Goal: Transaction & Acquisition: Purchase product/service

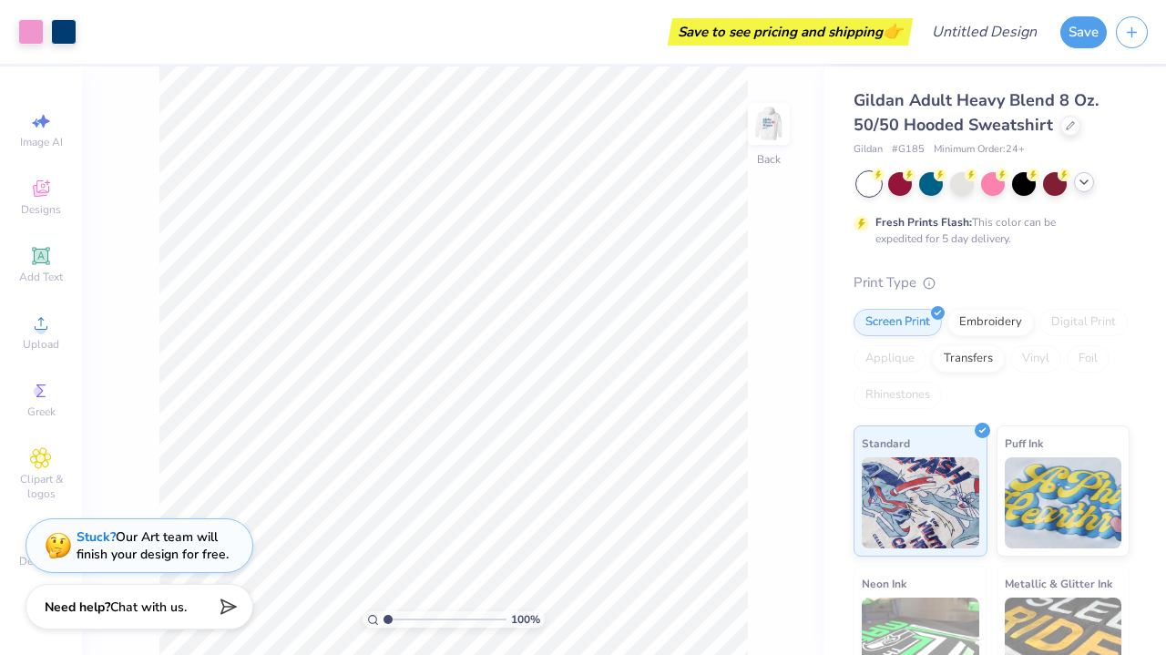
click at [1080, 190] on div at bounding box center [1084, 182] width 20 height 20
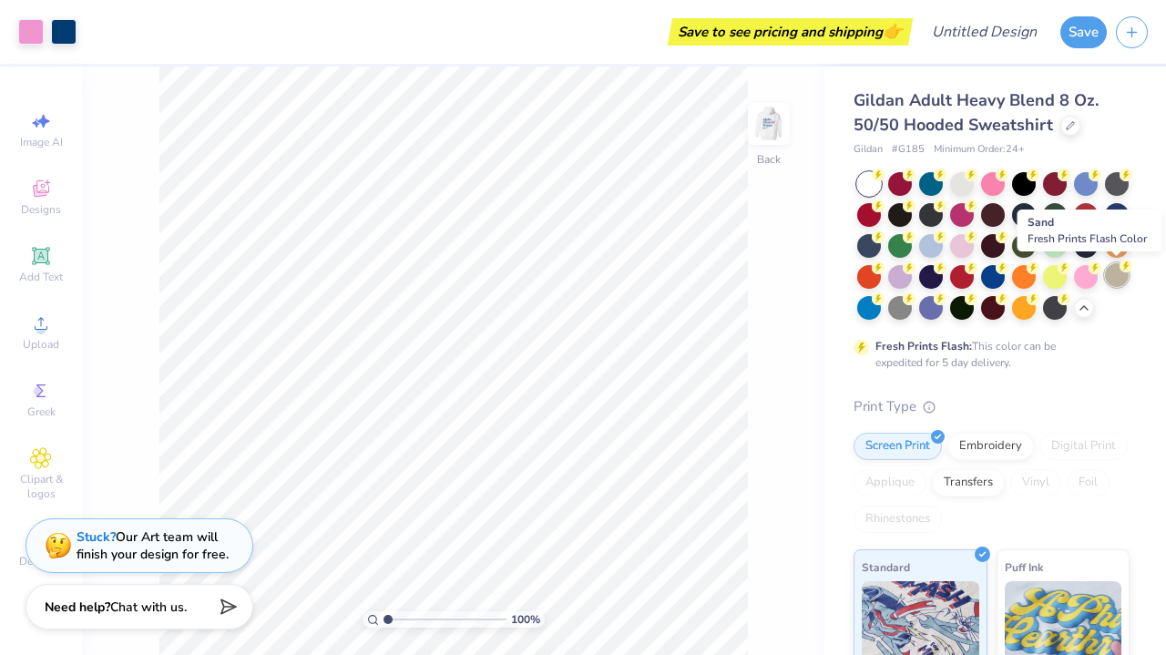
click at [1110, 278] on div at bounding box center [1117, 275] width 24 height 24
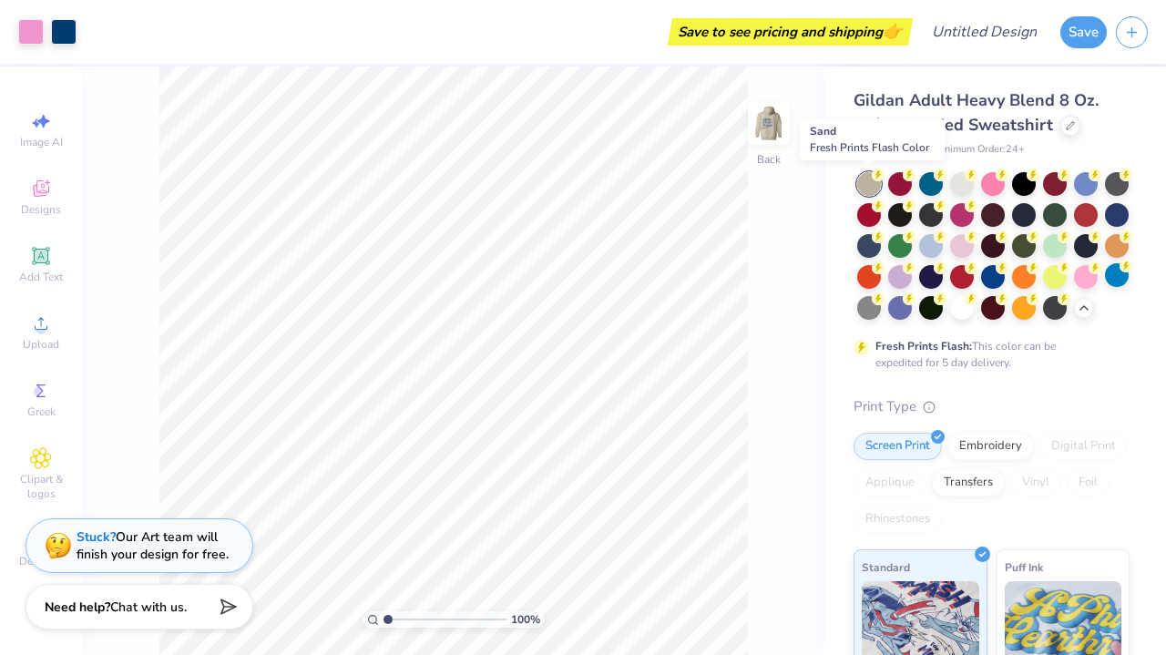
click at [864, 189] on div at bounding box center [869, 184] width 24 height 24
click at [777, 143] on img at bounding box center [768, 123] width 73 height 73
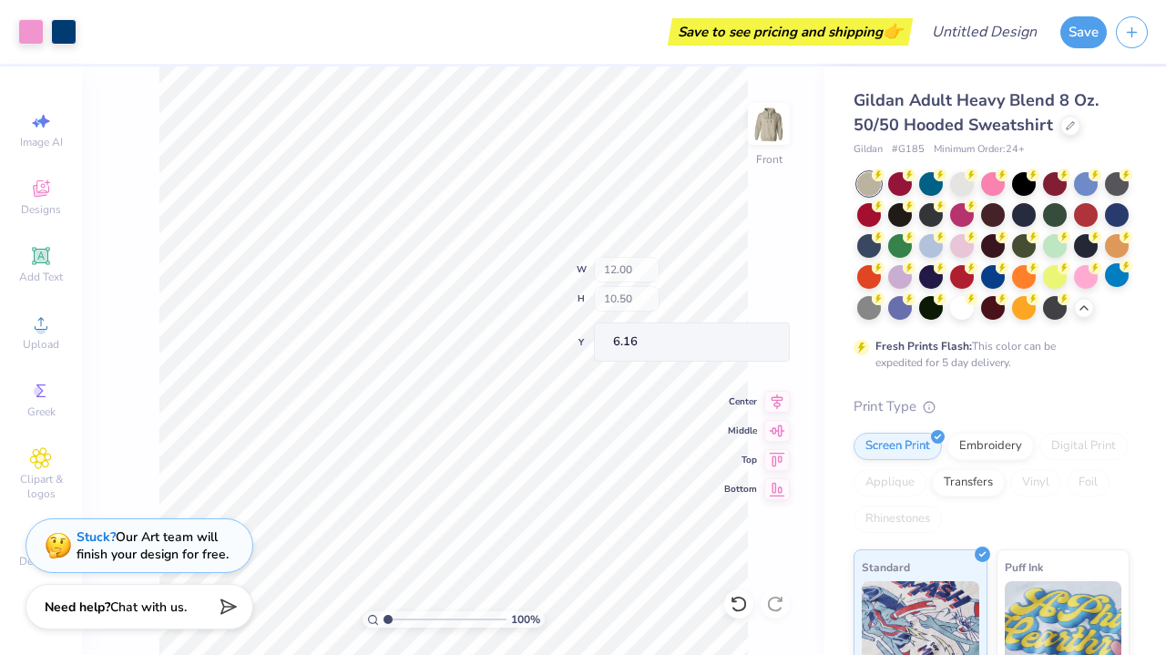
type input "8.44"
type input "2.82"
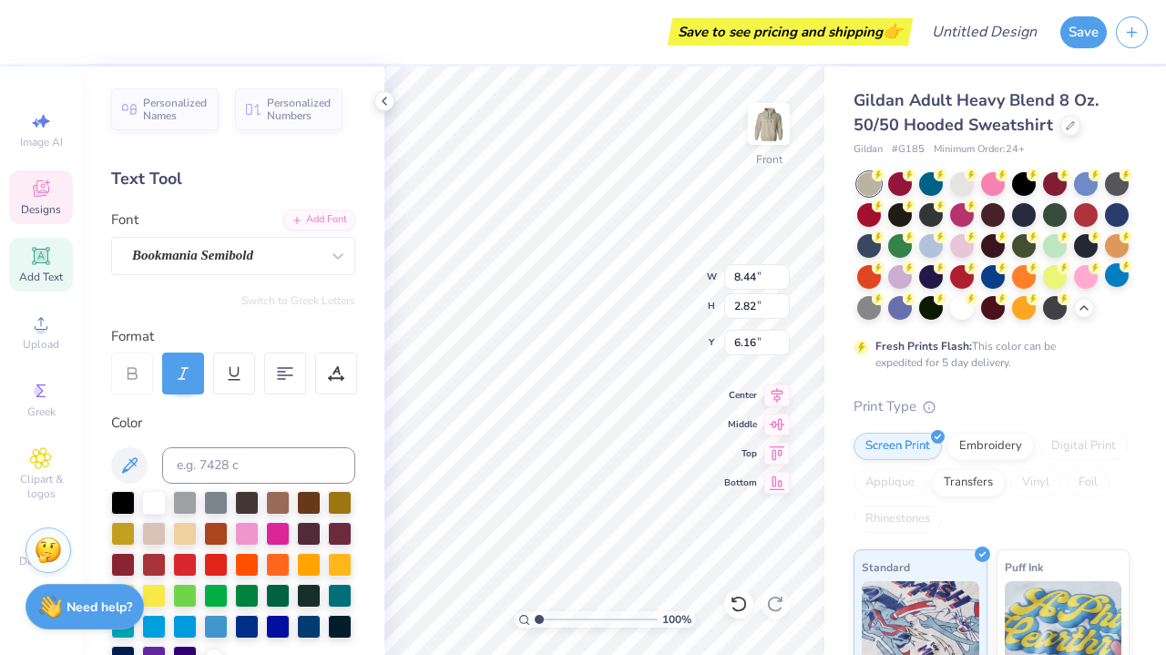
click at [39, 259] on icon at bounding box center [41, 256] width 14 height 14
type input "6.58"
type input "1.91"
type input "15.05"
type textarea "r"
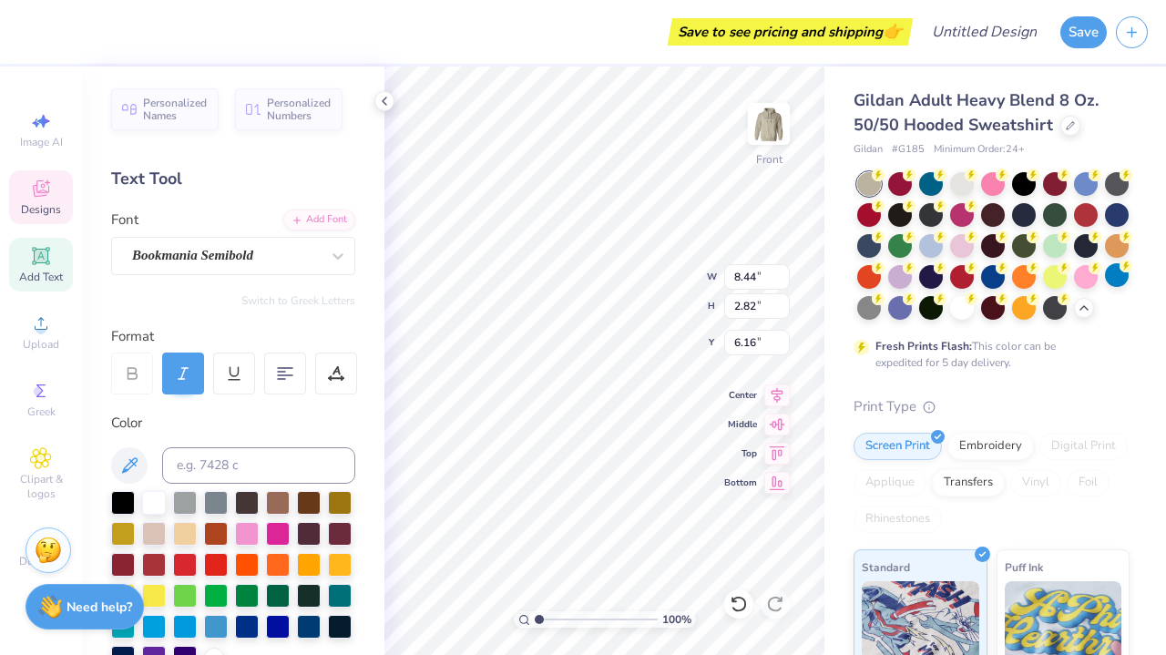
type textarea "Regis"
type input "7.93"
type input "2.31"
type input "8.98"
type textarea "c"
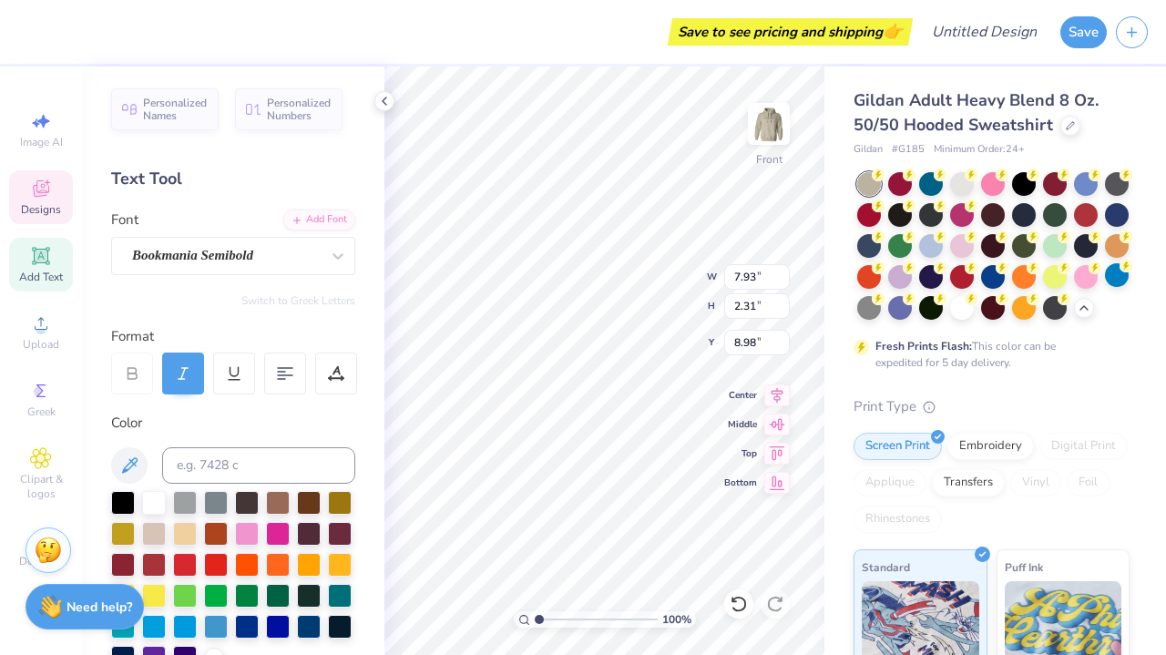
scroll to position [0, 1]
type textarea "College"
type input "9.22"
type input "2.78"
type input "11.79"
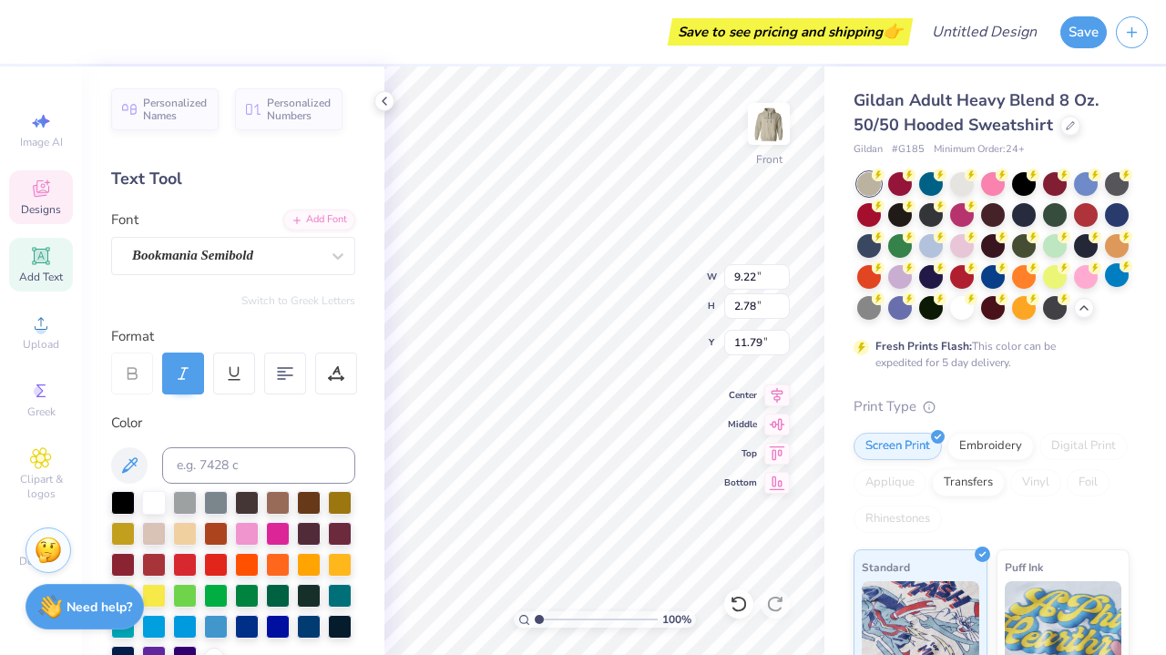
scroll to position [0, 3]
type textarea "Pride Guide"
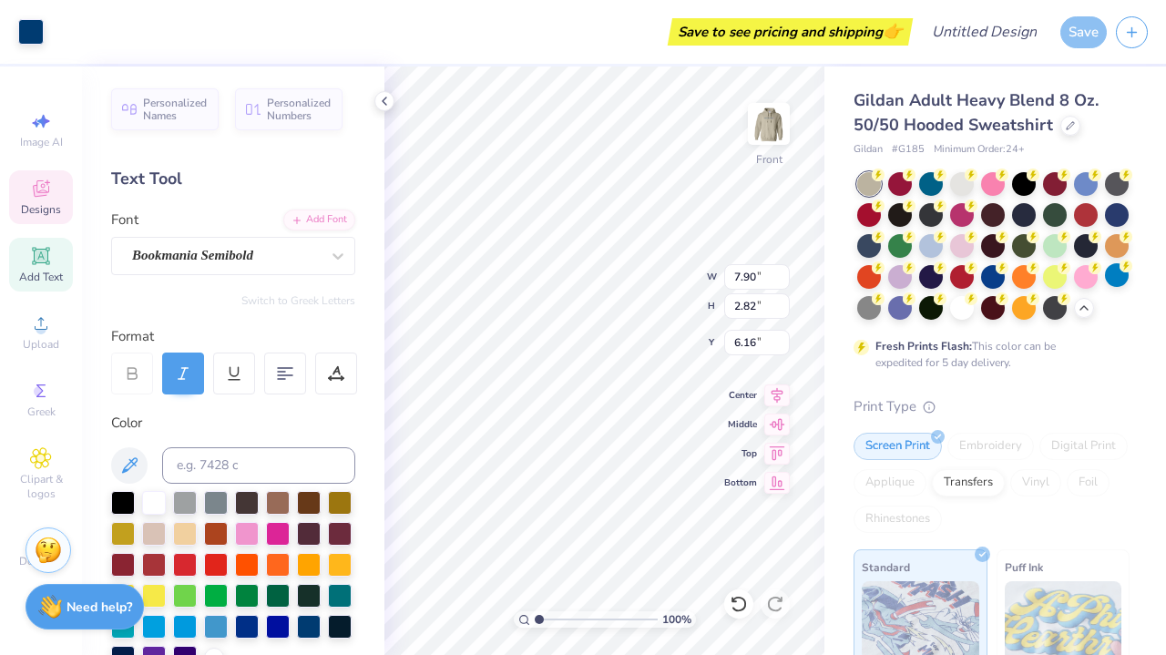
type input "6.00"
type input "15.67"
type input "2.09"
type input "12.59"
type input "7.90"
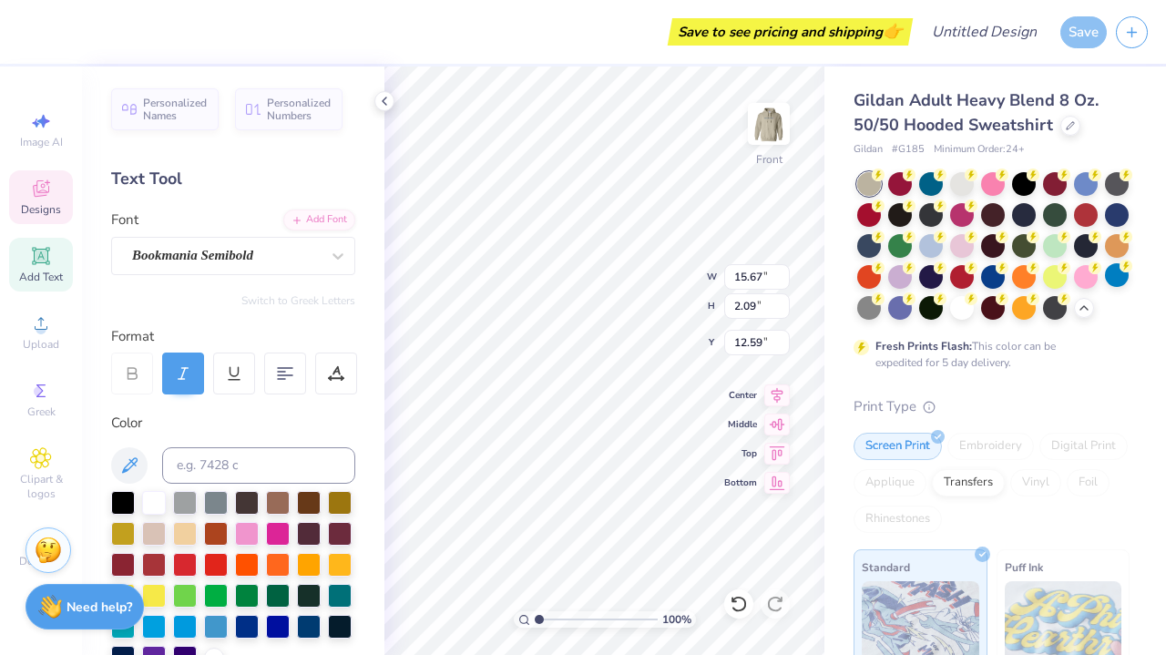
type input "2.82"
type input "6.00"
click at [783, 280] on input "7.89" at bounding box center [757, 276] width 66 height 25
click at [784, 280] on input "7.88" at bounding box center [757, 276] width 66 height 25
click at [784, 280] on input "7.87" at bounding box center [757, 276] width 66 height 25
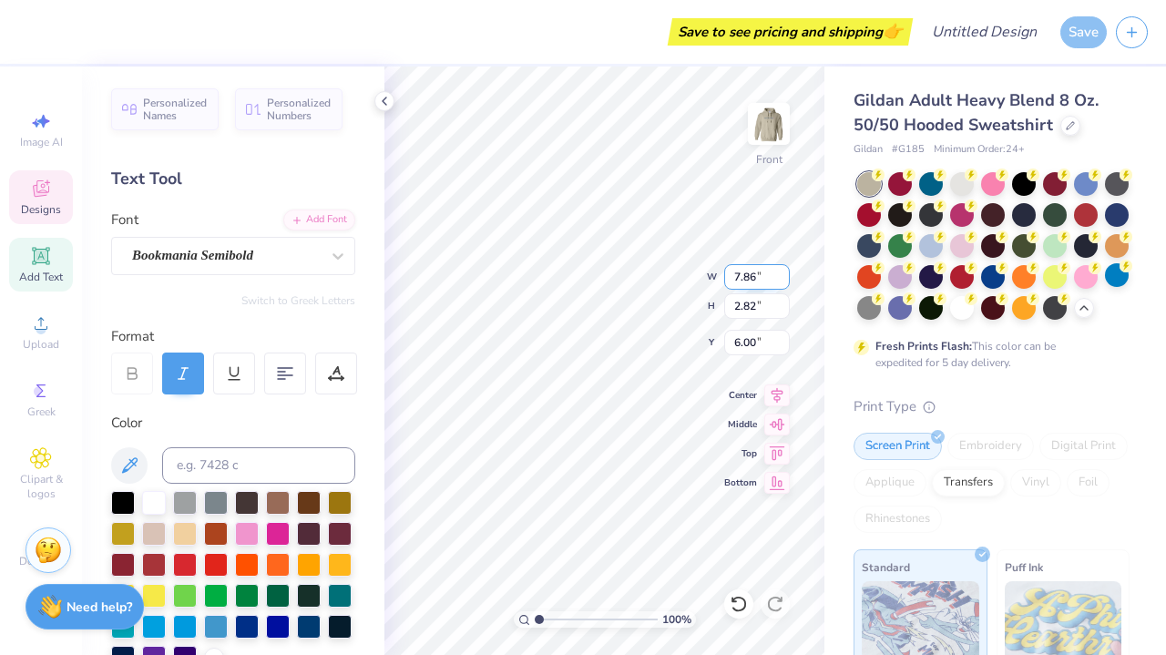
click at [784, 280] on input "7.86" at bounding box center [757, 276] width 66 height 25
click at [784, 280] on input "7.85" at bounding box center [757, 276] width 66 height 25
click at [784, 280] on input "7.84" at bounding box center [757, 276] width 66 height 25
click at [784, 280] on input "7.83" at bounding box center [757, 276] width 66 height 25
click at [784, 280] on input "7.82" at bounding box center [757, 276] width 66 height 25
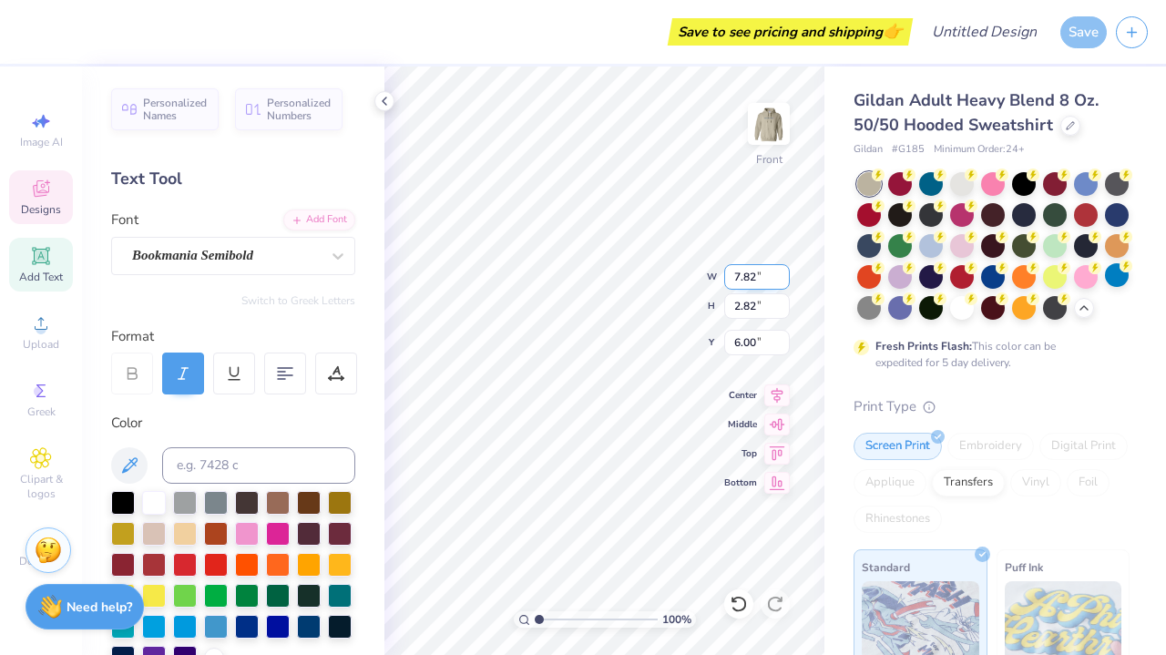
type input "7.81"
click at [784, 280] on input "7.81" at bounding box center [757, 276] width 66 height 25
type input "2.79"
type input "6.02"
type input "10.33"
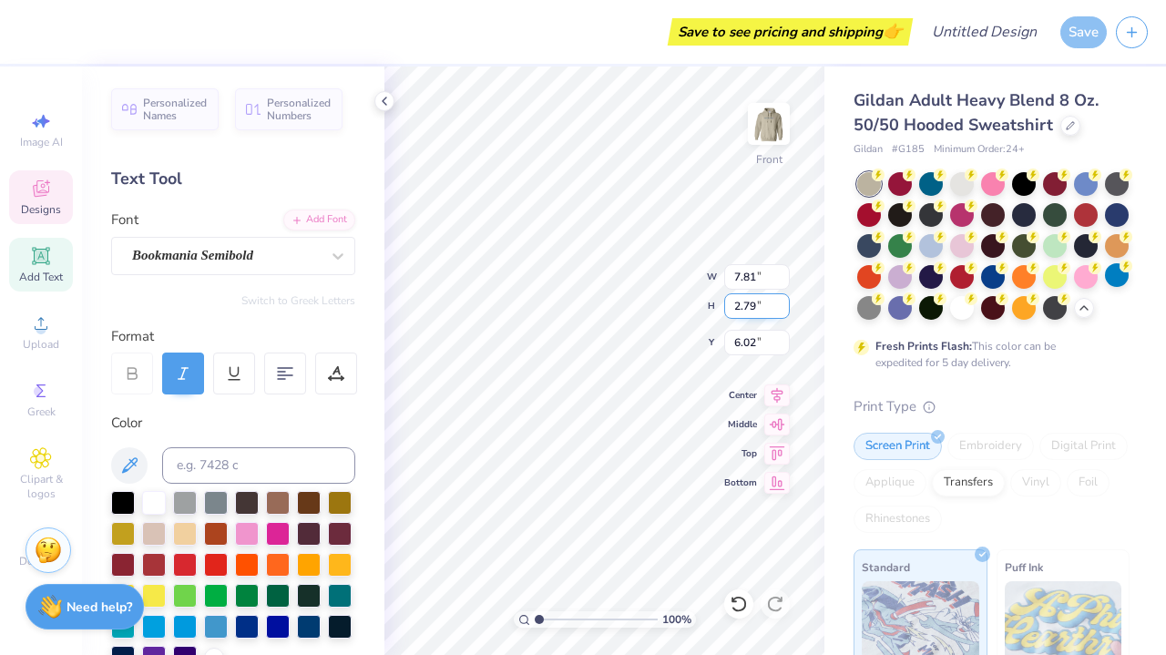
type input "2.87"
type input "8.71"
click at [782, 311] on input "2.86" at bounding box center [757, 305] width 66 height 25
click at [782, 311] on input "2.85" at bounding box center [757, 305] width 66 height 25
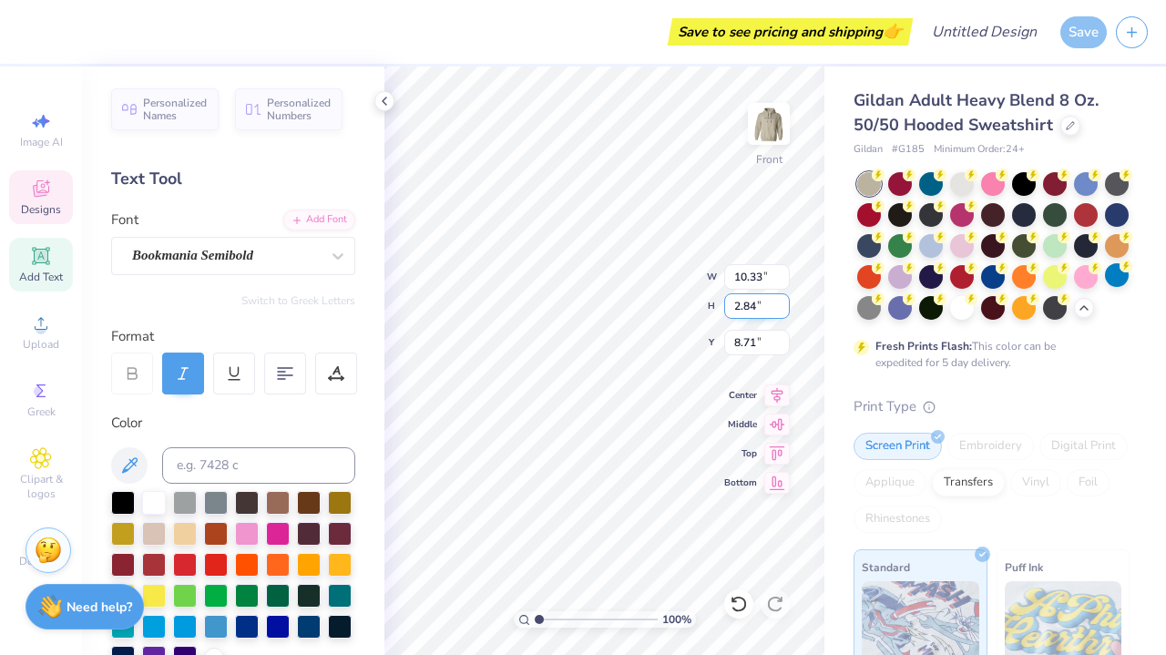
click at [782, 311] on input "2.84" at bounding box center [757, 305] width 66 height 25
click at [782, 311] on input "2.83" at bounding box center [757, 305] width 66 height 25
click at [782, 311] on input "2.82" at bounding box center [757, 305] width 66 height 25
click at [782, 311] on input "2.81" at bounding box center [757, 305] width 66 height 25
click at [782, 311] on input "2.8" at bounding box center [757, 305] width 66 height 25
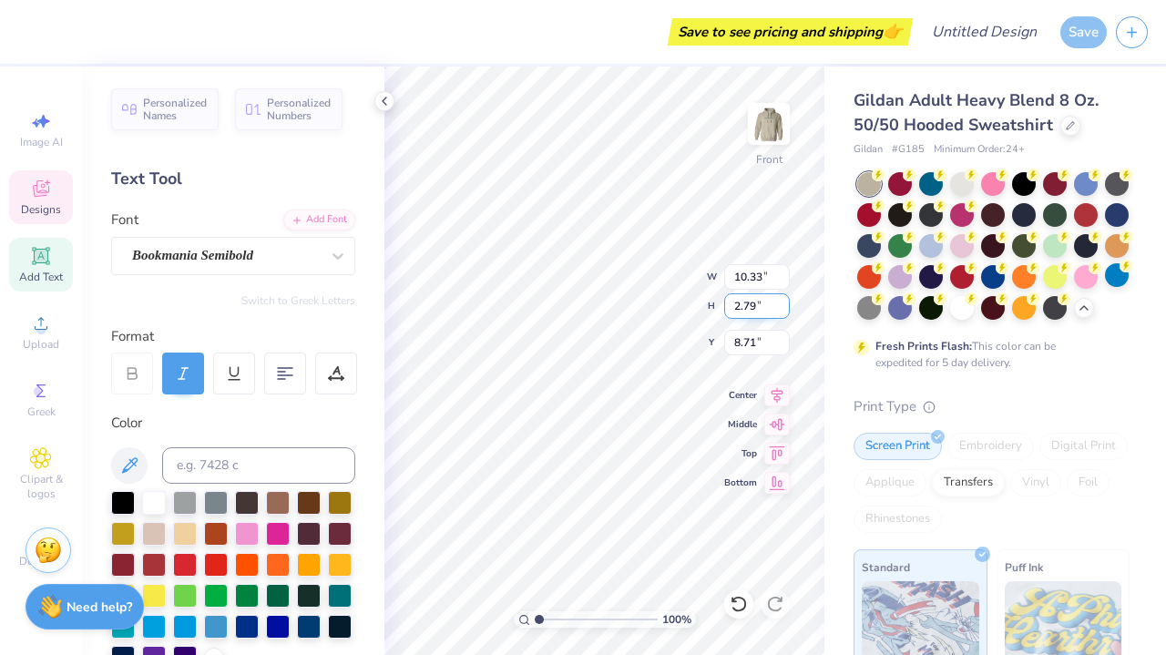
click at [782, 311] on input "2.79" at bounding box center [757, 305] width 66 height 25
click at [782, 311] on input "2.78" at bounding box center [757, 305] width 66 height 25
click at [782, 311] on input "2.77" at bounding box center [757, 305] width 66 height 25
click at [782, 311] on input "2.76" at bounding box center [757, 305] width 66 height 25
type input "2.75"
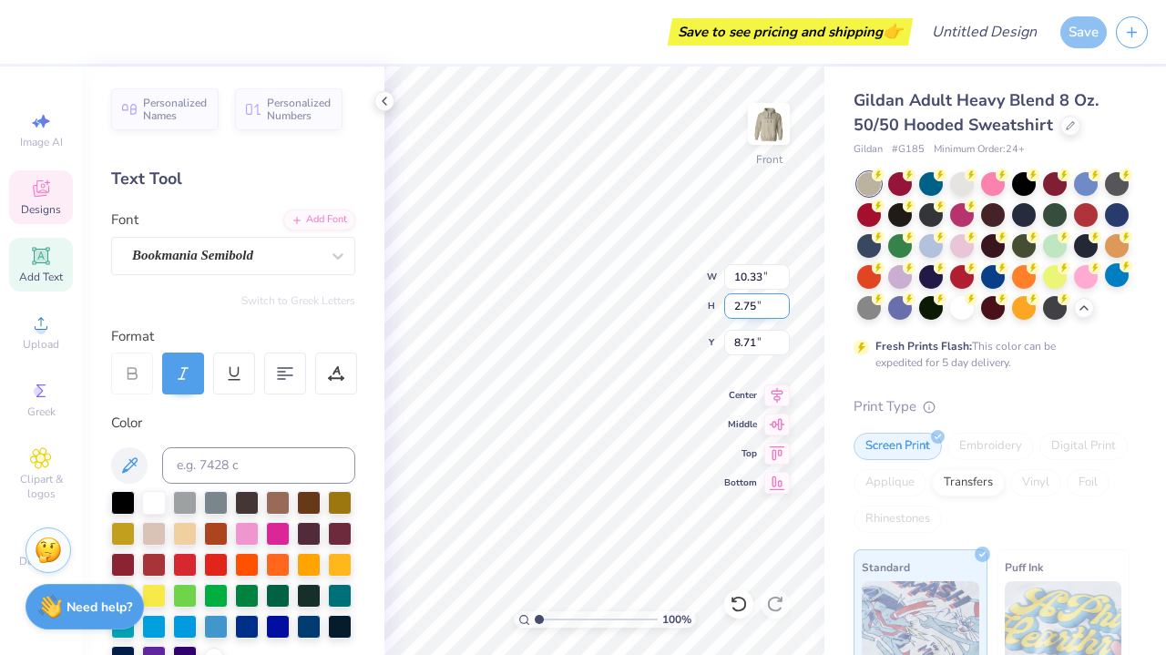
click at [782, 311] on input "2.75" at bounding box center [757, 305] width 66 height 25
type input "7.81"
type input "2.79"
type input "6.02"
type input "10.33"
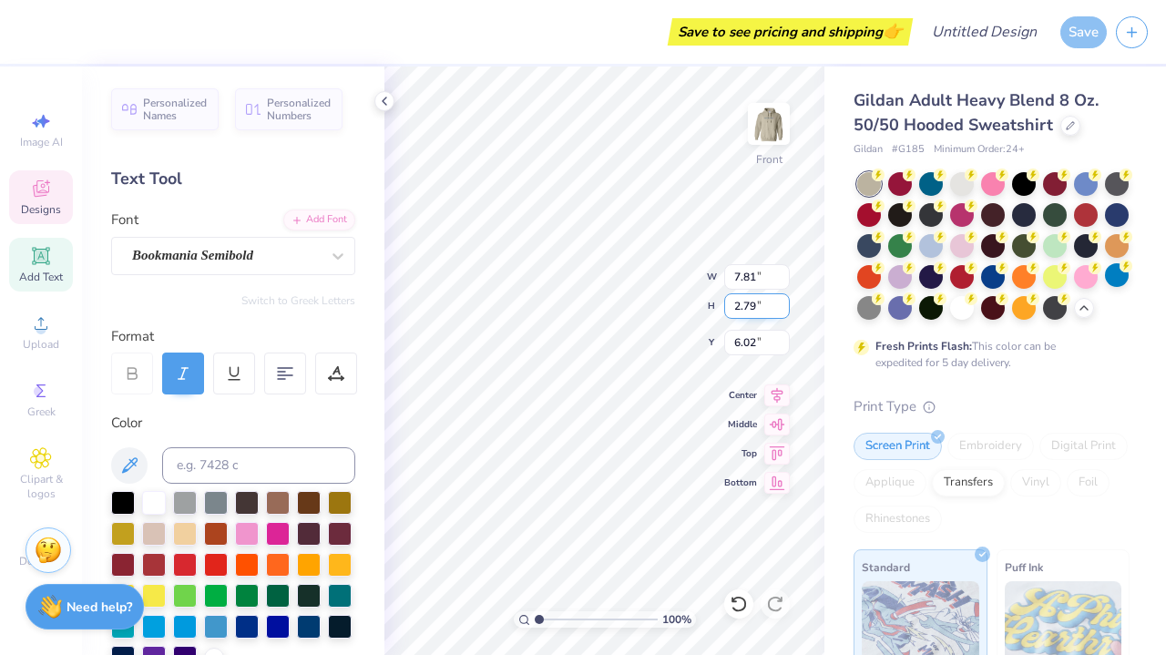
type input "2.87"
type input "8.71"
type input "9.46"
type input "2.63"
type input "8.88"
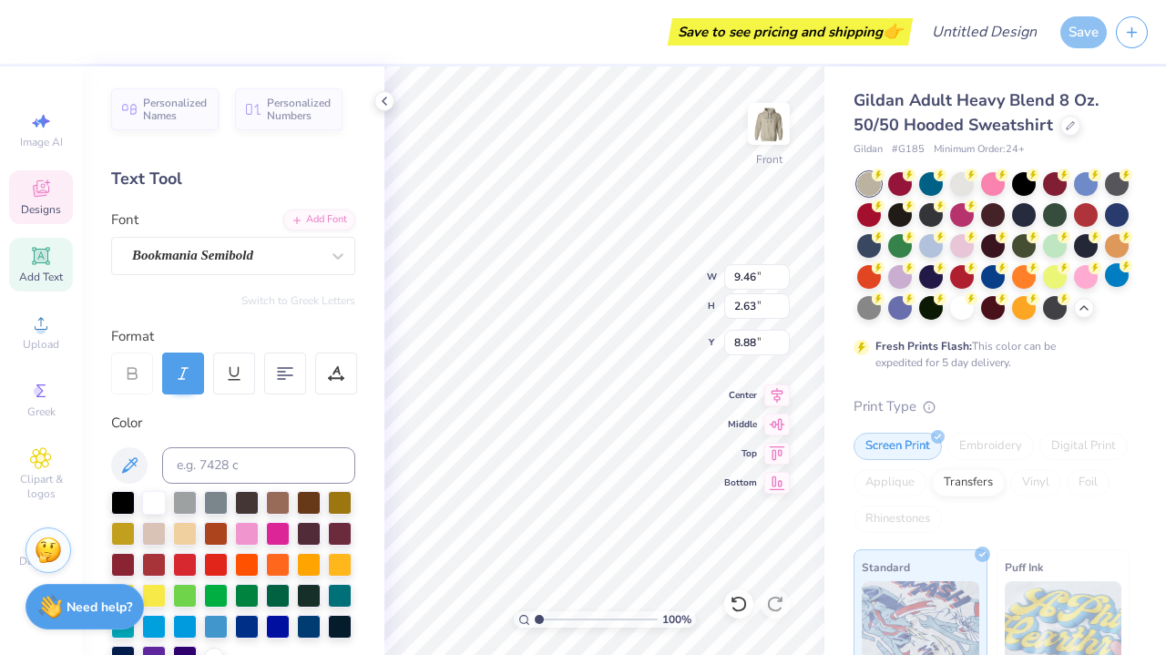
type input "15.67"
type input "2.09"
type input "12.59"
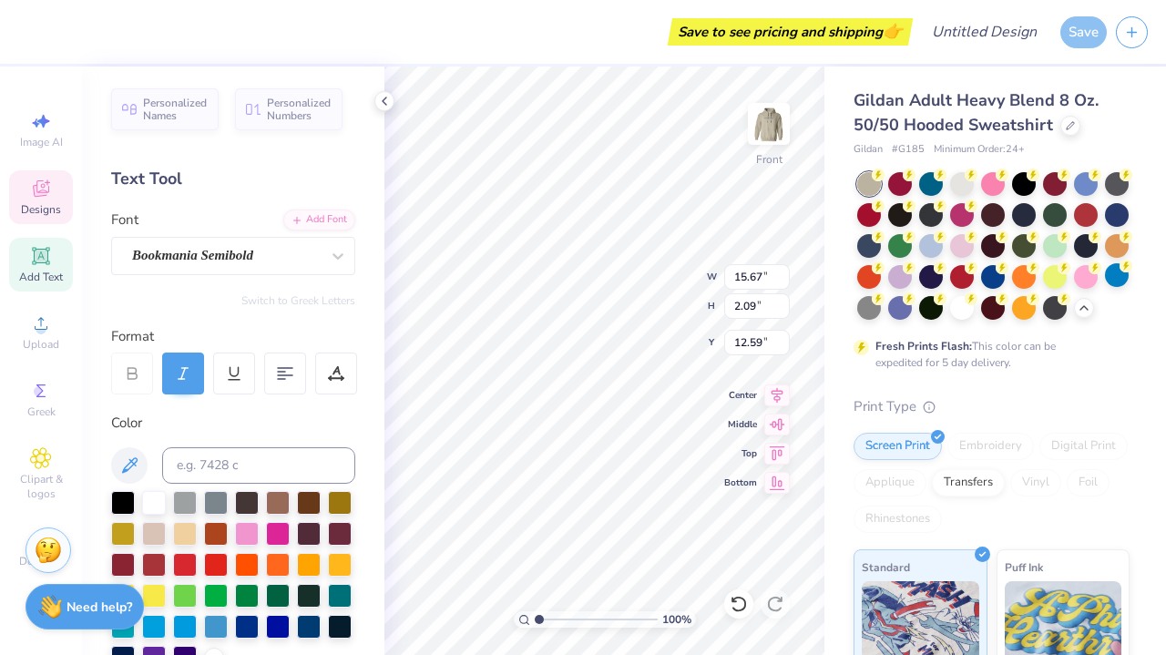
type input "14.31"
type input "1.91"
type input "11.51"
type input "7.81"
type input "2.79"
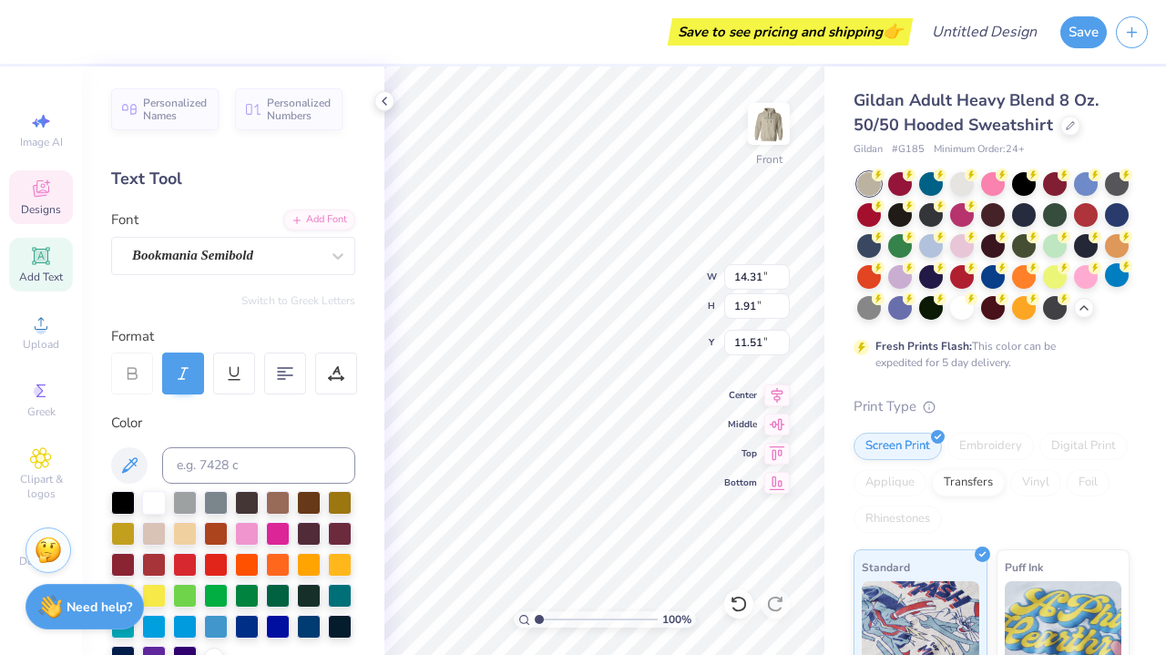
type input "6.02"
type input "6.91"
type input "2.47"
type input "6.00"
type input "9.46"
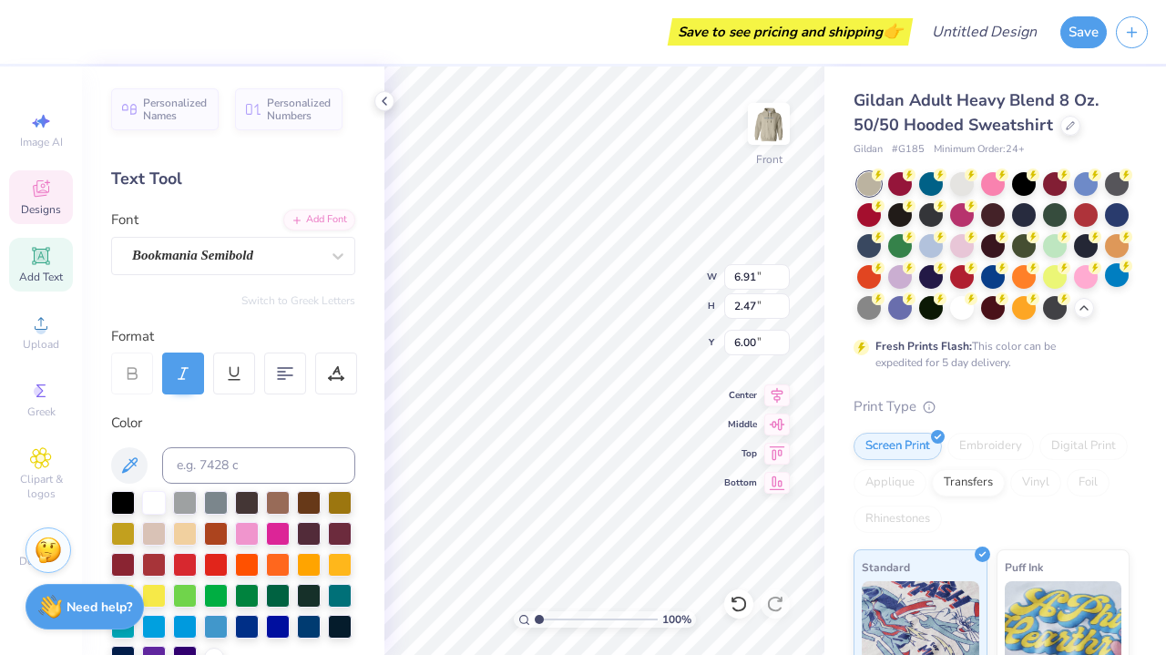
type input "2.63"
type input "8.88"
type input "9.03"
type input "2.51"
type input "8.94"
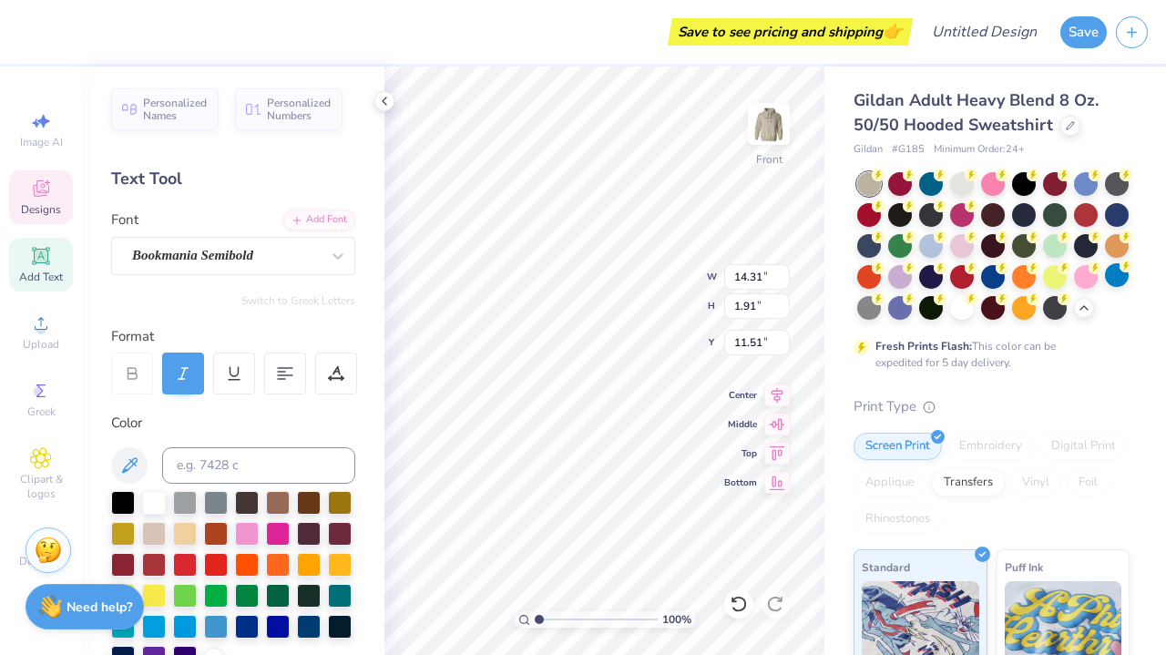
type input "11.71"
type input "3.43"
type input "3.01"
type input "7.19"
type input "2.49"
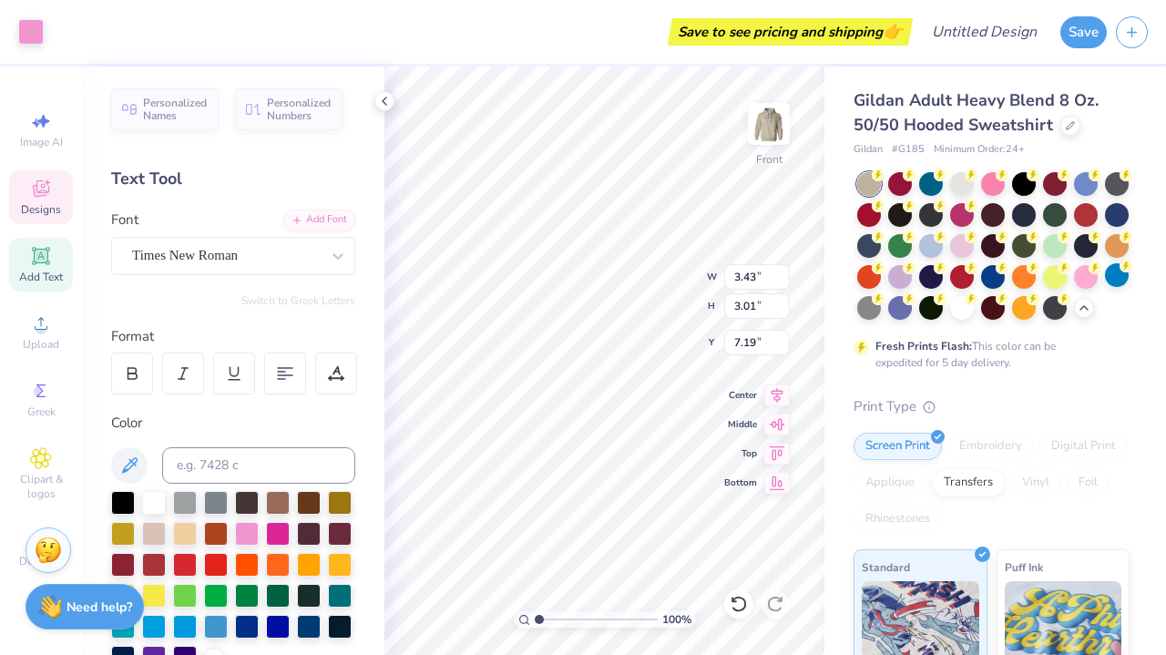
type input "1.04"
type input "9.67"
type textarea "Est. 1927"
type input "14.31"
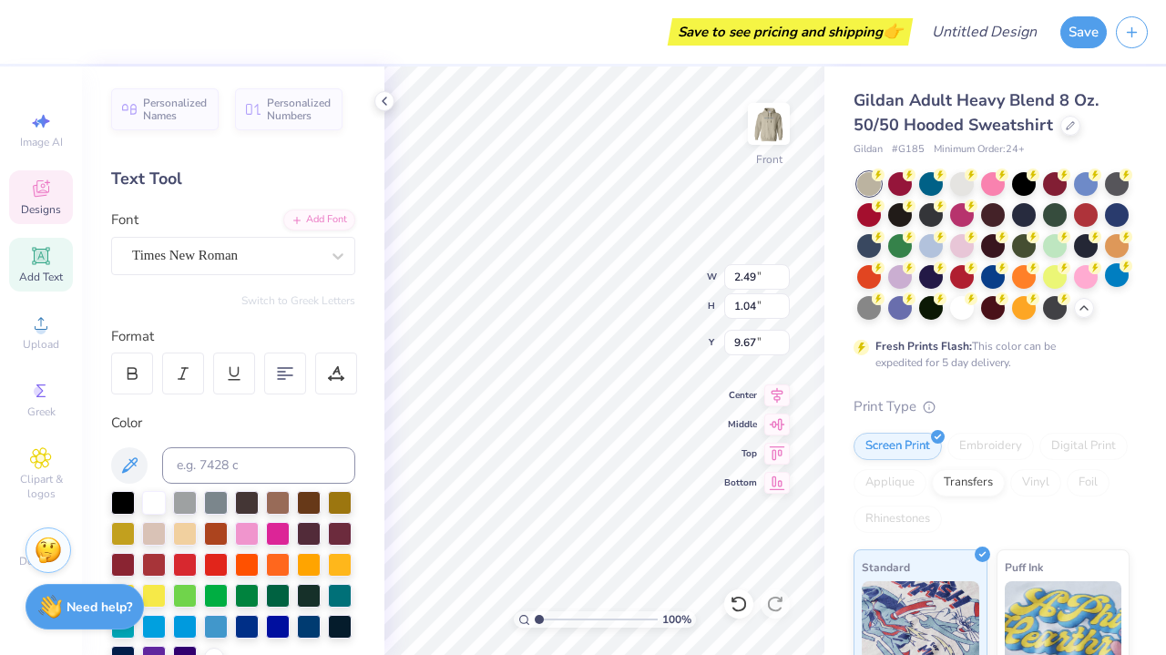
type input "1.91"
type input "11.71"
type input "4.29"
type input "0.83"
type input "9.69"
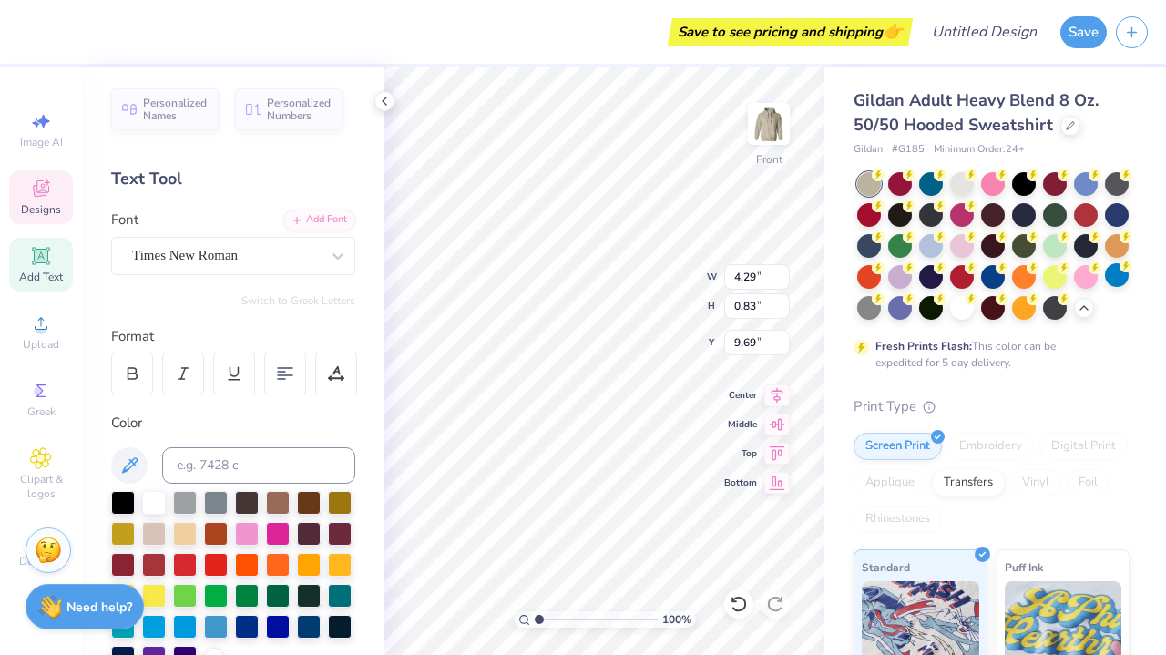
type input "3.37"
type input "0.65"
type input "8.29"
type input "2.83"
type input "0.55"
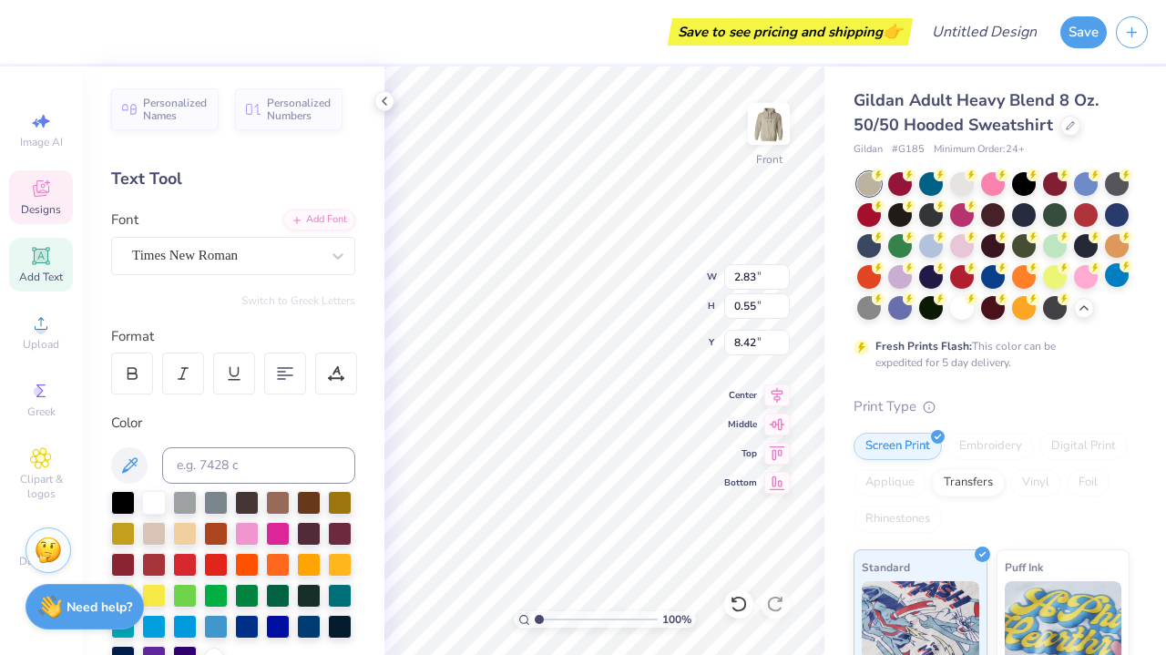
type input "8.39"
type input "1.90"
type input "16.10"
type input "4.44"
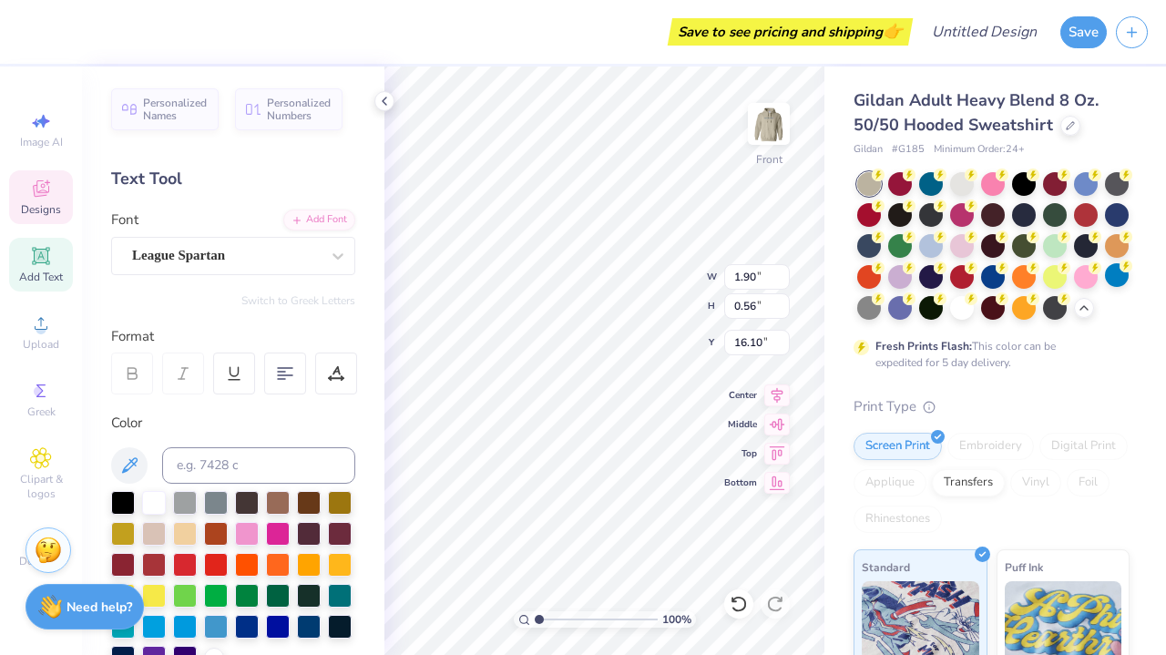
type input "15.33"
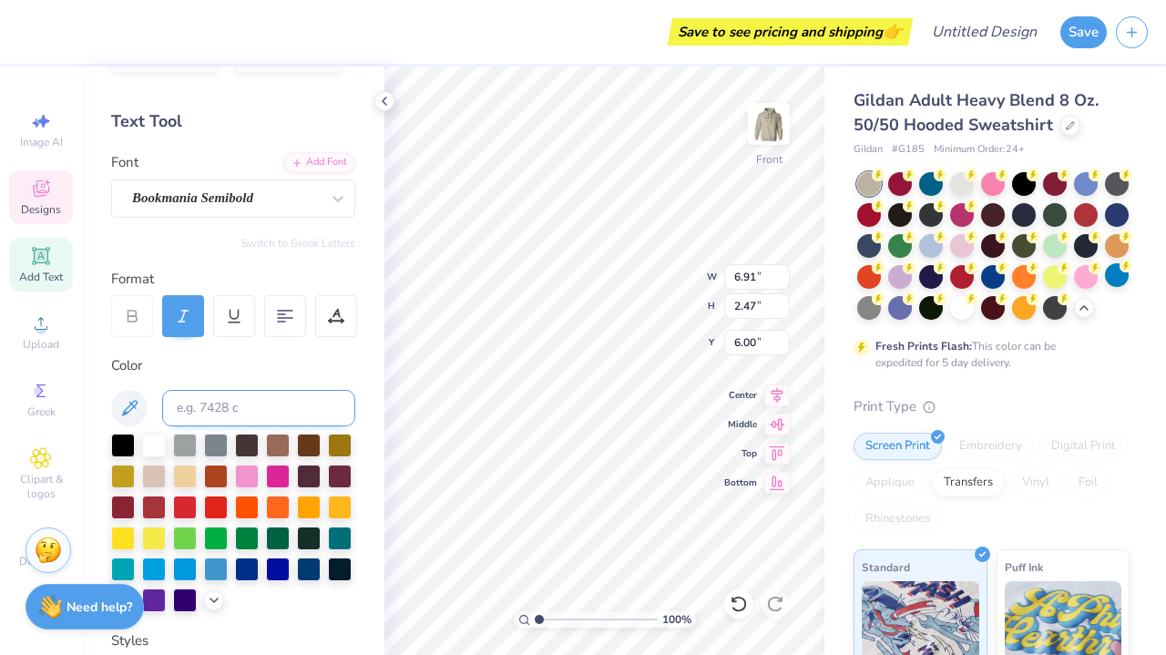
scroll to position [79, 0]
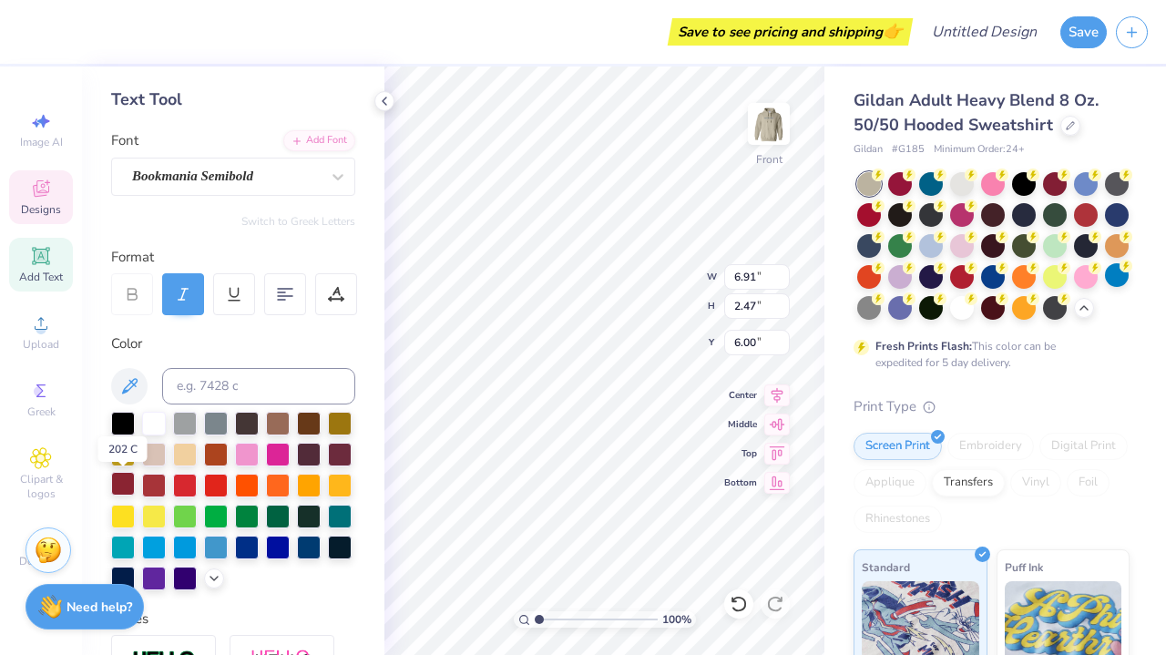
click at [124, 482] on div at bounding box center [123, 484] width 24 height 24
click at [156, 491] on div at bounding box center [154, 484] width 24 height 24
click at [345, 454] on div at bounding box center [340, 453] width 24 height 24
type input "9.03"
type input "2.51"
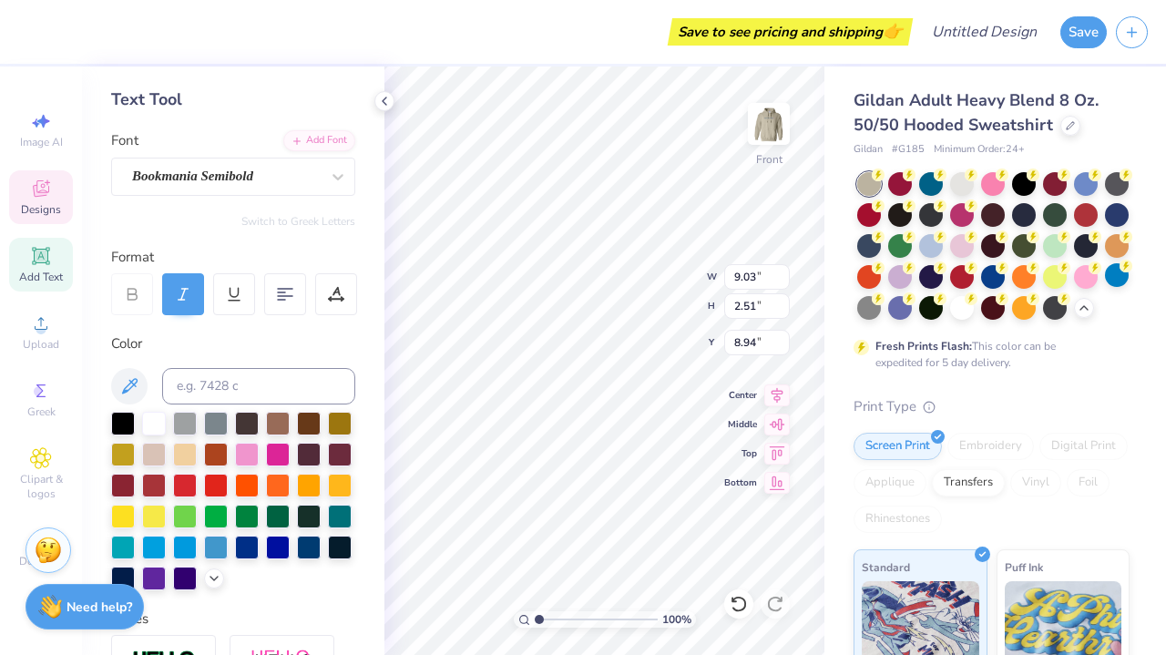
type input "8.94"
click at [343, 452] on div at bounding box center [340, 453] width 24 height 24
type input "14.31"
type input "1.91"
type input "11.71"
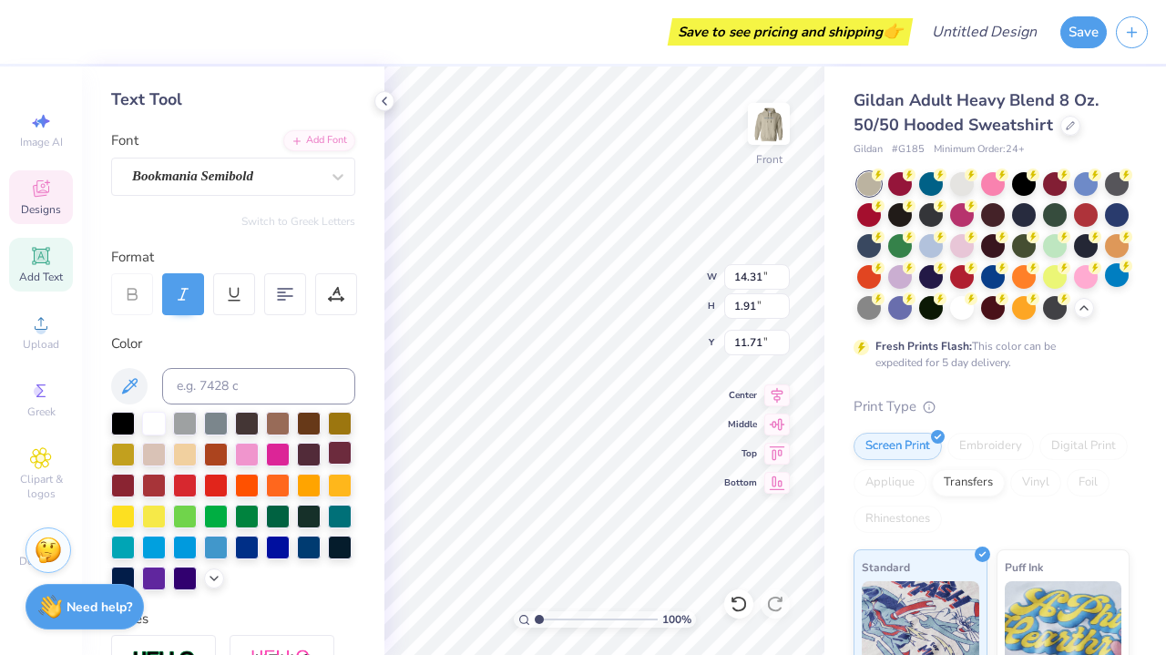
click at [338, 461] on div at bounding box center [340, 453] width 24 height 24
type input "3.43"
type input "3.01"
type input "7.19"
click at [155, 426] on div at bounding box center [154, 422] width 24 height 24
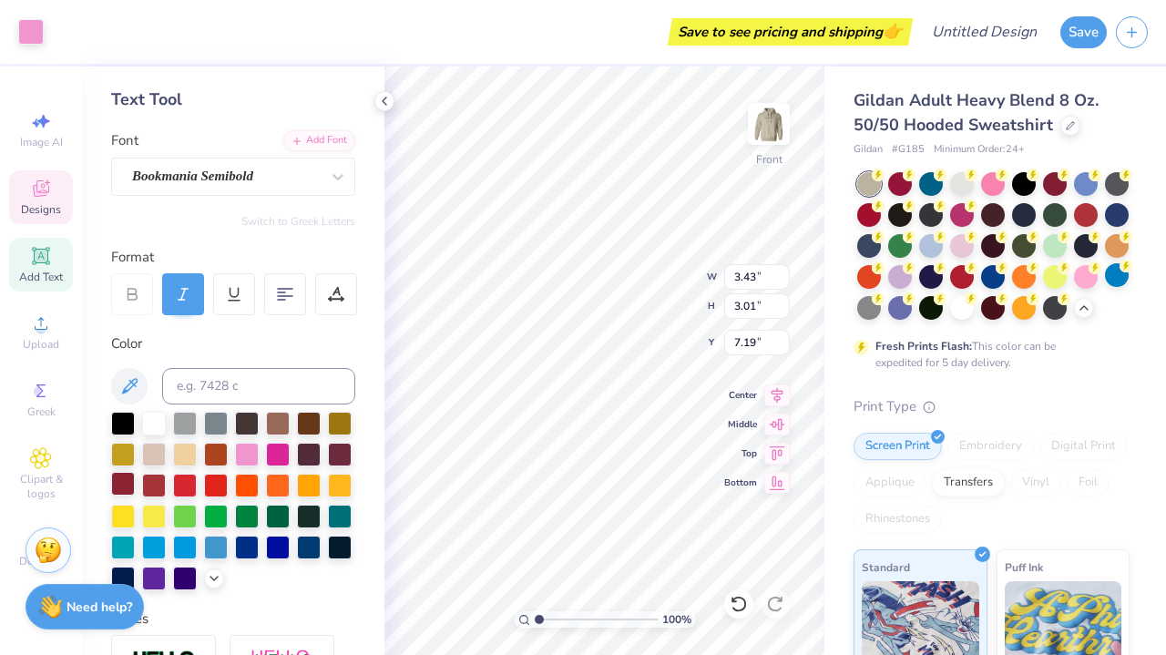
click at [121, 491] on div at bounding box center [123, 484] width 24 height 24
click at [830, 333] on div "Gildan Adult Heavy Blend 8 Oz. 50/50 Hooded Sweatshirt Gildan # G185 Minimum Or…" at bounding box center [994, 513] width 341 height 894
click at [117, 487] on div at bounding box center [123, 484] width 24 height 24
click at [337, 455] on div at bounding box center [340, 453] width 24 height 24
type input "14.31"
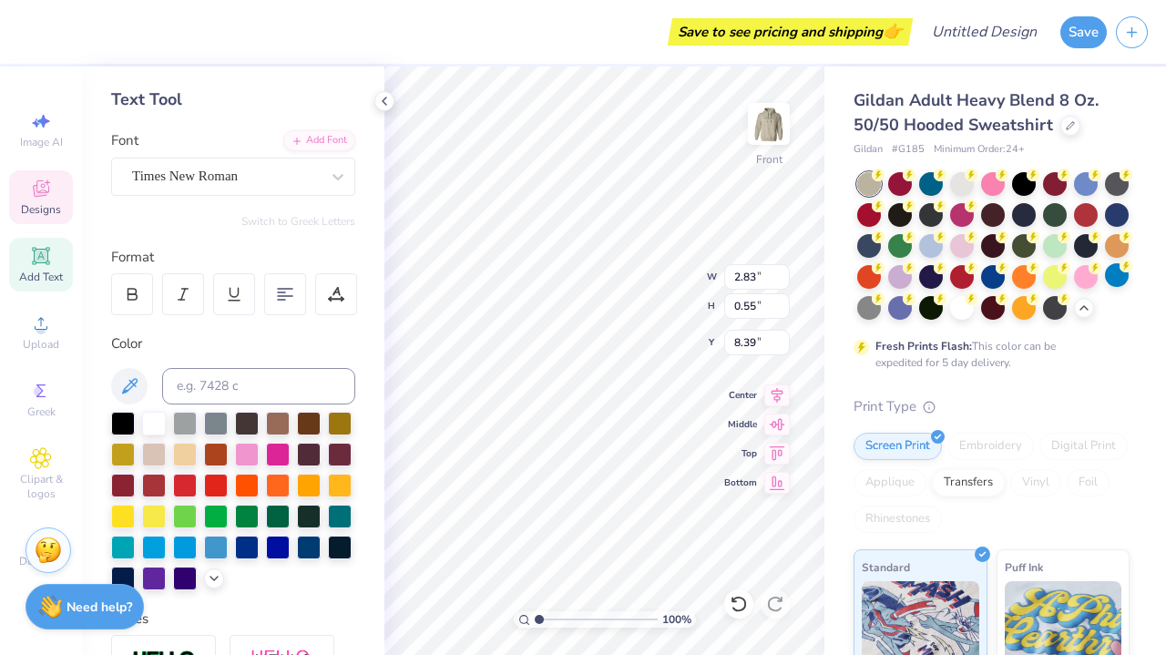
type input "1.91"
type input "11.71"
click at [344, 455] on div at bounding box center [340, 453] width 24 height 24
type input "3.43"
type input "3.01"
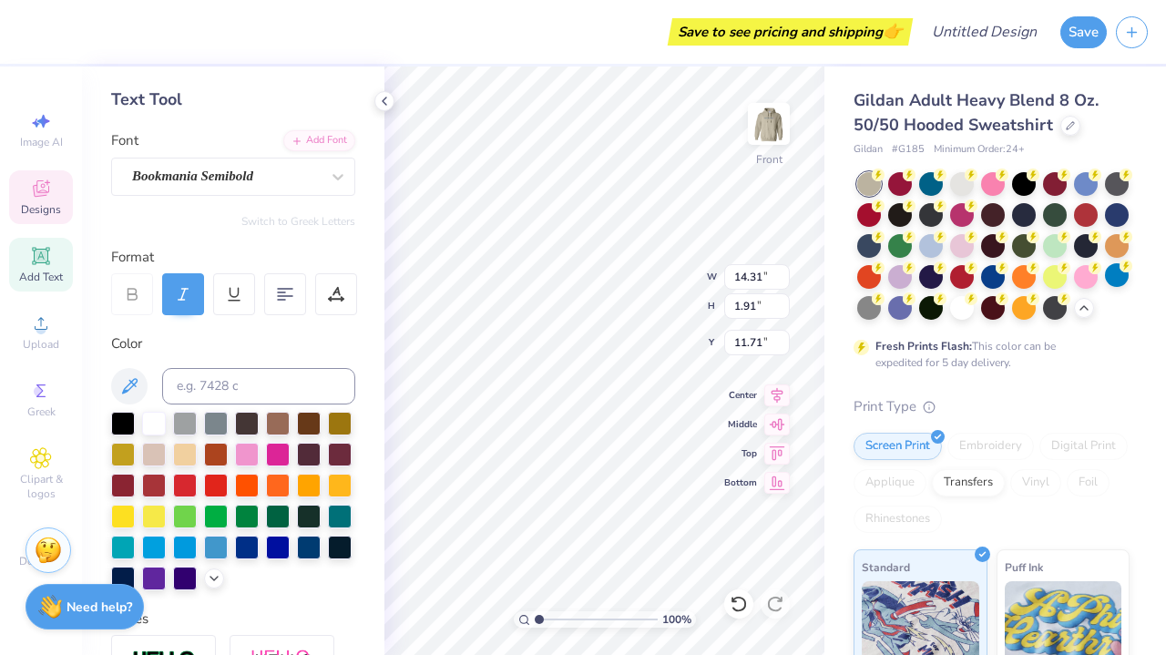
type input "7.19"
click at [148, 425] on div at bounding box center [154, 422] width 24 height 24
type input "11.45"
click at [338, 448] on div at bounding box center [340, 453] width 24 height 24
type input "3.43"
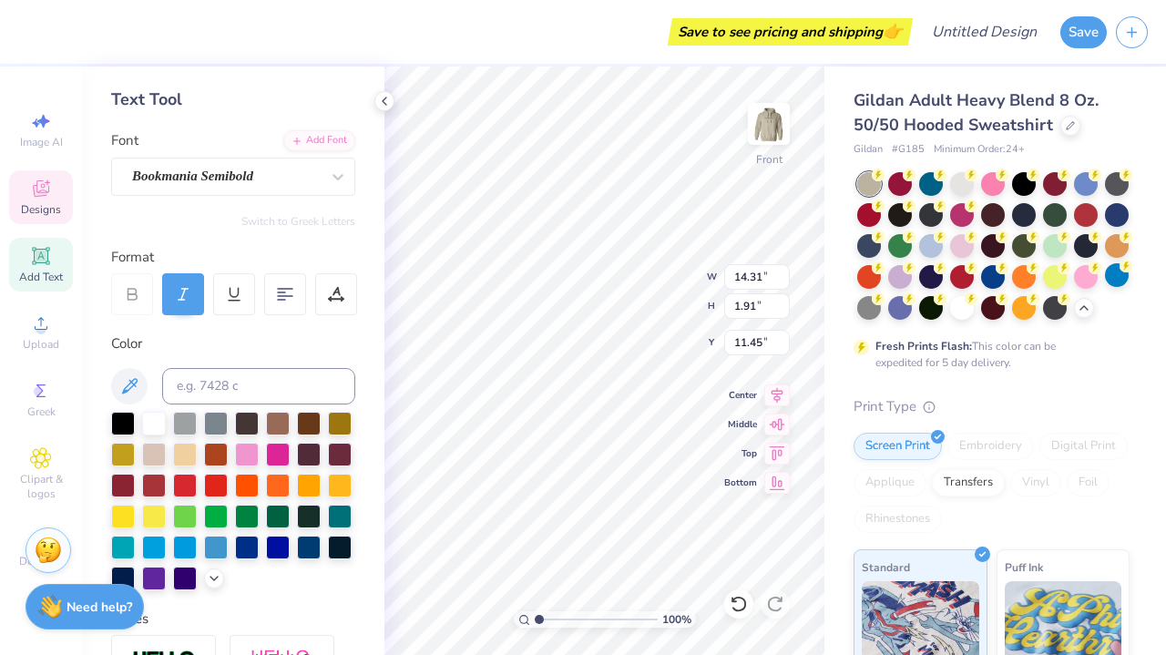
type input "3.01"
type input "7.16"
click at [30, 190] on icon at bounding box center [41, 189] width 22 height 22
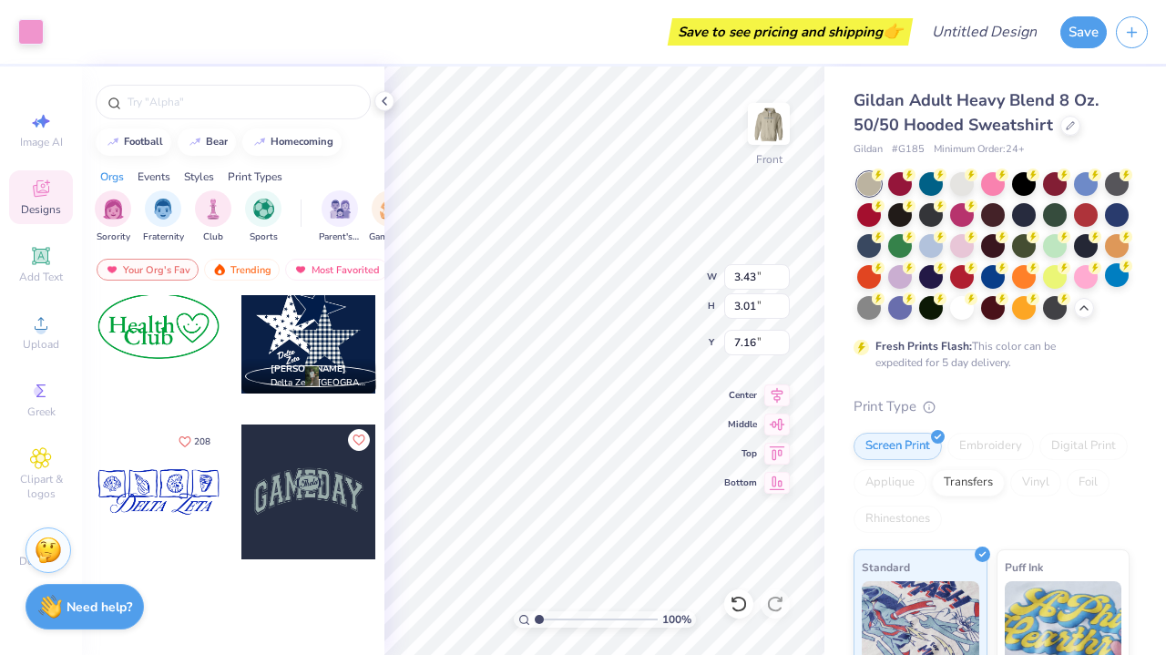
scroll to position [1767, 0]
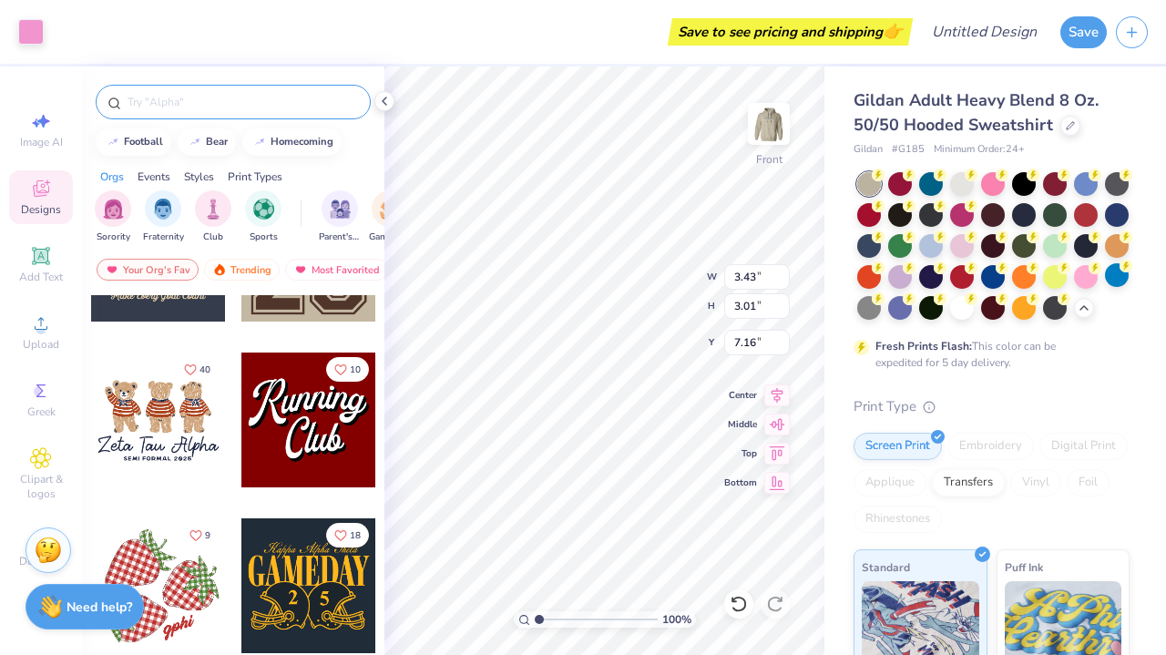
click at [202, 107] on input "text" at bounding box center [242, 102] width 233 height 18
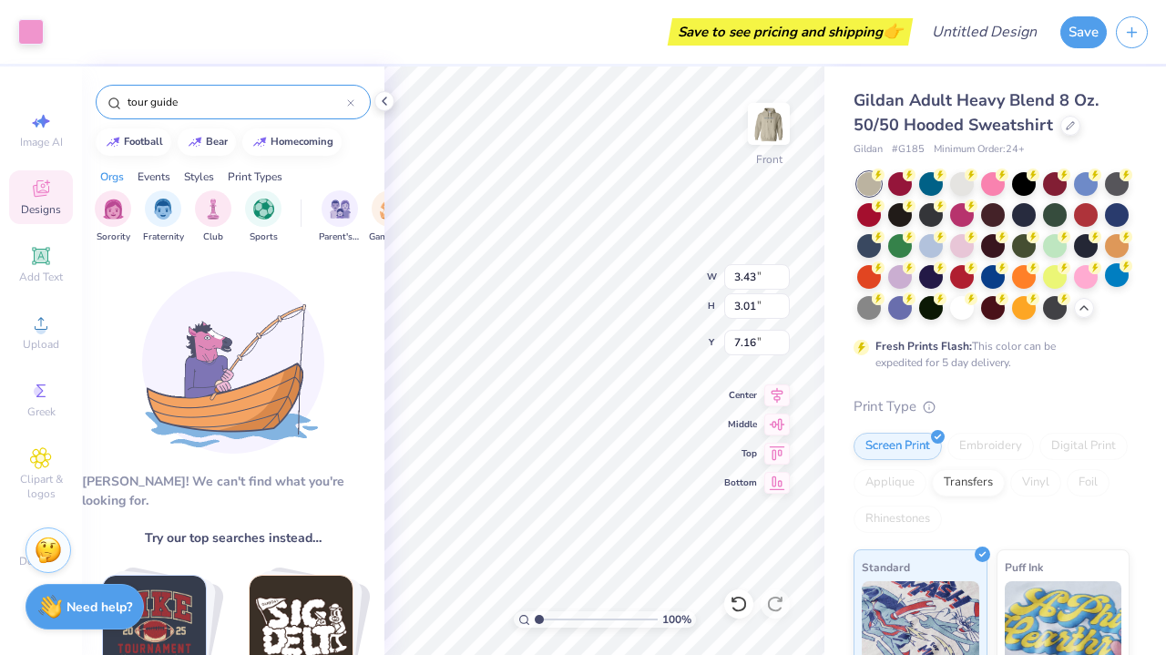
type input "tour guide"
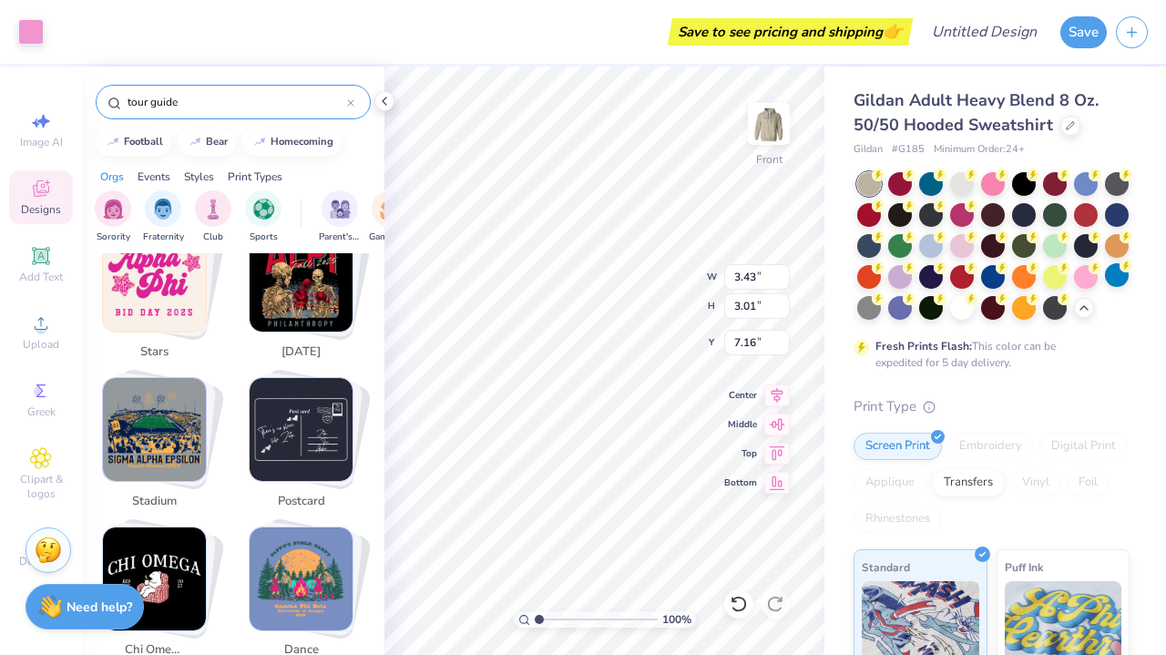
scroll to position [1082, 0]
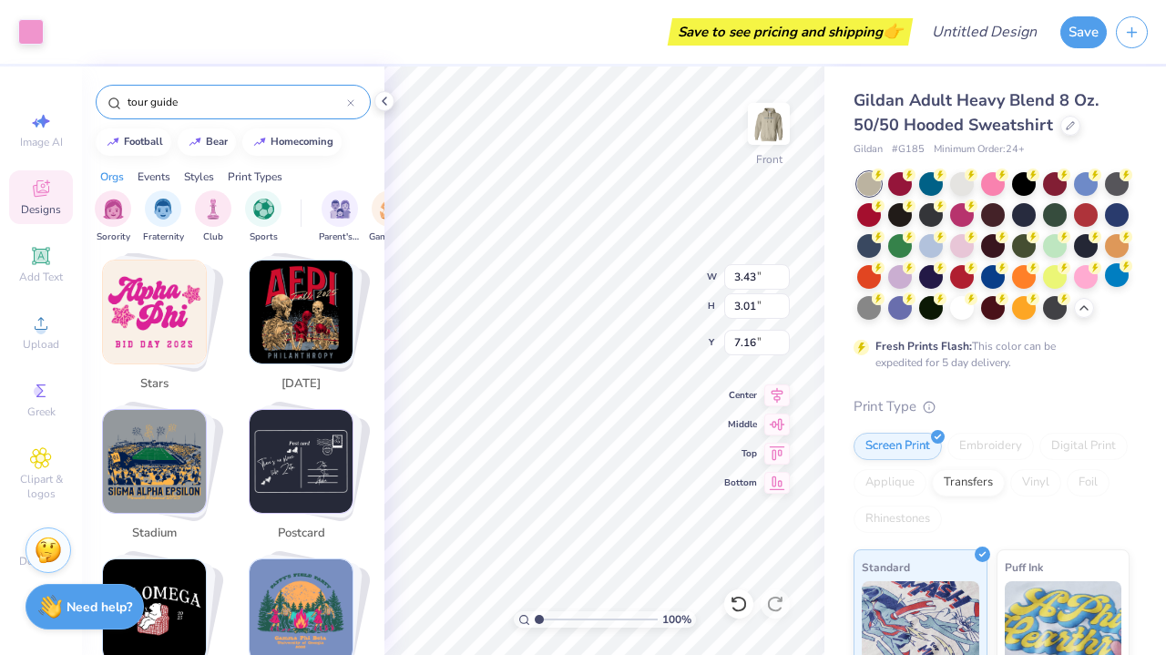
type input "6.91"
type input "2.47"
type input "6.00"
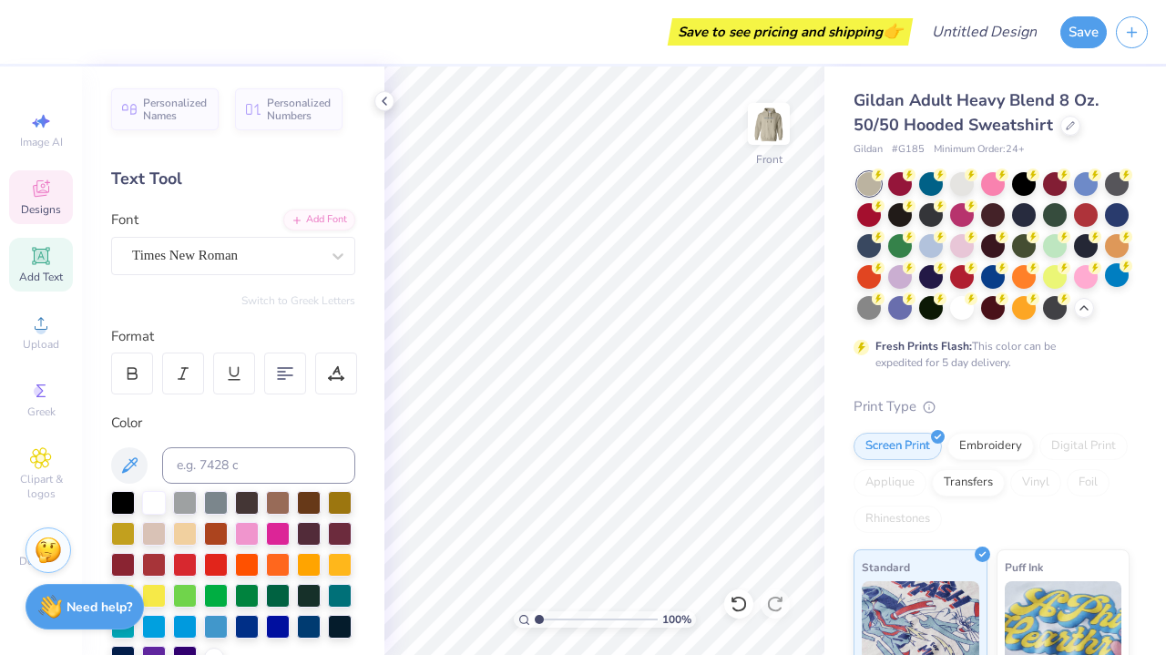
click at [35, 196] on icon at bounding box center [41, 188] width 16 height 16
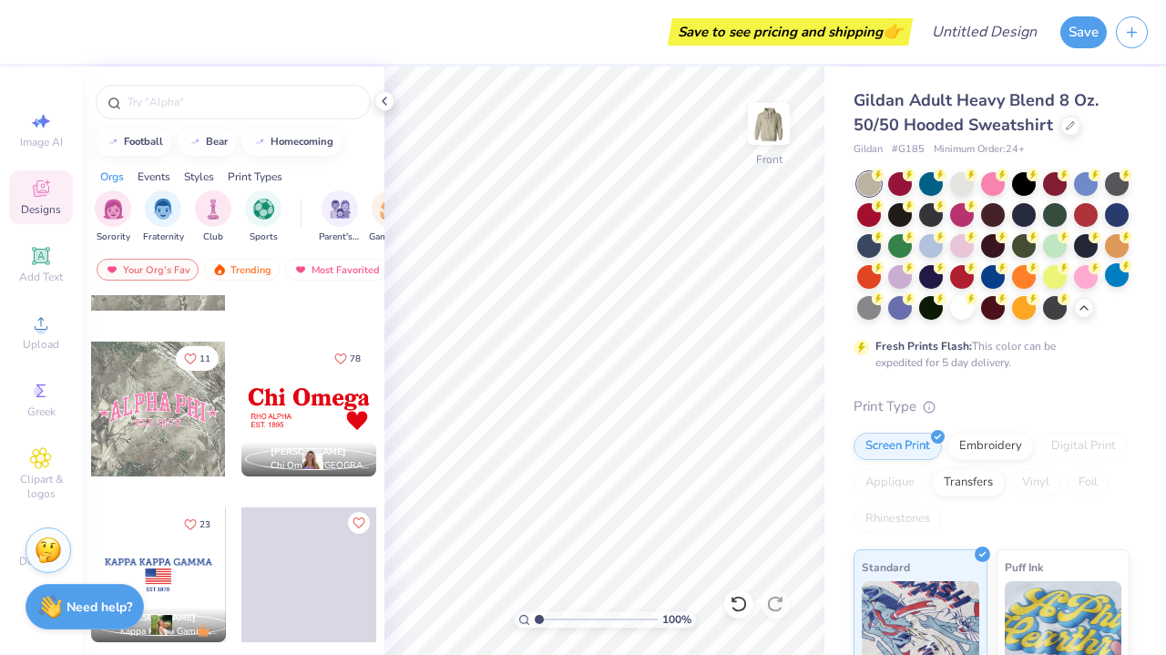
scroll to position [4608, 0]
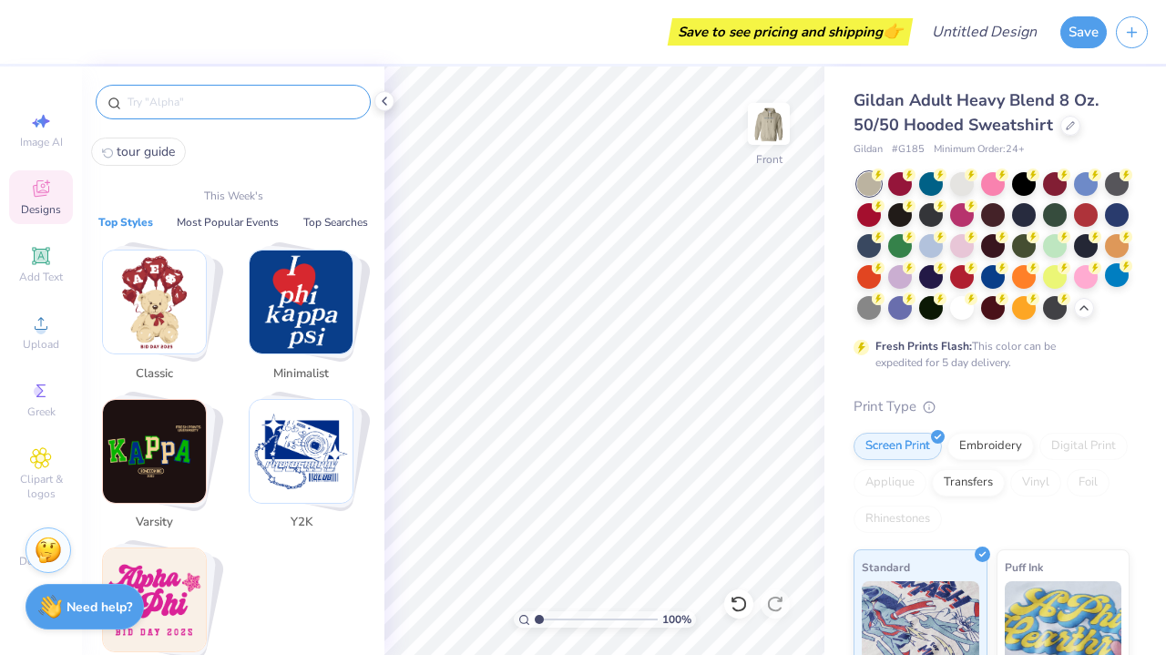
click at [189, 108] on input "text" at bounding box center [242, 102] width 233 height 18
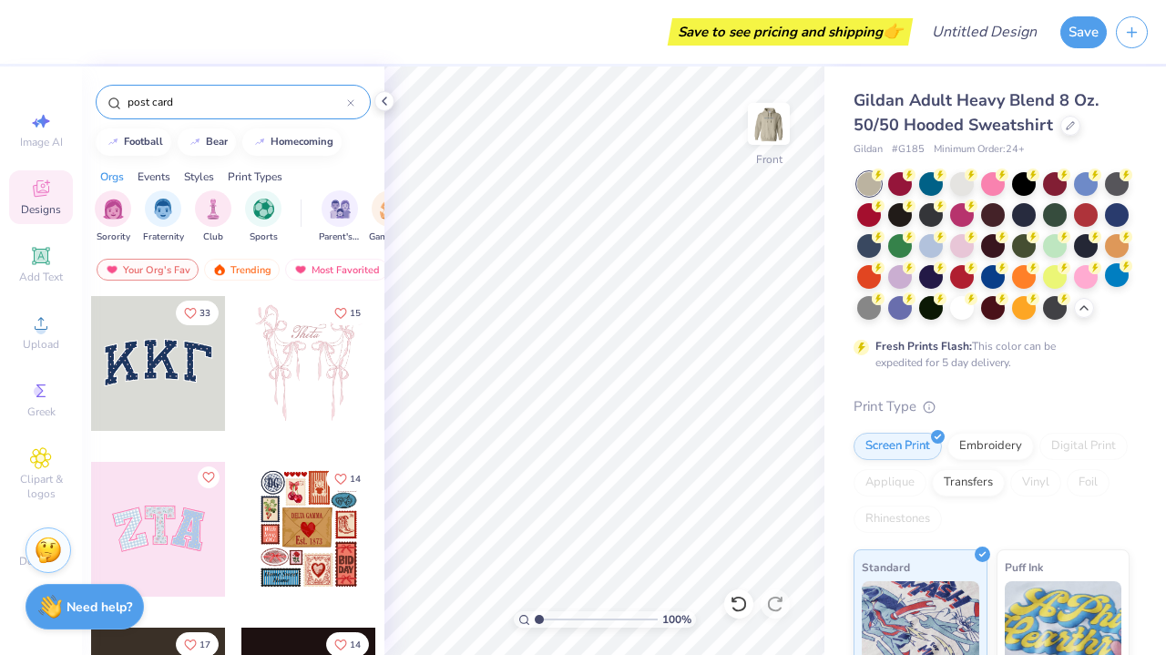
type input "post card"
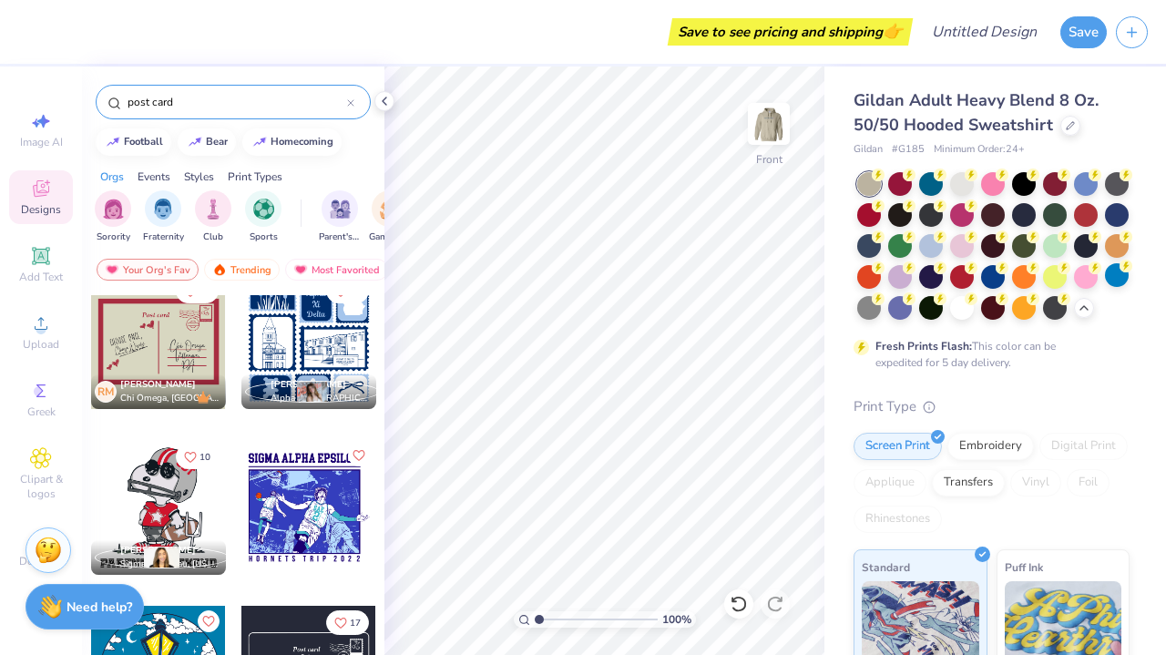
scroll to position [108, 0]
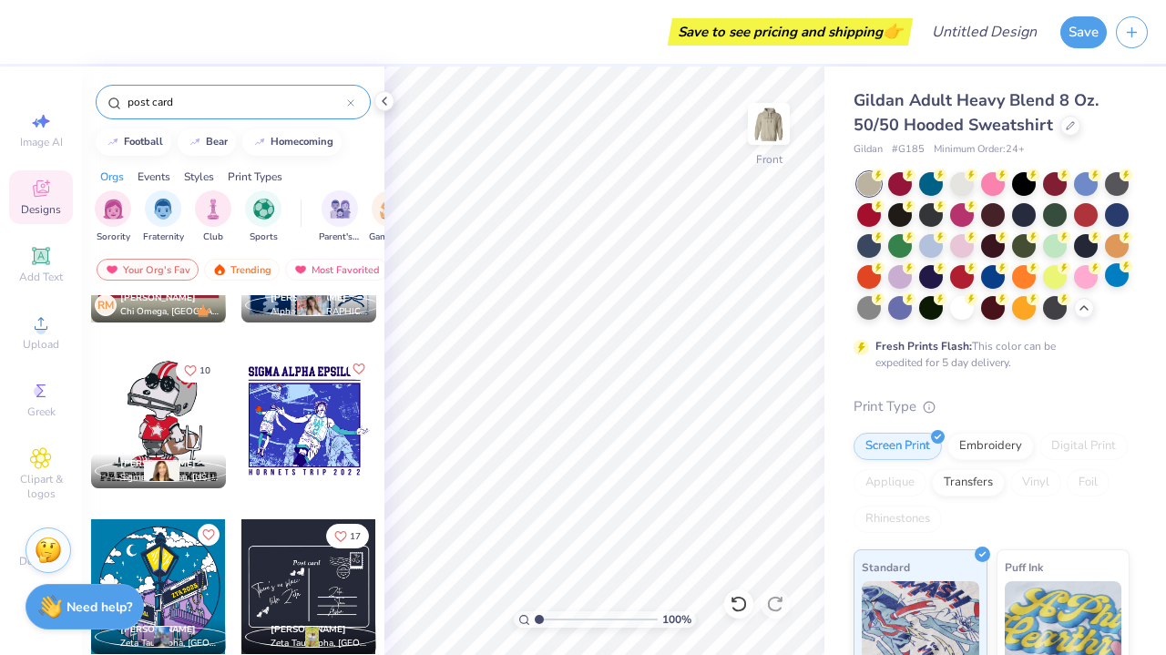
click at [279, 552] on div at bounding box center [308, 586] width 135 height 135
type input "6.45"
type input "6.50"
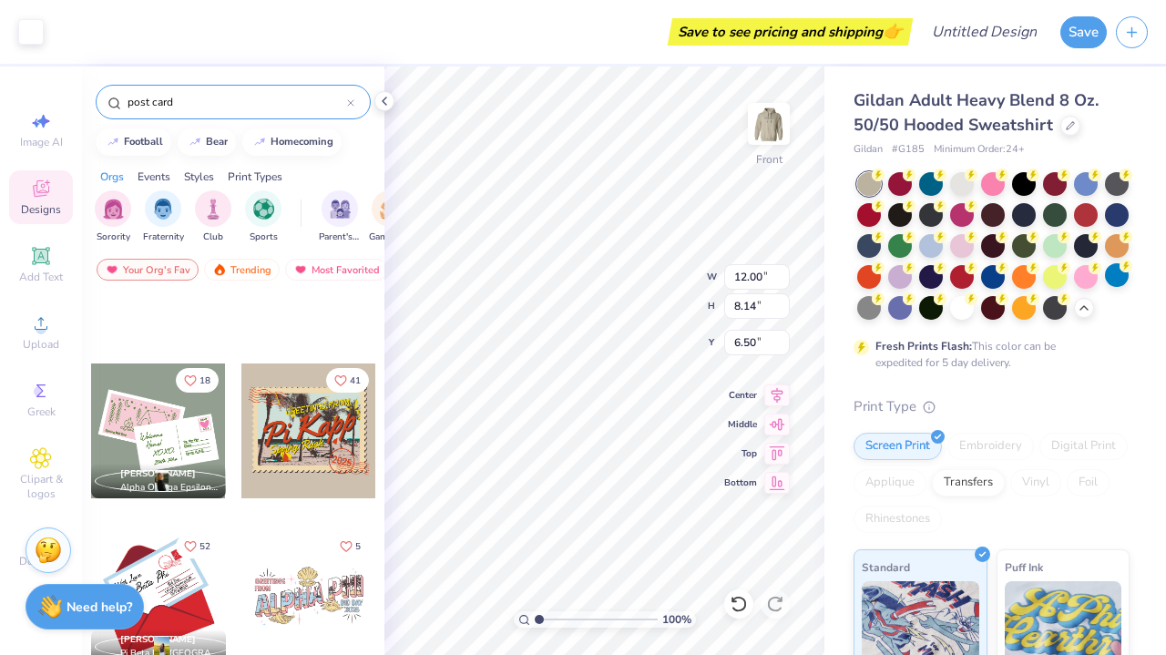
scroll to position [719, 0]
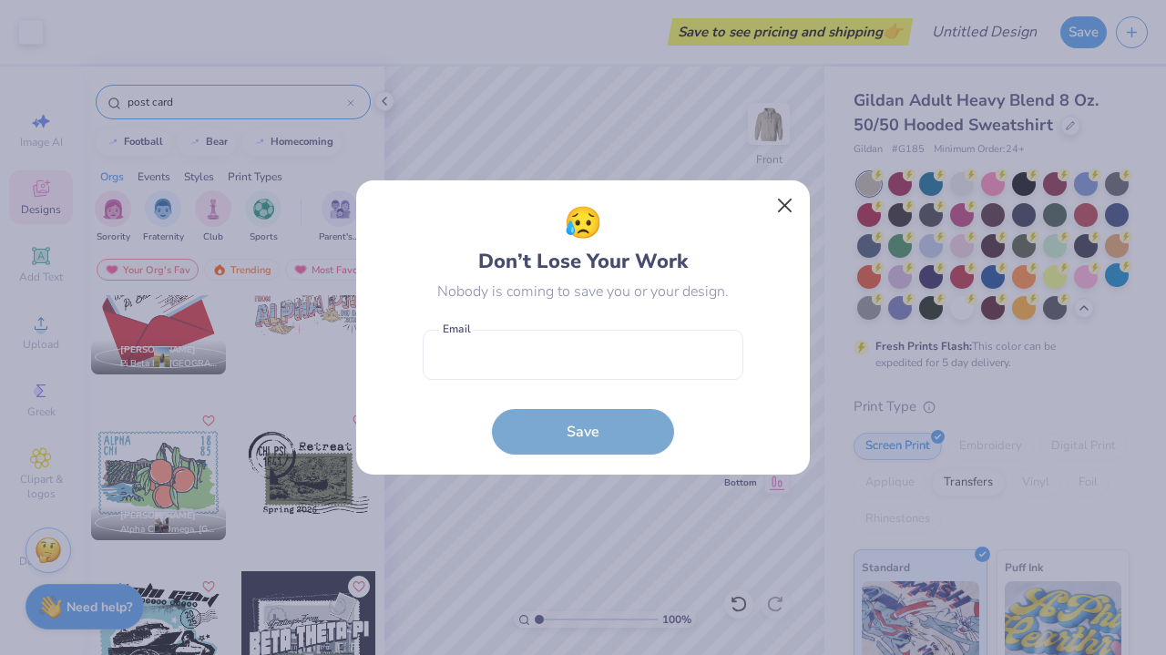
click at [780, 199] on button "Close" at bounding box center [785, 206] width 35 height 35
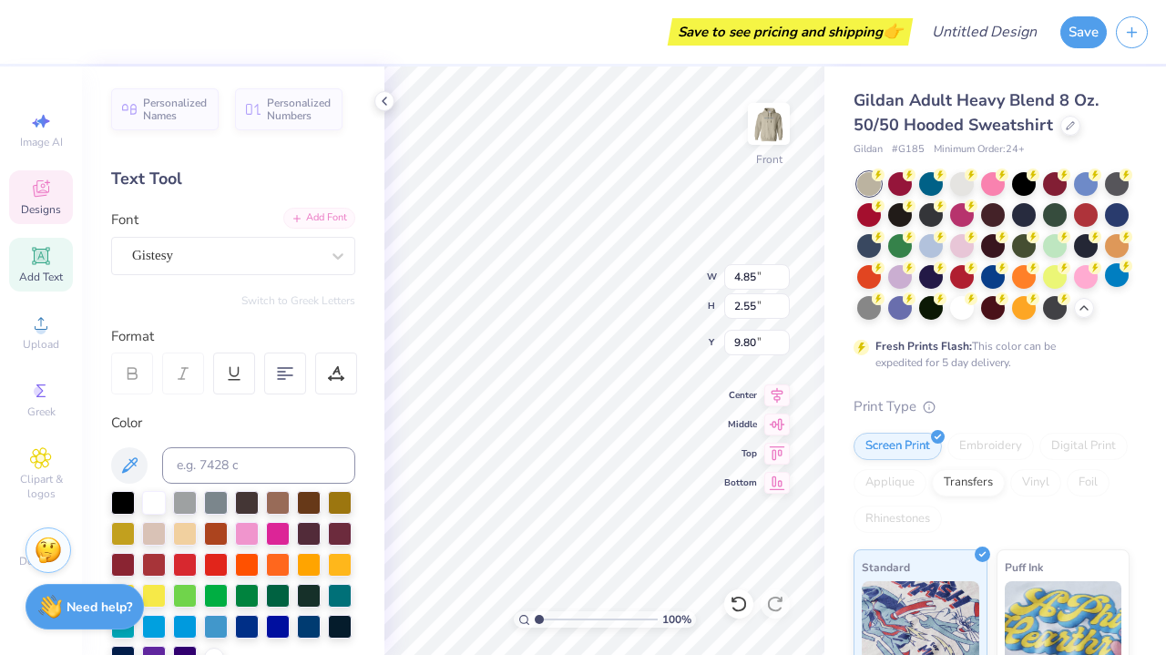
scroll to position [1, 1]
type textarea "There's no place like Regis College"
type input "5.89"
type input "2.98"
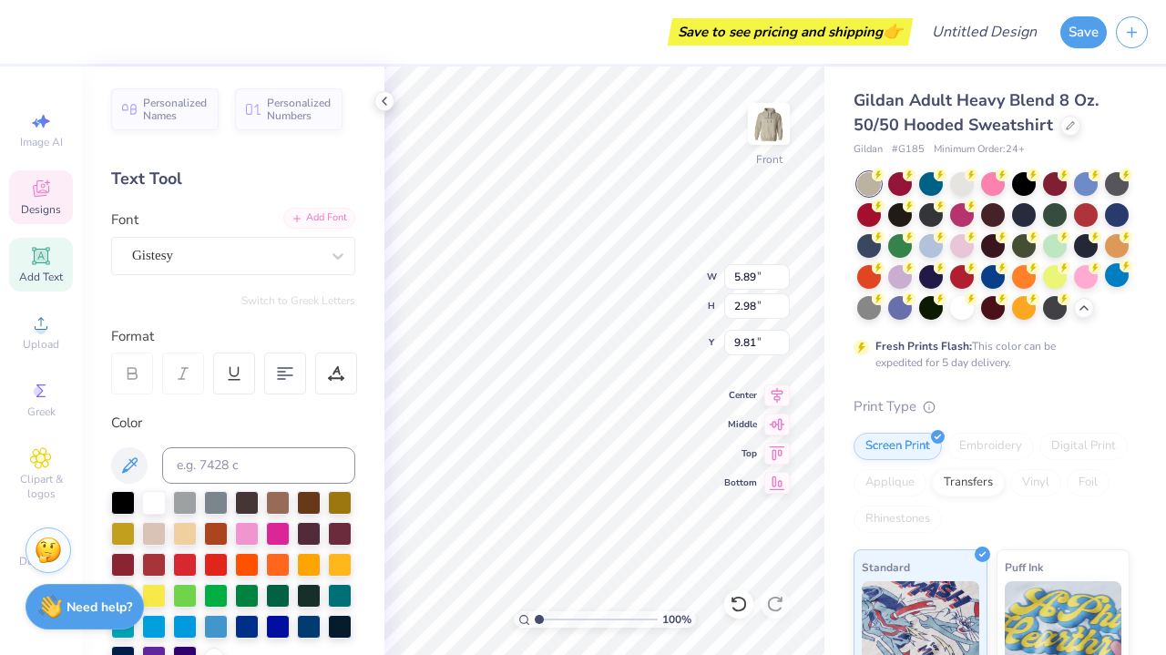
type input "9.53"
type input "12.00"
type input "8.14"
type input "6.50"
type input "1.23"
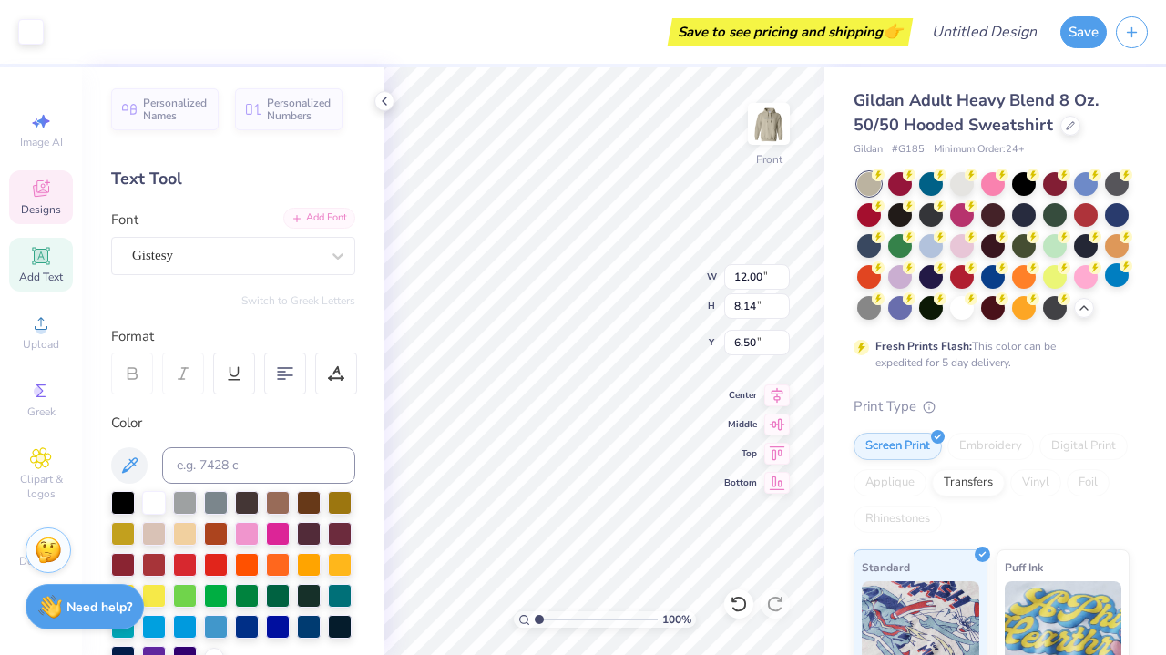
type input "1.05"
type input "12.56"
type input "5.89"
type input "2.98"
type input "9.53"
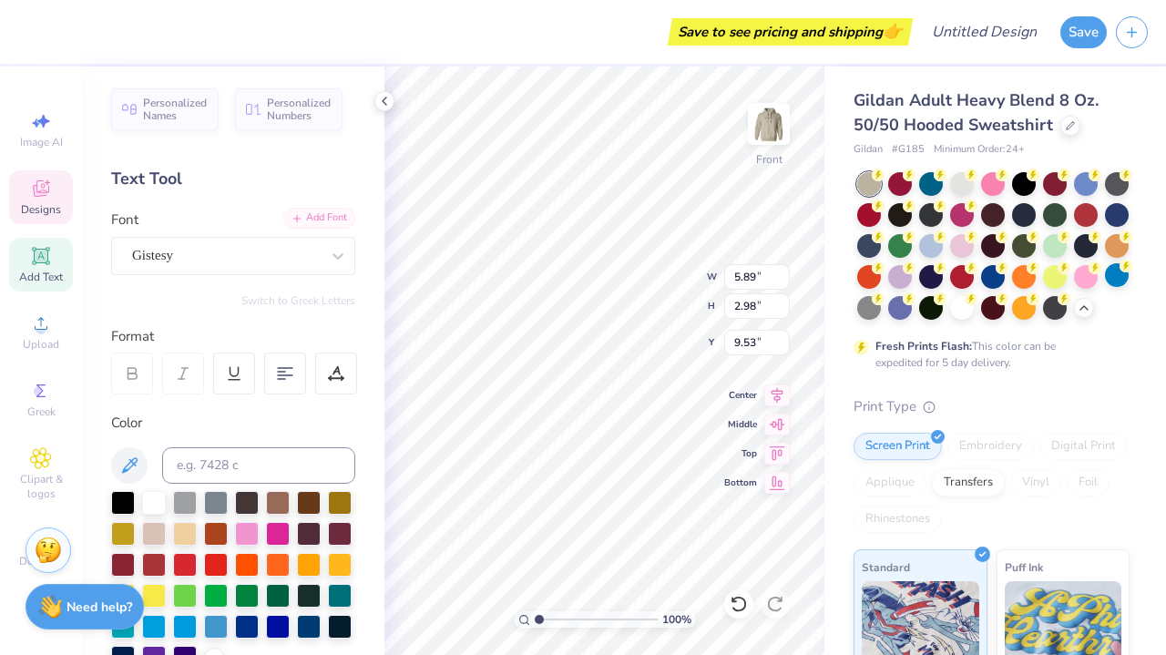
scroll to position [0, 5]
type input "5.15"
type input "2.61"
type input "9.58"
type textarea "Regis"
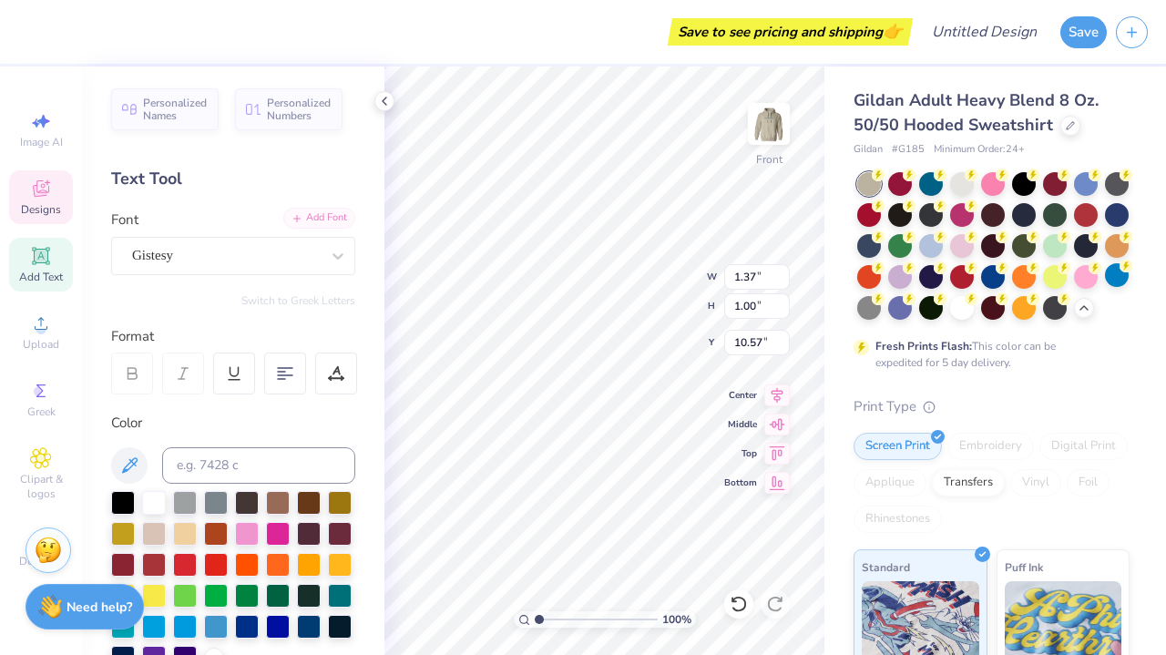
type input "1.12"
type input "1.13"
type input "11.65"
type textarea "College"
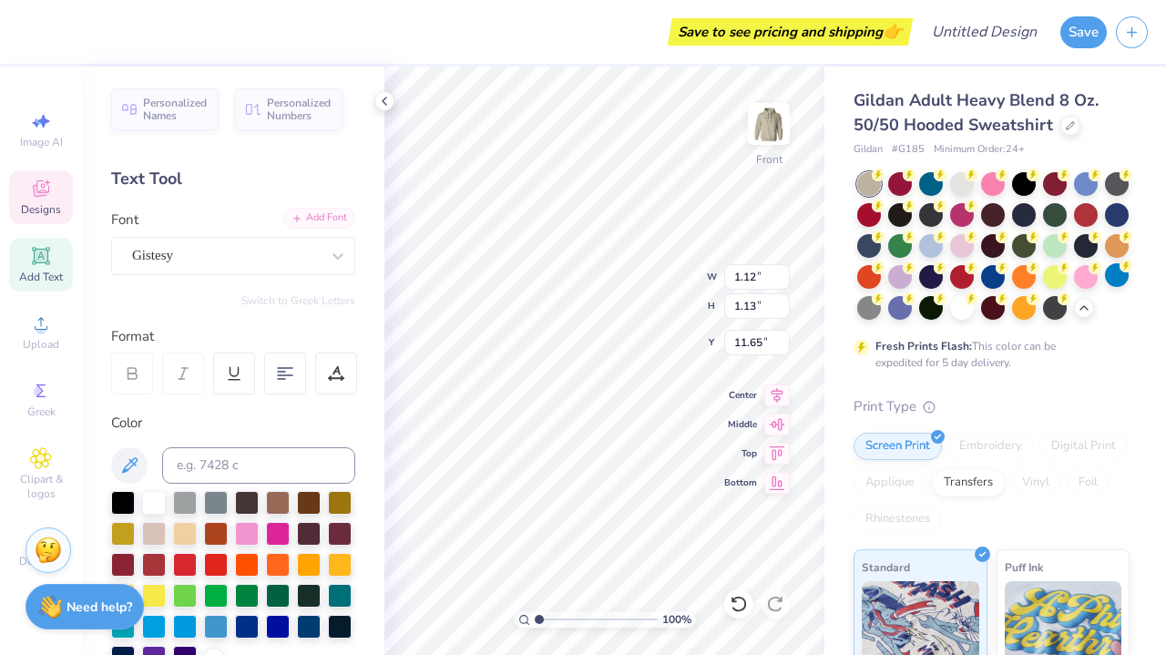
type input "1.49"
type input "1.14"
type input "12.52"
type textarea "Pride Guide"
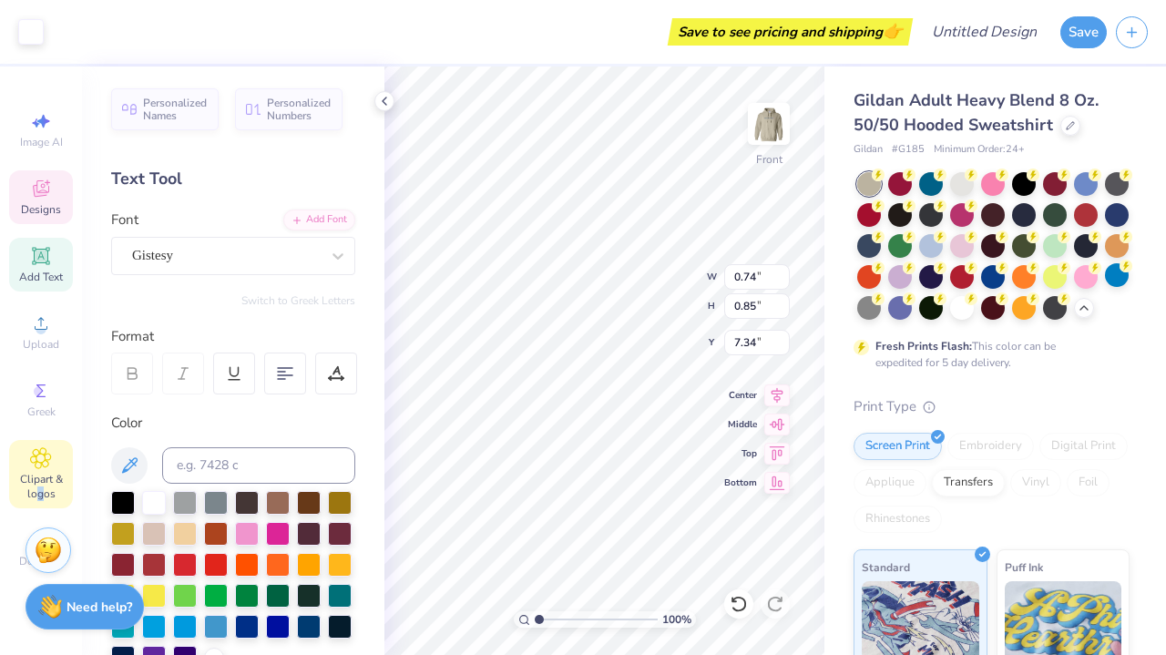
click at [40, 490] on span "Clipart & logos" at bounding box center [41, 486] width 64 height 29
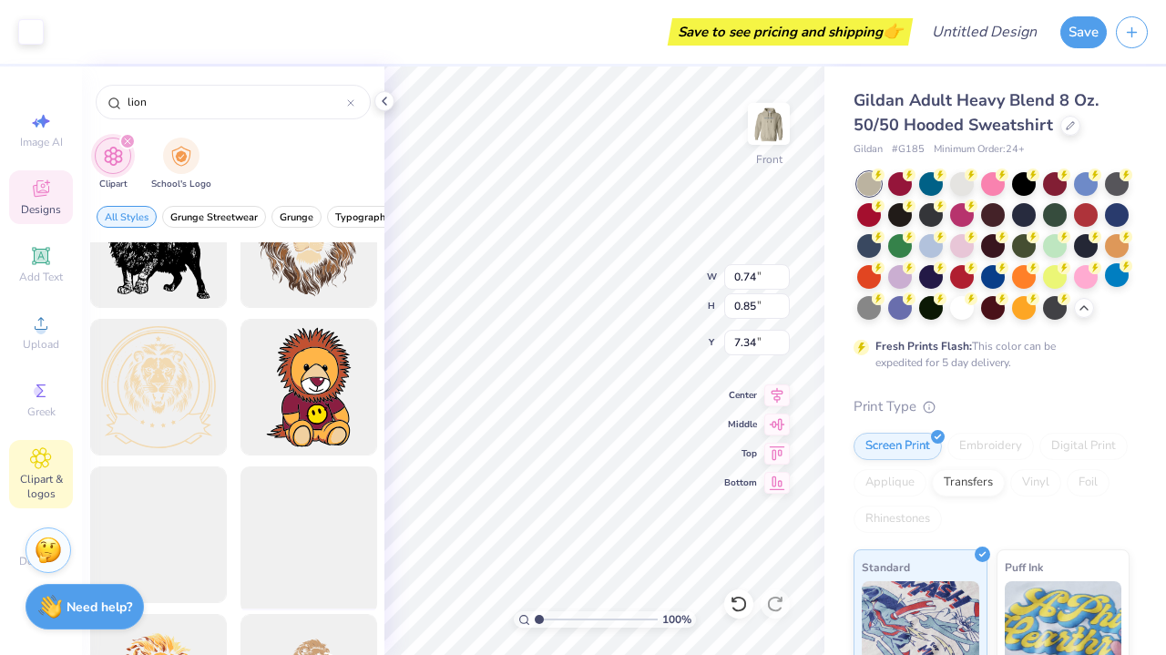
scroll to position [513, 0]
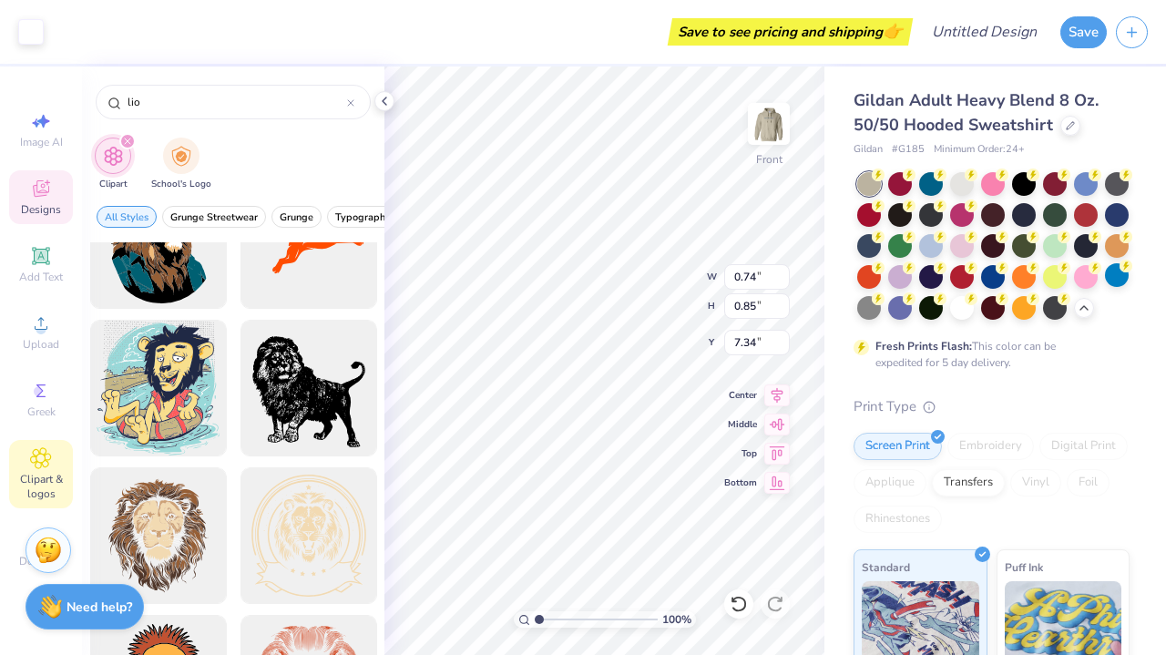
type input "lio"
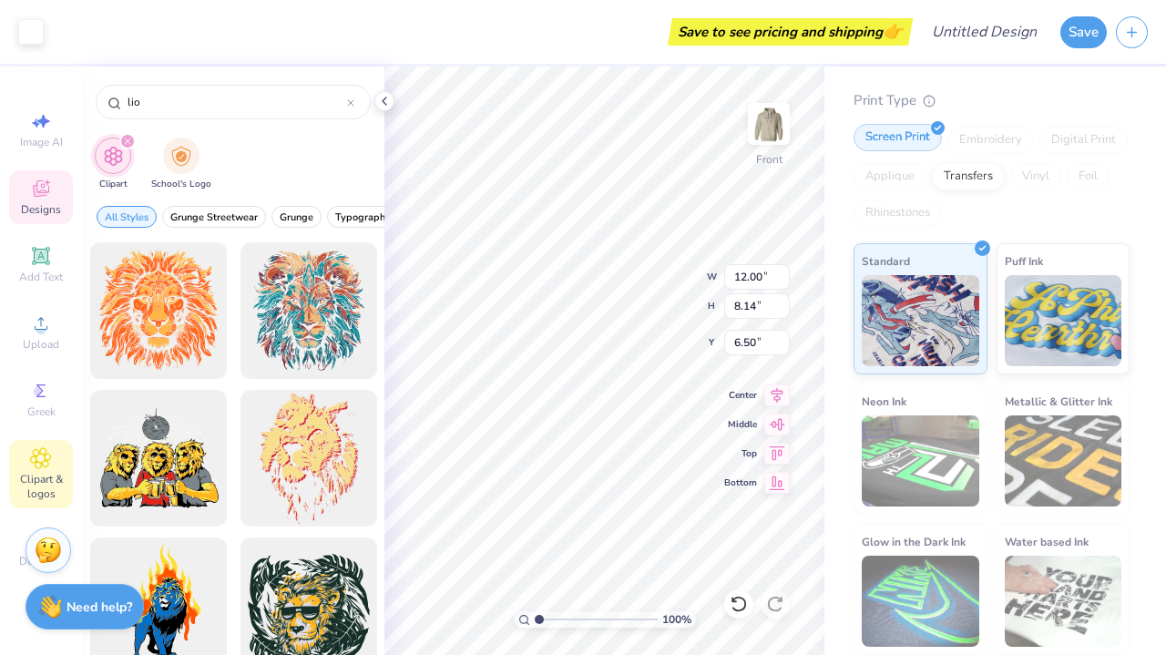
scroll to position [305, 0]
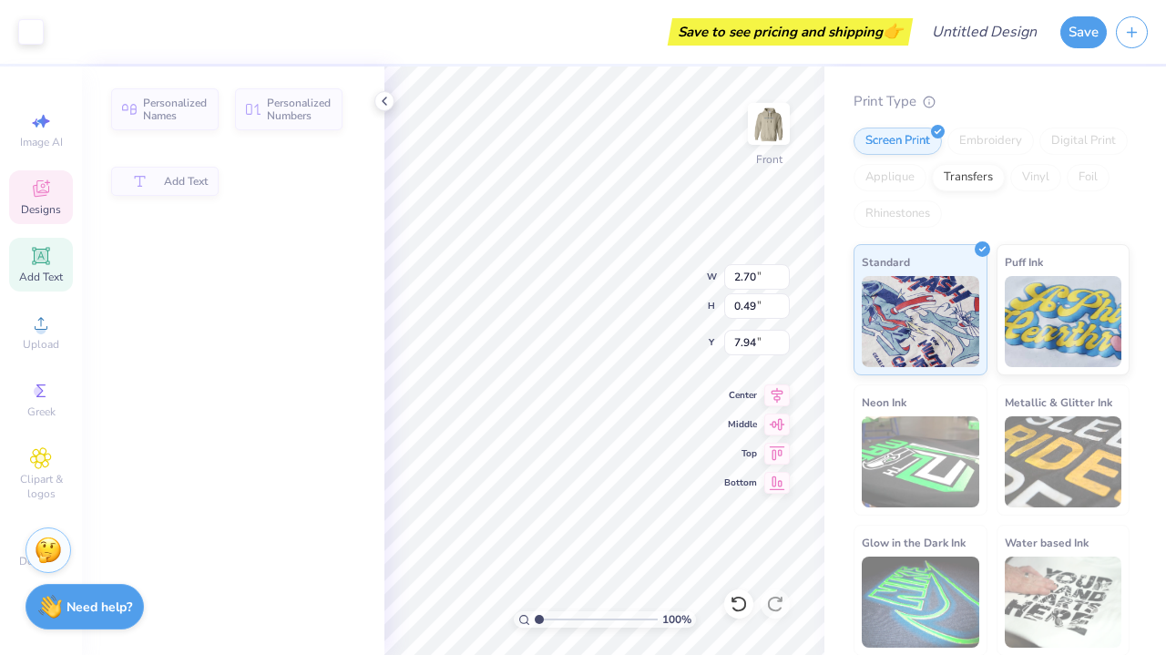
type input "2.70"
type input "0.49"
type input "7.94"
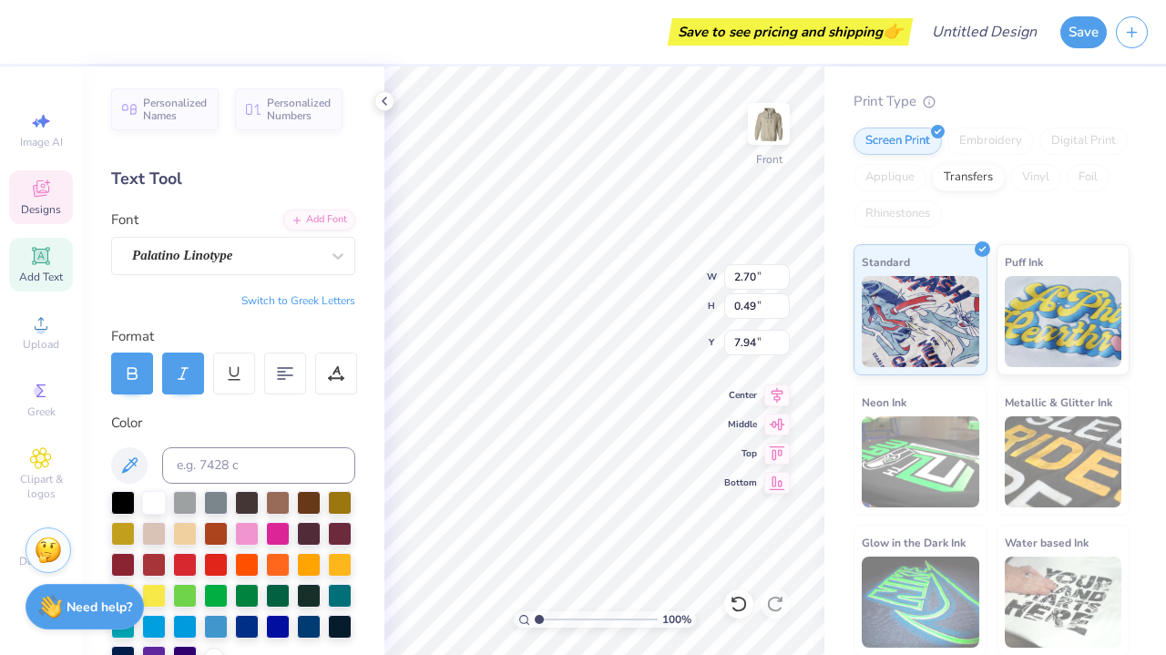
type input "5.15"
type input "2.61"
type input "9.58"
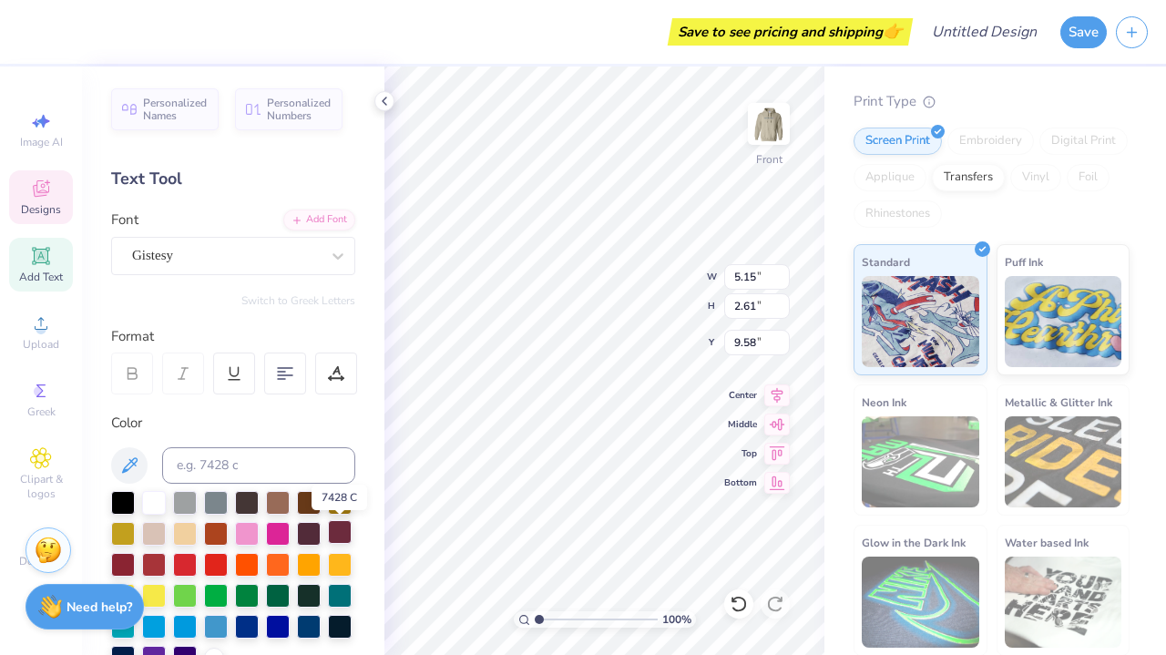
click at [340, 529] on div at bounding box center [340, 532] width 24 height 24
click at [337, 540] on div at bounding box center [340, 532] width 24 height 24
click at [340, 534] on div at bounding box center [340, 532] width 24 height 24
type input "4.81"
type input "5.28"
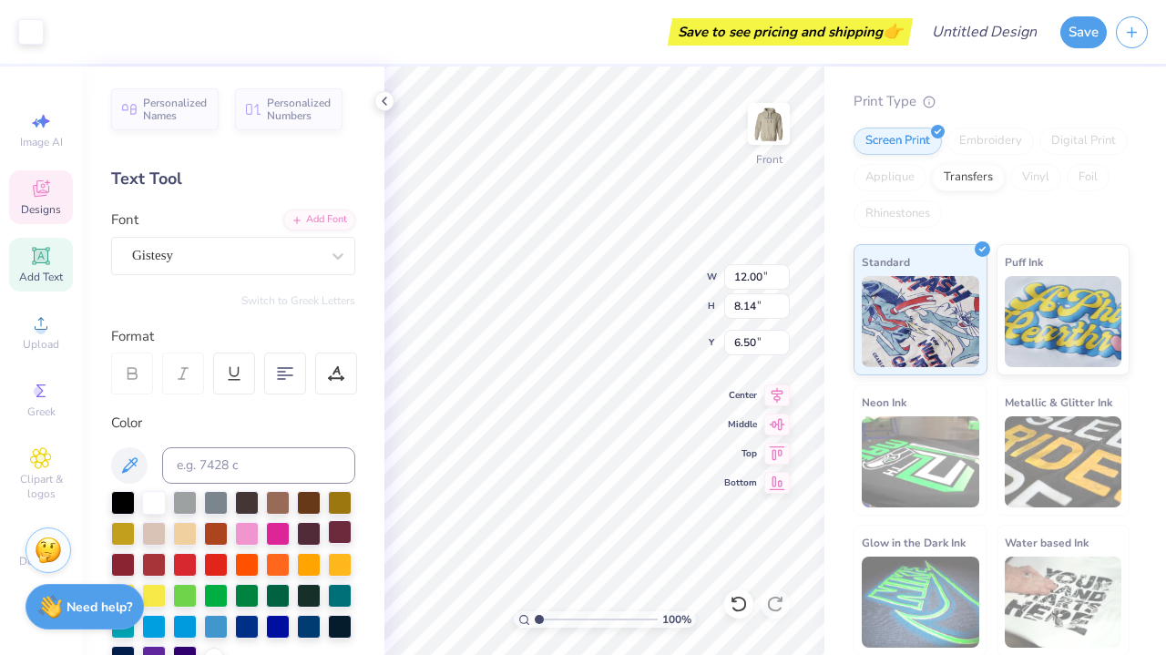
type input "8.73"
click at [342, 531] on div at bounding box center [340, 532] width 24 height 24
click at [343, 532] on div at bounding box center [340, 532] width 24 height 24
click at [341, 530] on div at bounding box center [340, 532] width 24 height 24
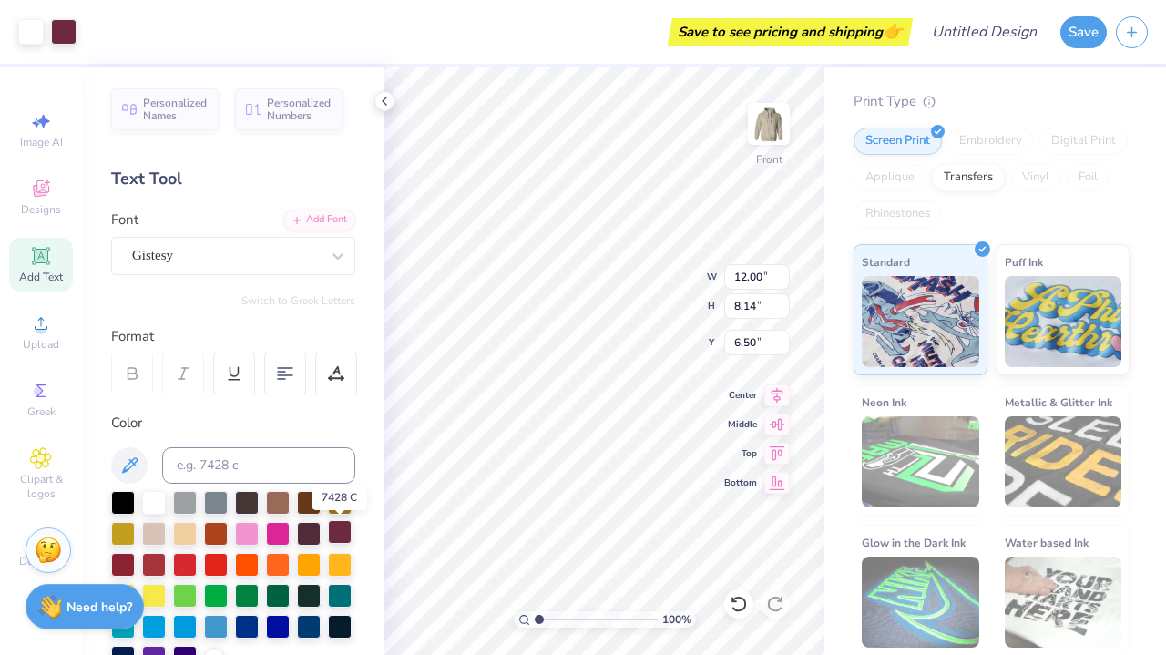
click at [341, 530] on div at bounding box center [340, 532] width 24 height 24
click at [65, 35] on div at bounding box center [63, 29] width 25 height 25
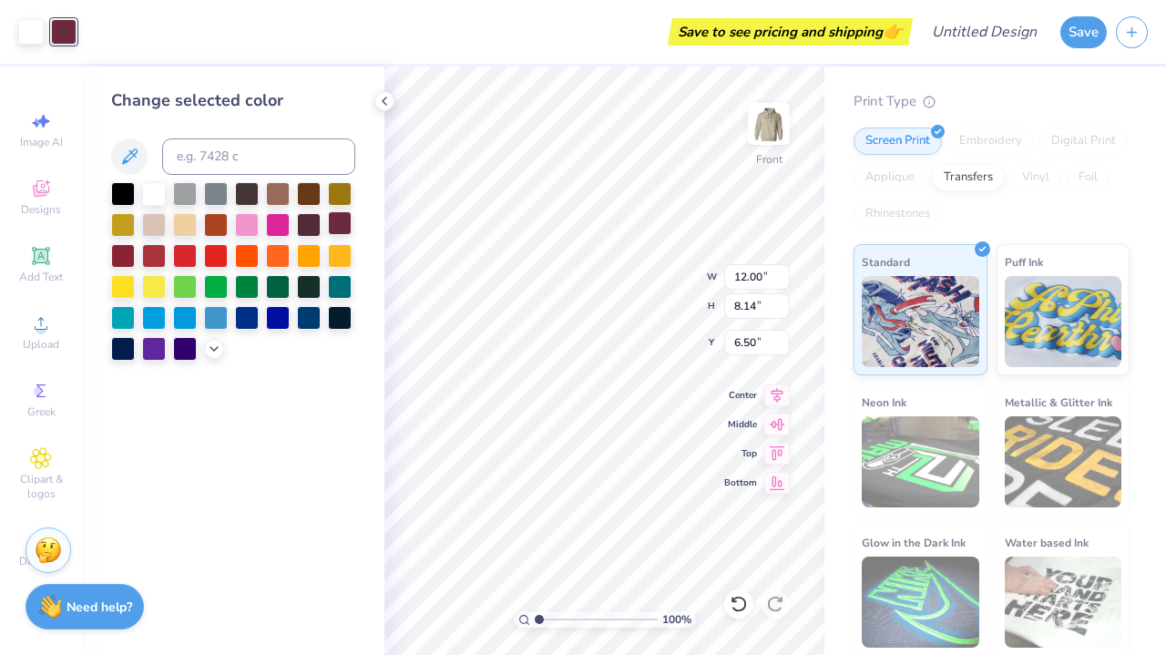
click at [341, 230] on div at bounding box center [340, 223] width 24 height 24
type input "6.56"
click at [346, 228] on div at bounding box center [340, 223] width 24 height 24
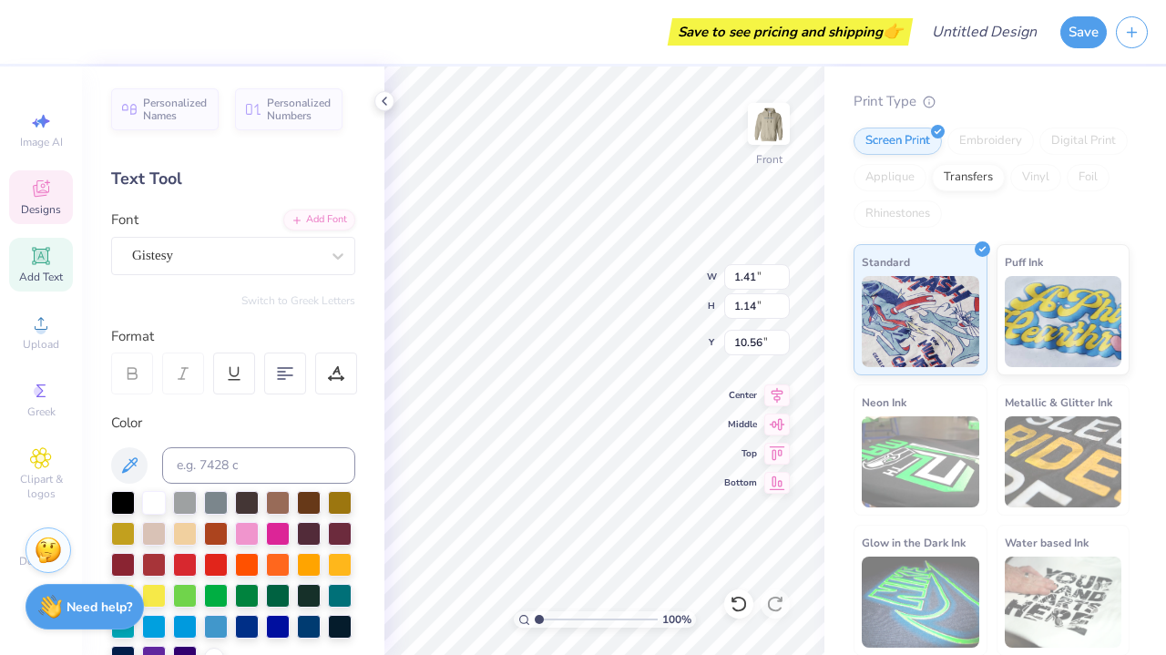
type input "1.41"
type input "1.14"
type input "10.56"
click at [340, 528] on div at bounding box center [340, 532] width 24 height 24
click at [346, 531] on div at bounding box center [340, 532] width 24 height 24
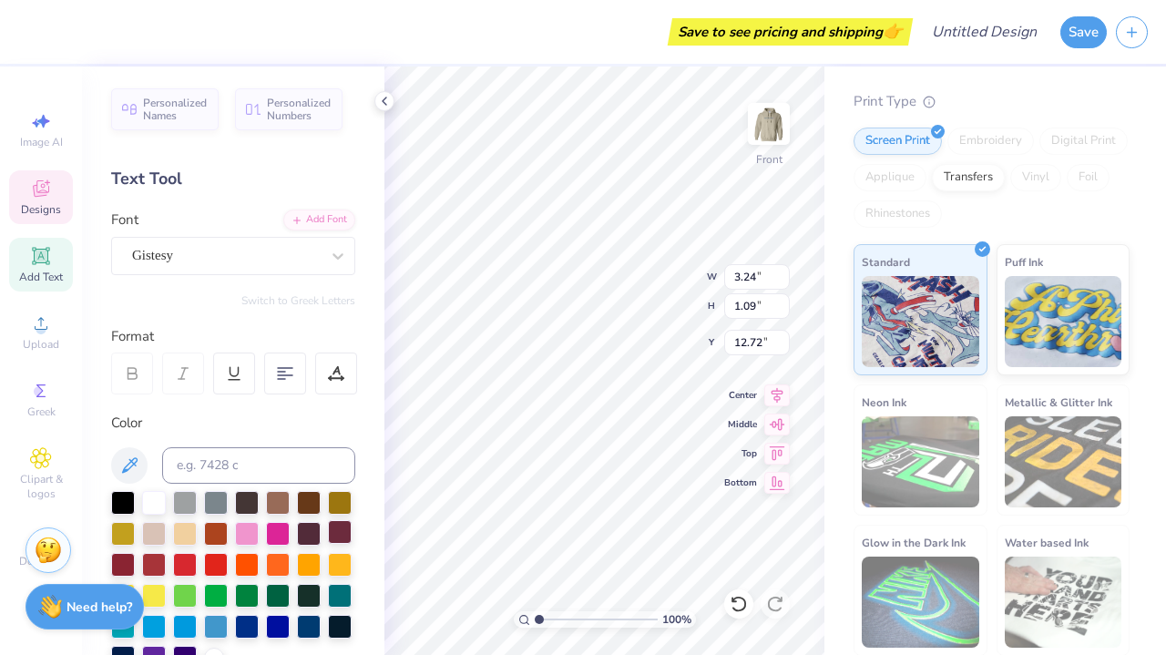
click at [344, 536] on div at bounding box center [340, 532] width 24 height 24
click at [335, 536] on div at bounding box center [340, 532] width 24 height 24
click at [343, 532] on div at bounding box center [340, 532] width 24 height 24
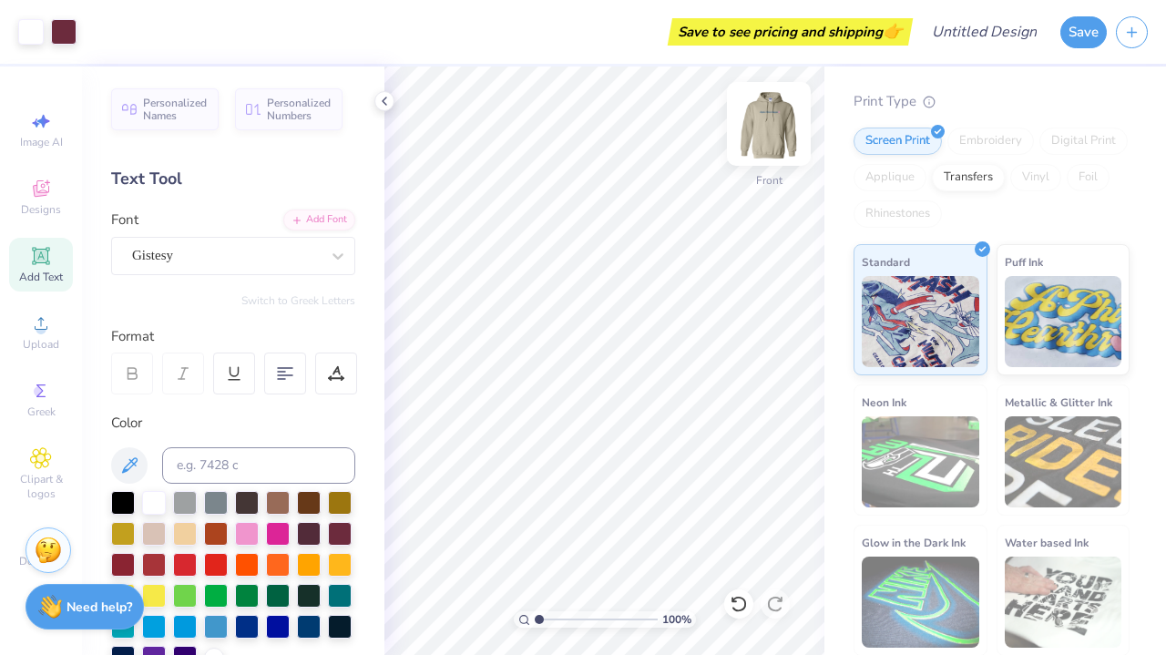
click at [773, 126] on img at bounding box center [768, 123] width 73 height 73
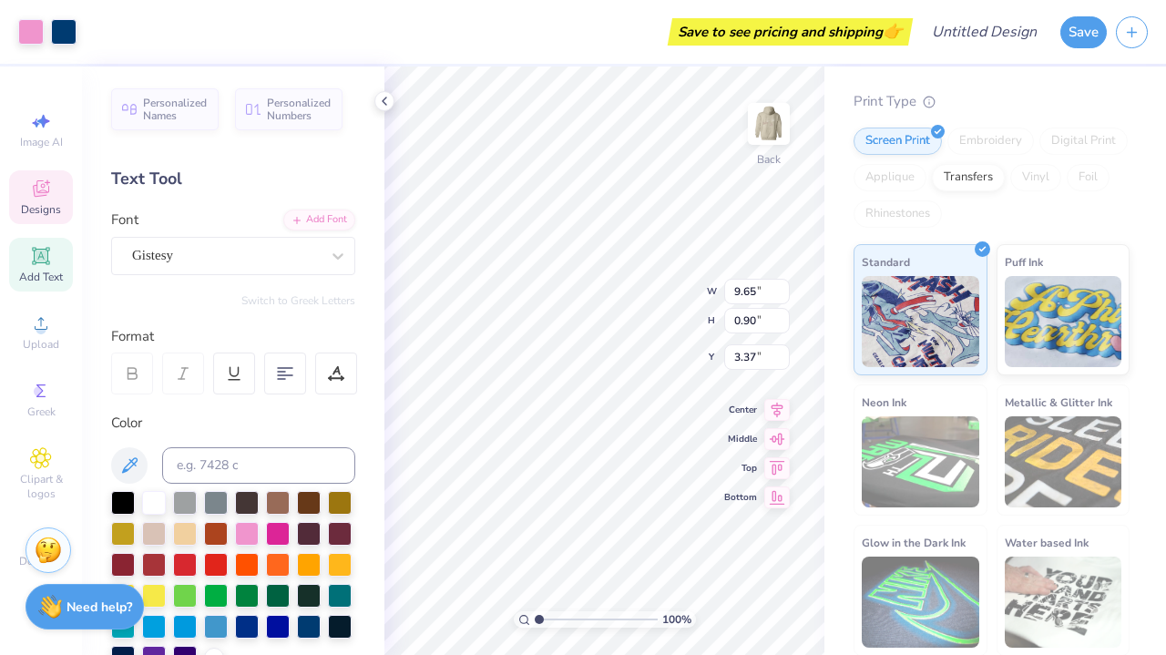
type input "3.42"
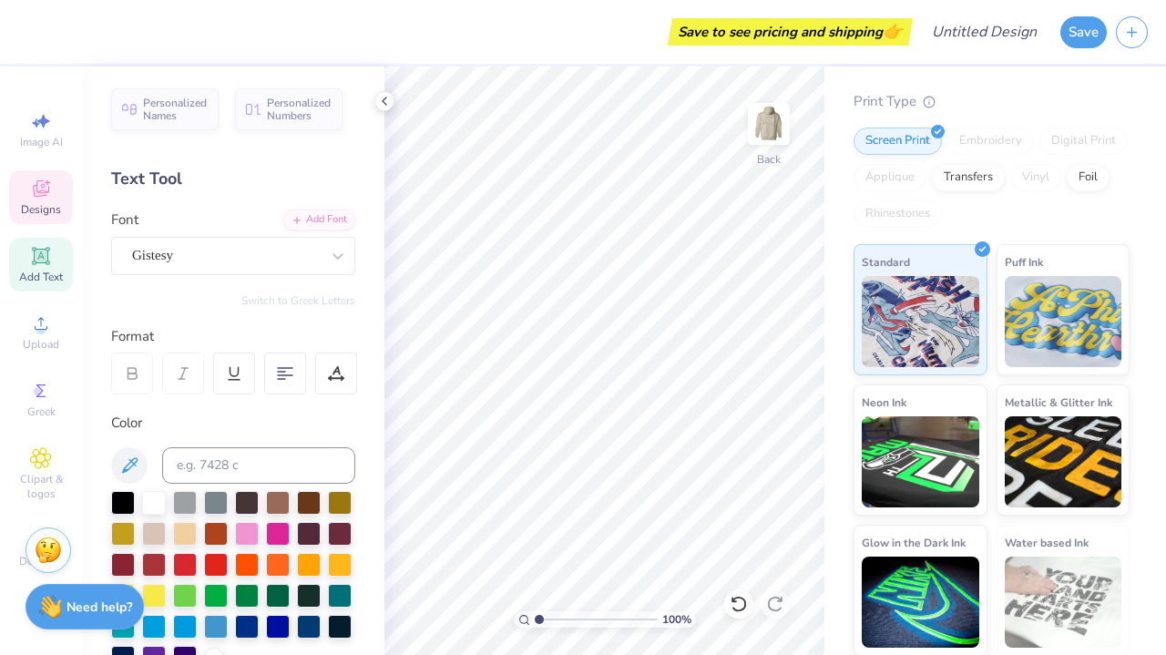
click at [53, 184] on div "Designs" at bounding box center [41, 197] width 64 height 54
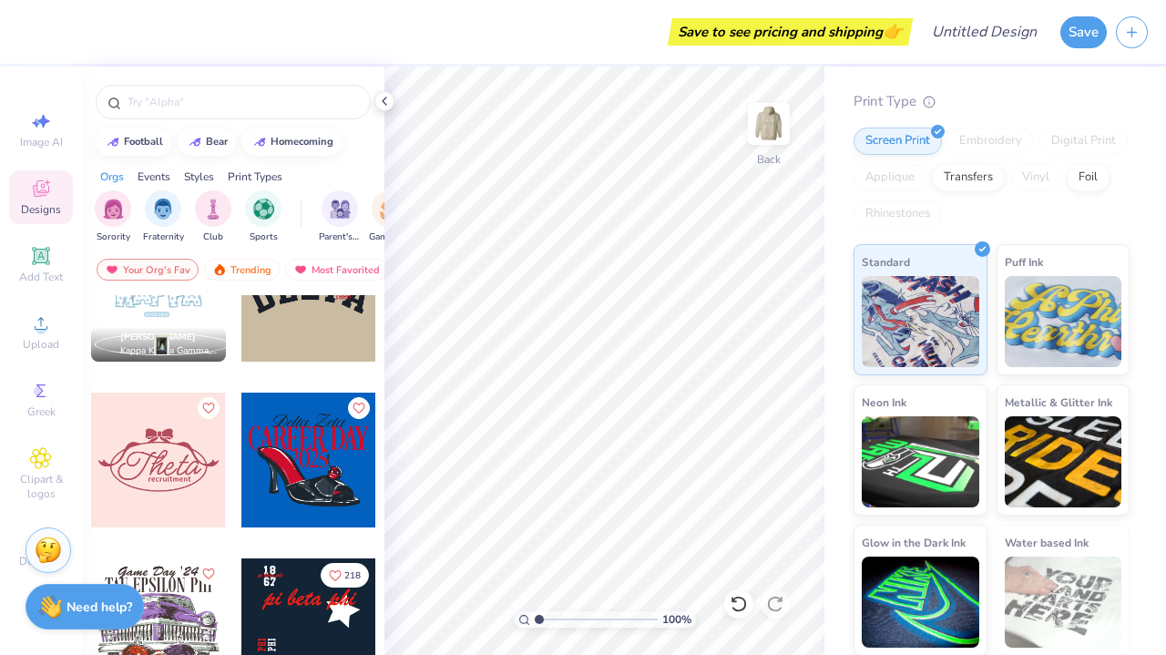
scroll to position [2920, 0]
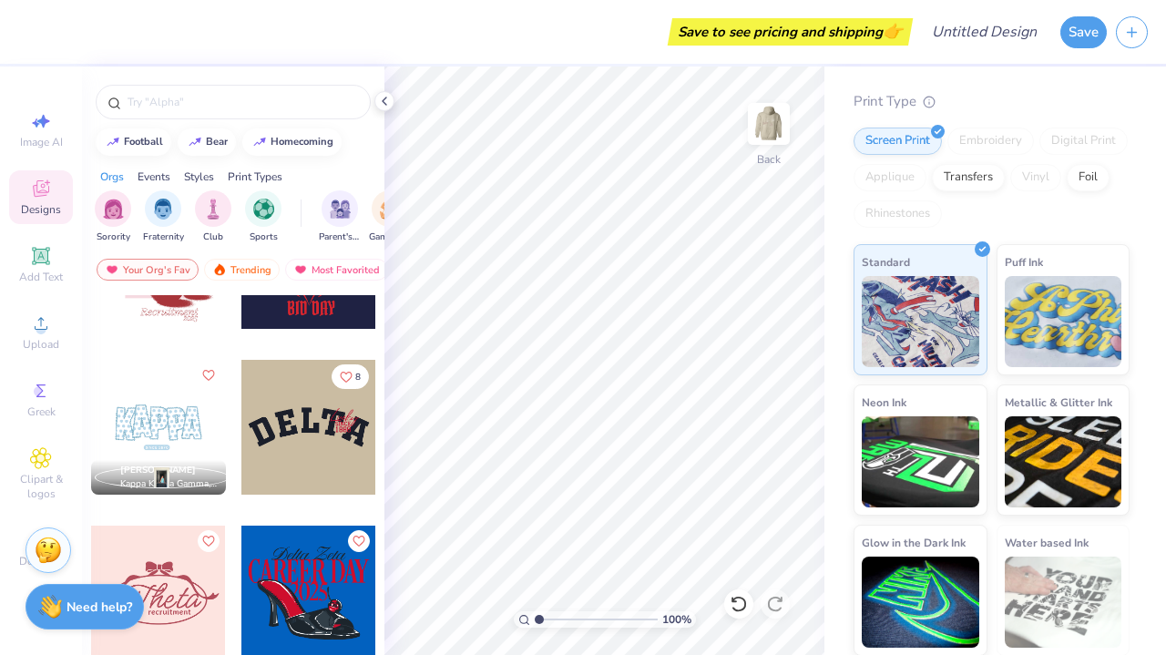
click at [305, 427] on div at bounding box center [308, 427] width 135 height 135
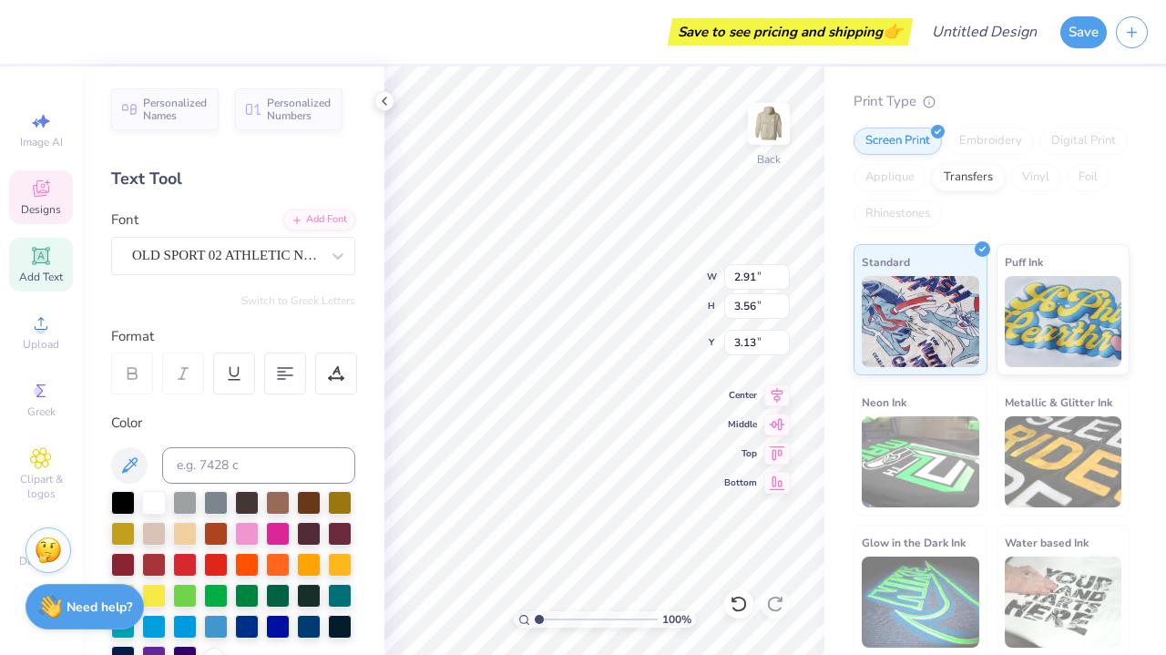
type input "3.36"
type input "3.71"
type input "4.14"
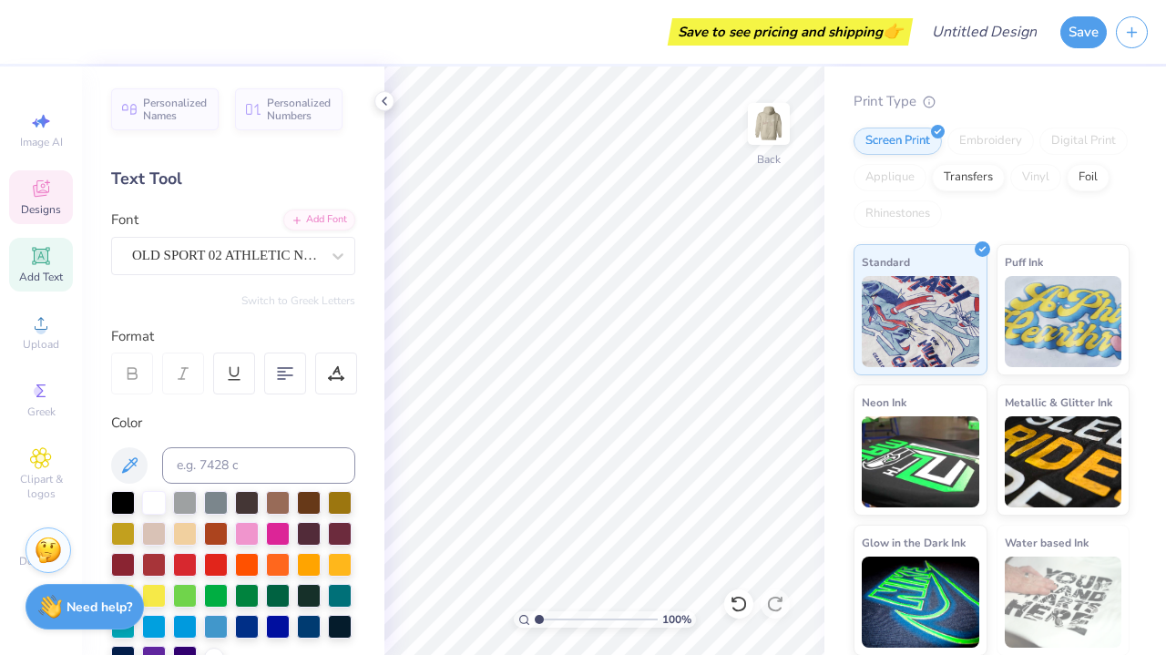
click at [55, 179] on div "Designs" at bounding box center [41, 197] width 64 height 54
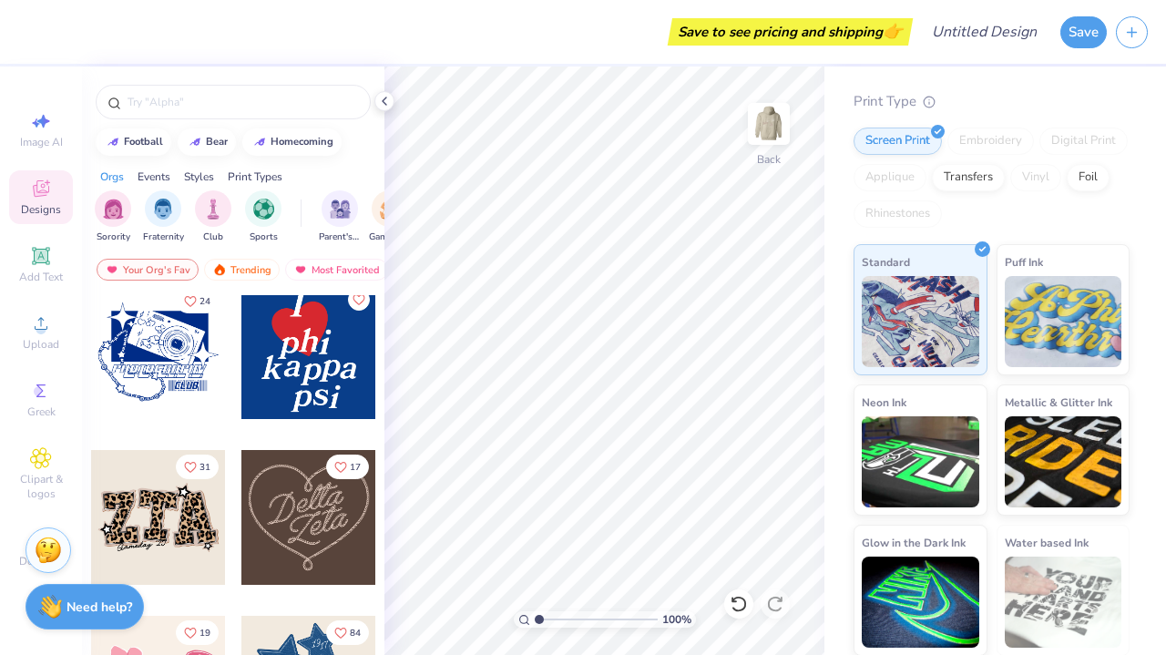
scroll to position [1266, 0]
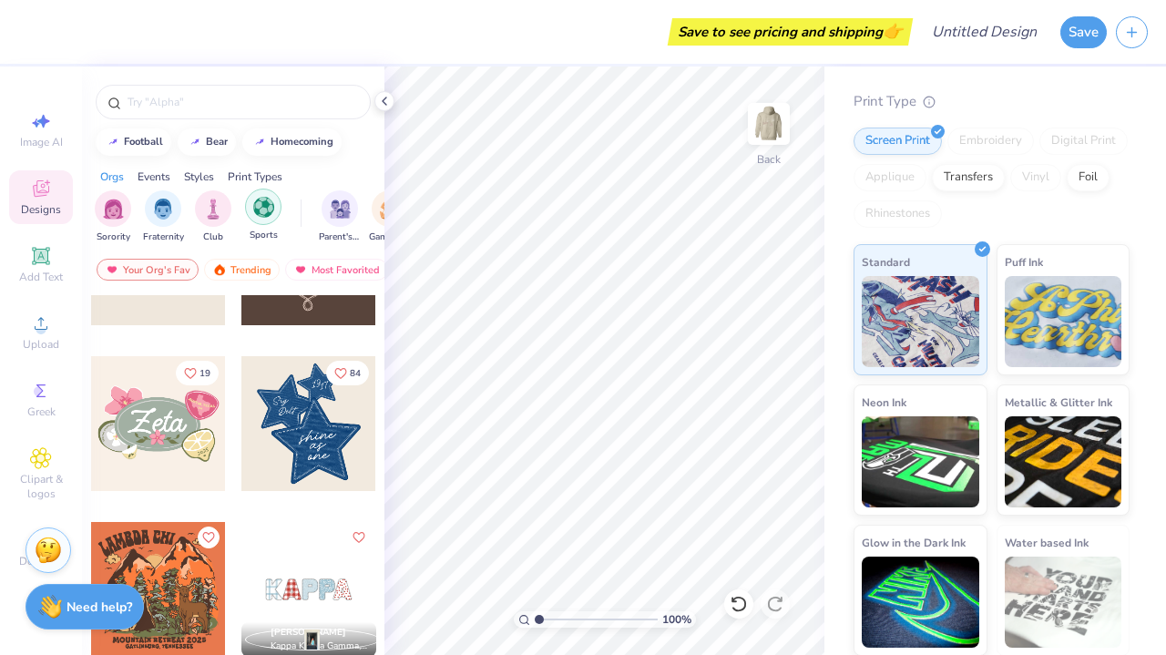
click at [257, 210] on img "filter for Sports" at bounding box center [263, 207] width 21 height 21
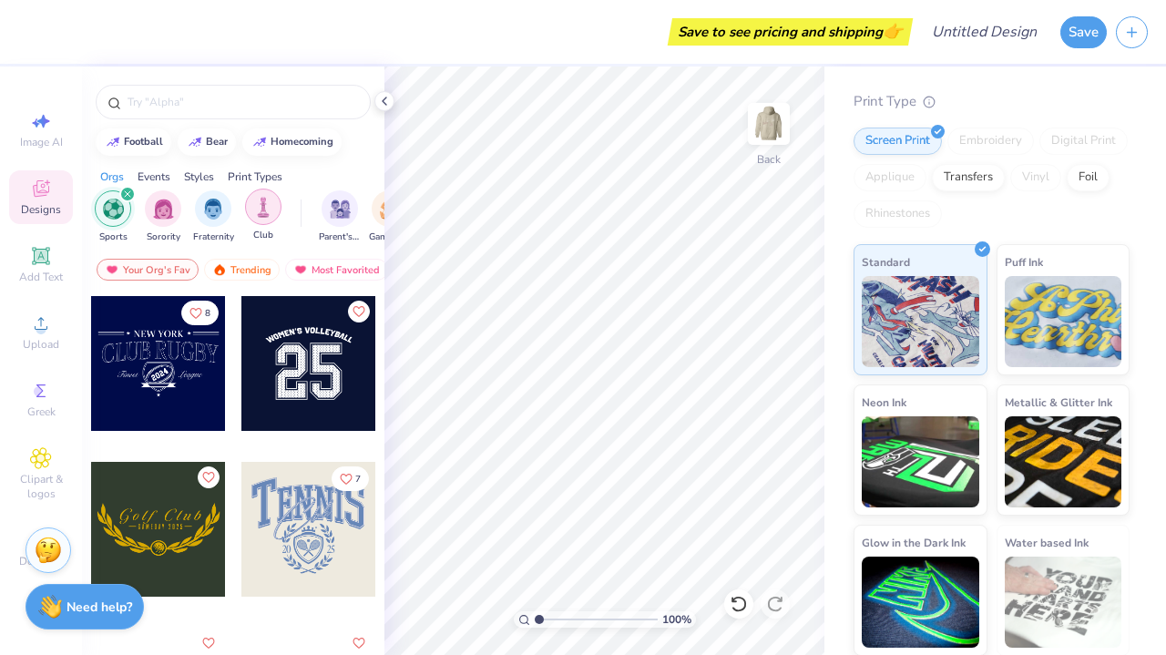
click at [266, 213] on img "filter for Club" at bounding box center [263, 207] width 20 height 21
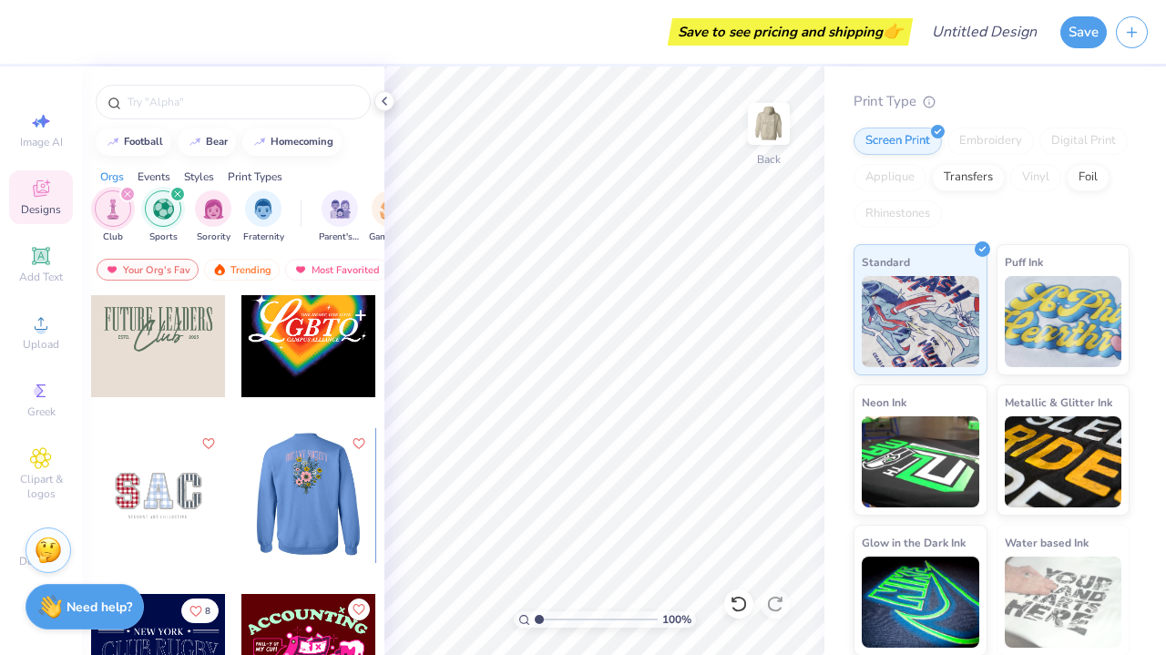
scroll to position [366, 0]
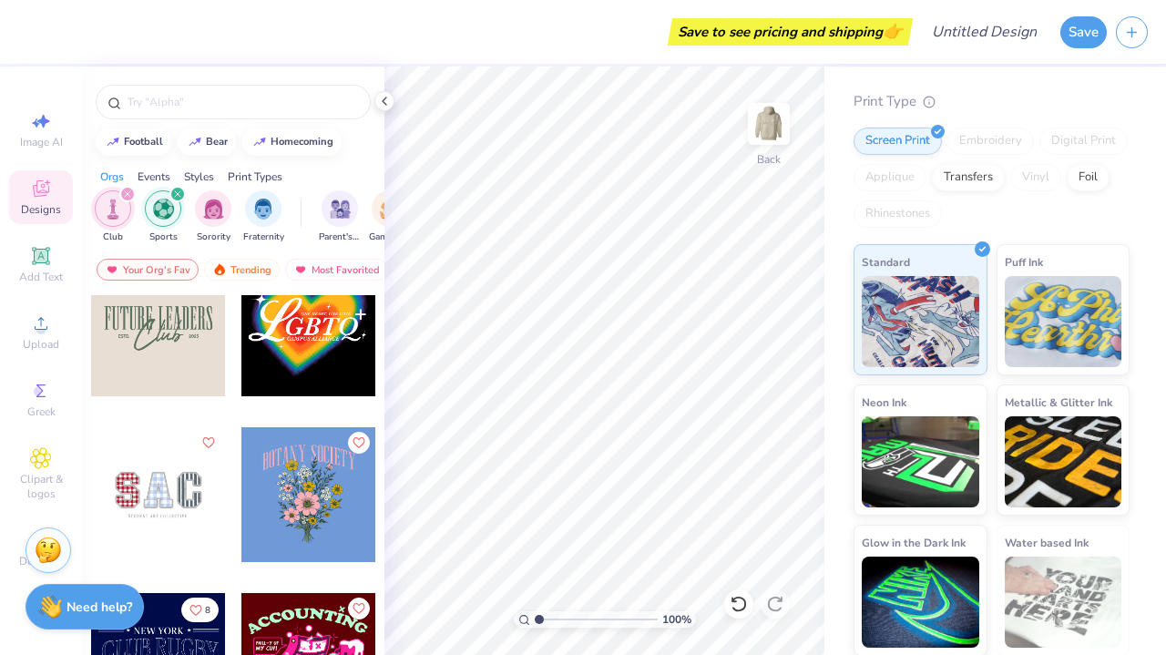
click at [189, 354] on div at bounding box center [158, 328] width 135 height 135
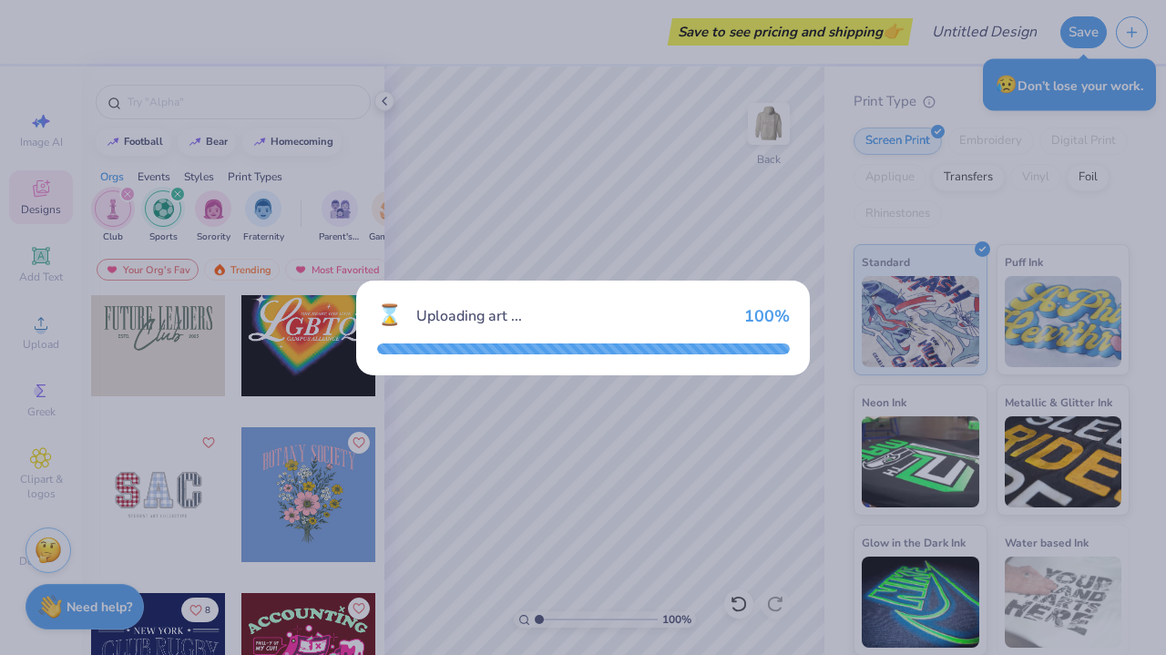
click at [622, 166] on div "⌛ Uploading art ... 100 %" at bounding box center [583, 327] width 1166 height 655
click at [527, 354] on div "⌛ Uploading art ... 100 %" at bounding box center [583, 327] width 454 height 95
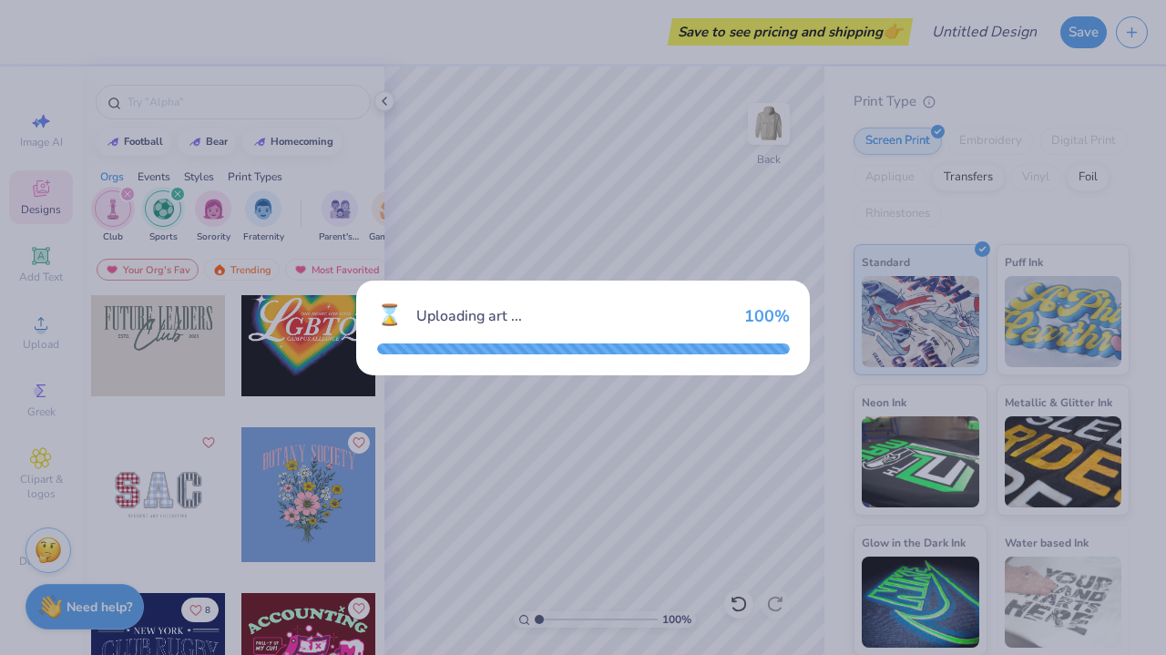
click at [527, 373] on div "⌛ Uploading art ... 100 %" at bounding box center [583, 327] width 454 height 95
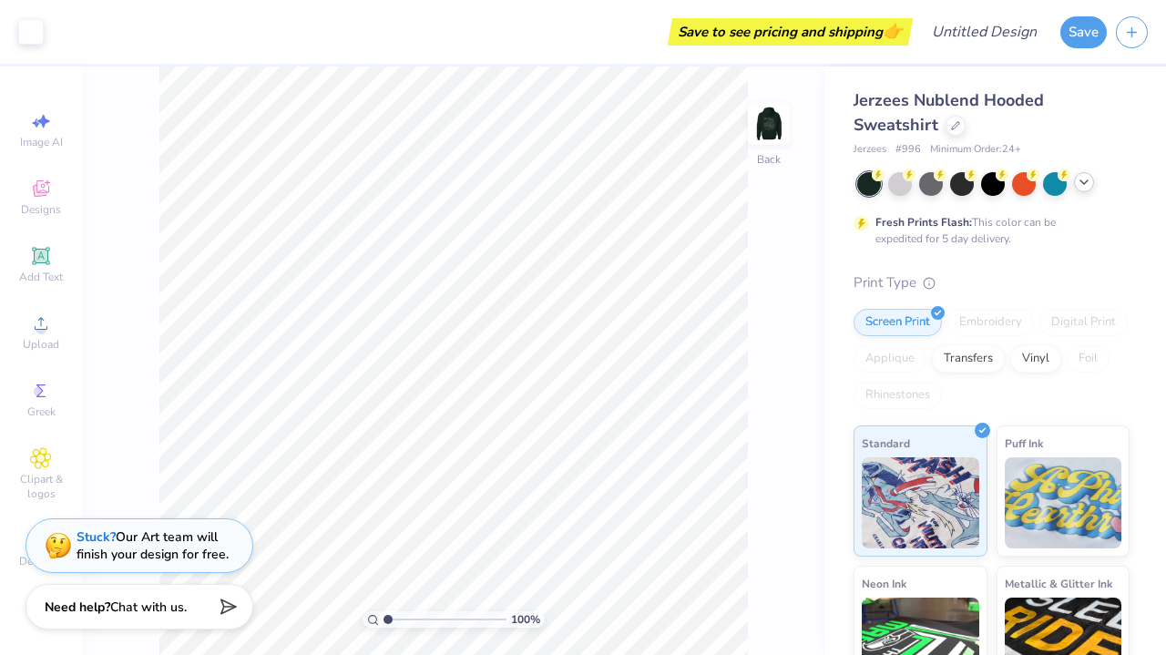
click at [1089, 181] on icon at bounding box center [1083, 182] width 15 height 15
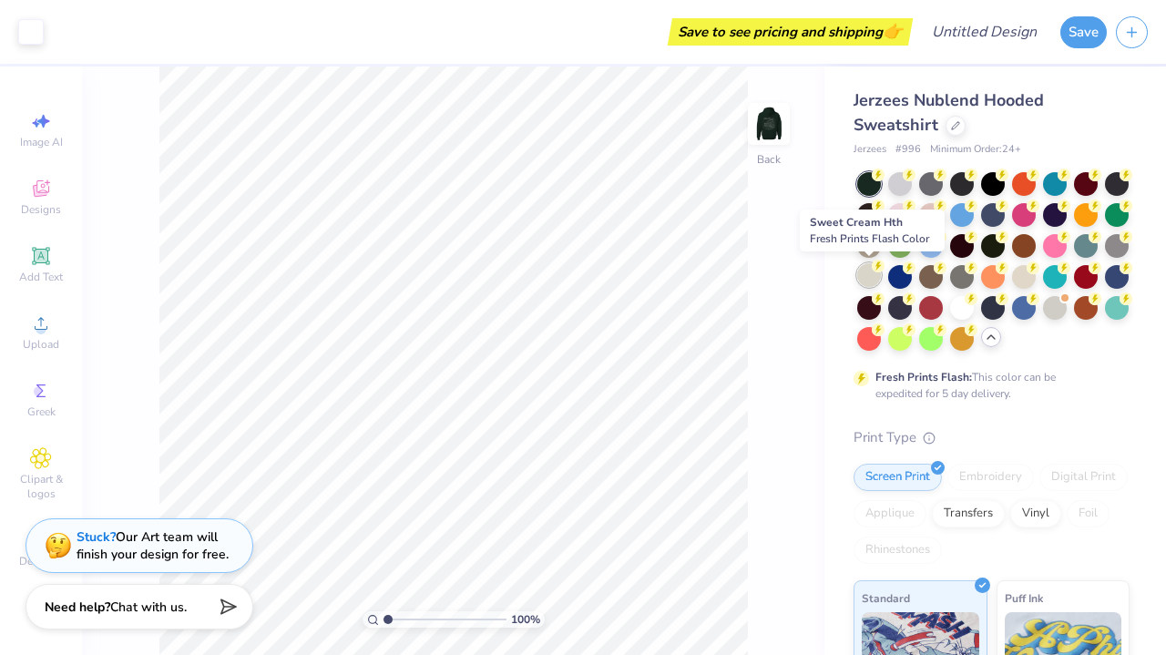
click at [876, 263] on circle at bounding box center [877, 266] width 13 height 13
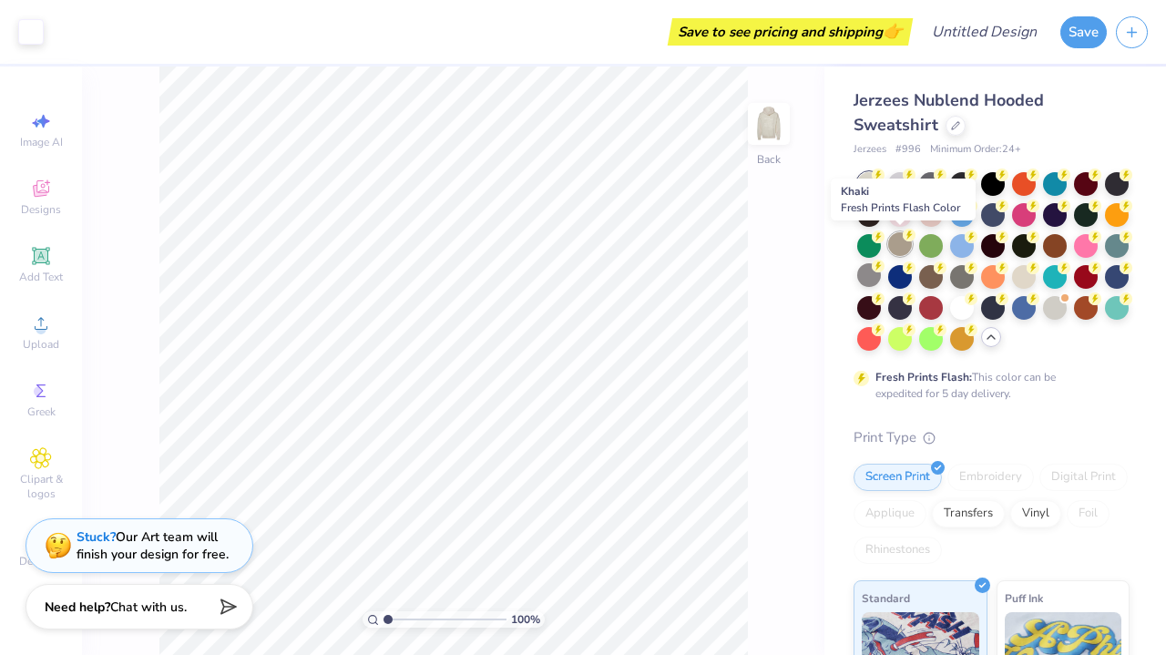
click at [894, 242] on div at bounding box center [900, 244] width 24 height 24
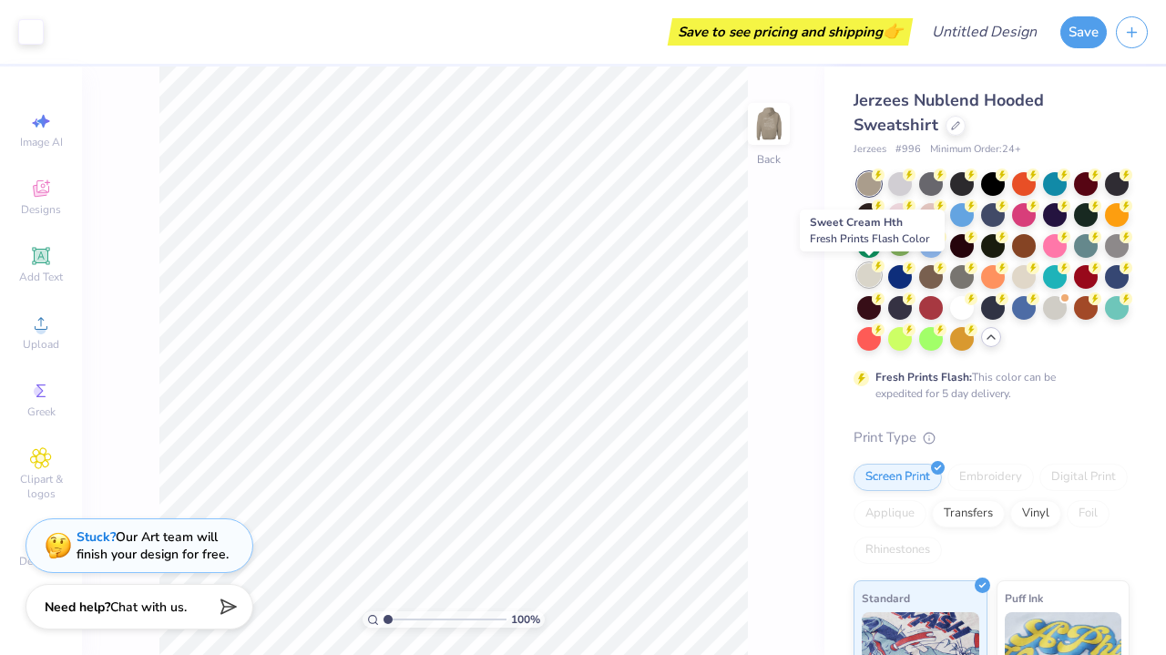
click at [860, 278] on div at bounding box center [869, 275] width 24 height 24
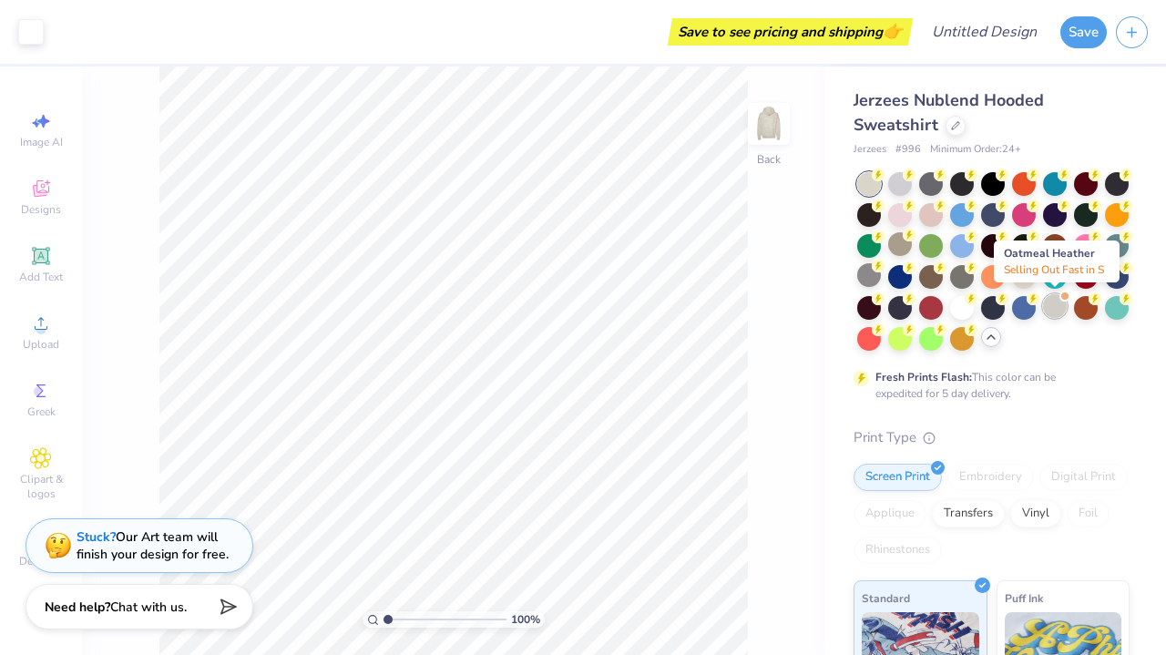
click at [1060, 311] on div at bounding box center [1055, 306] width 24 height 24
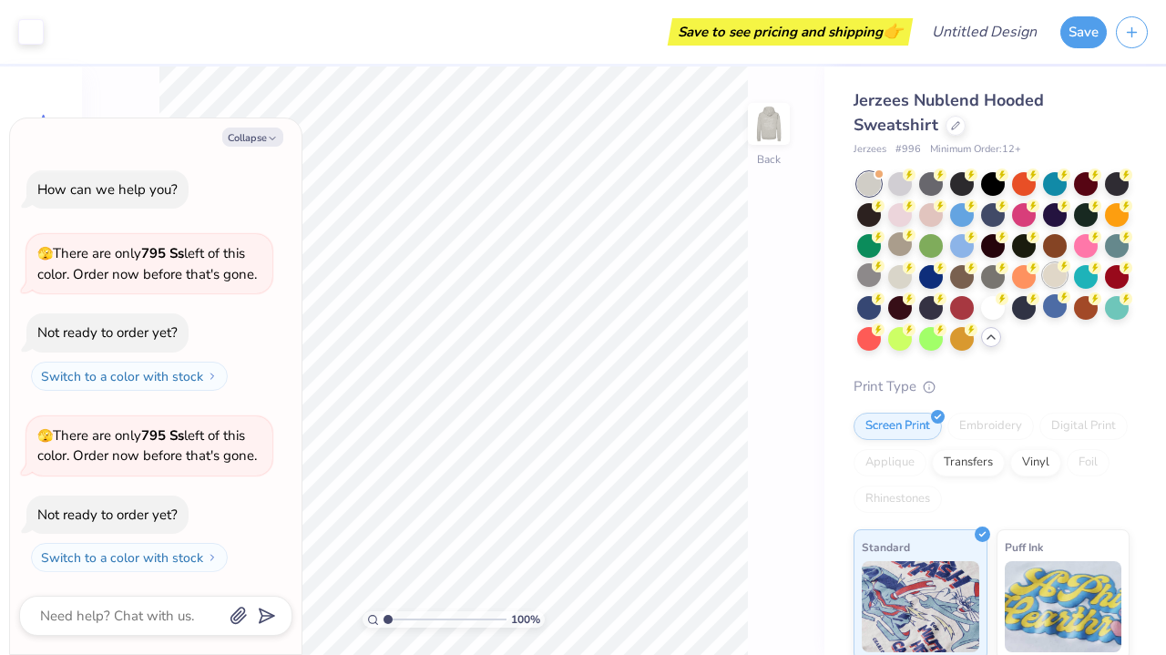
click at [1060, 271] on div at bounding box center [1055, 275] width 24 height 24
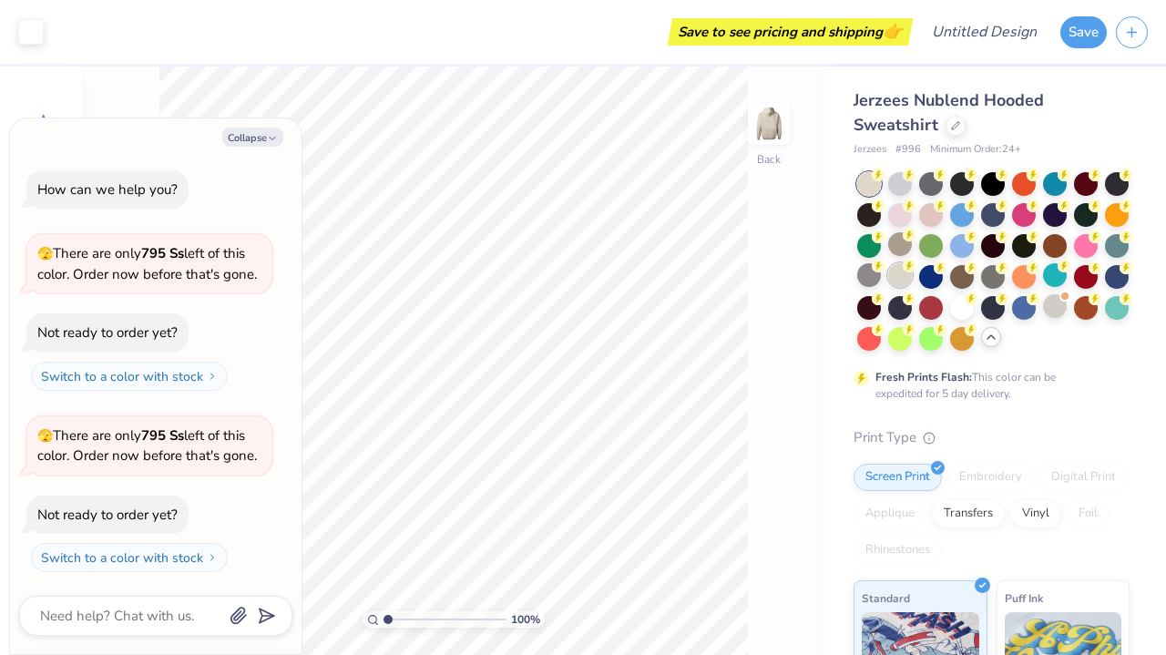
click at [892, 273] on div at bounding box center [900, 275] width 24 height 24
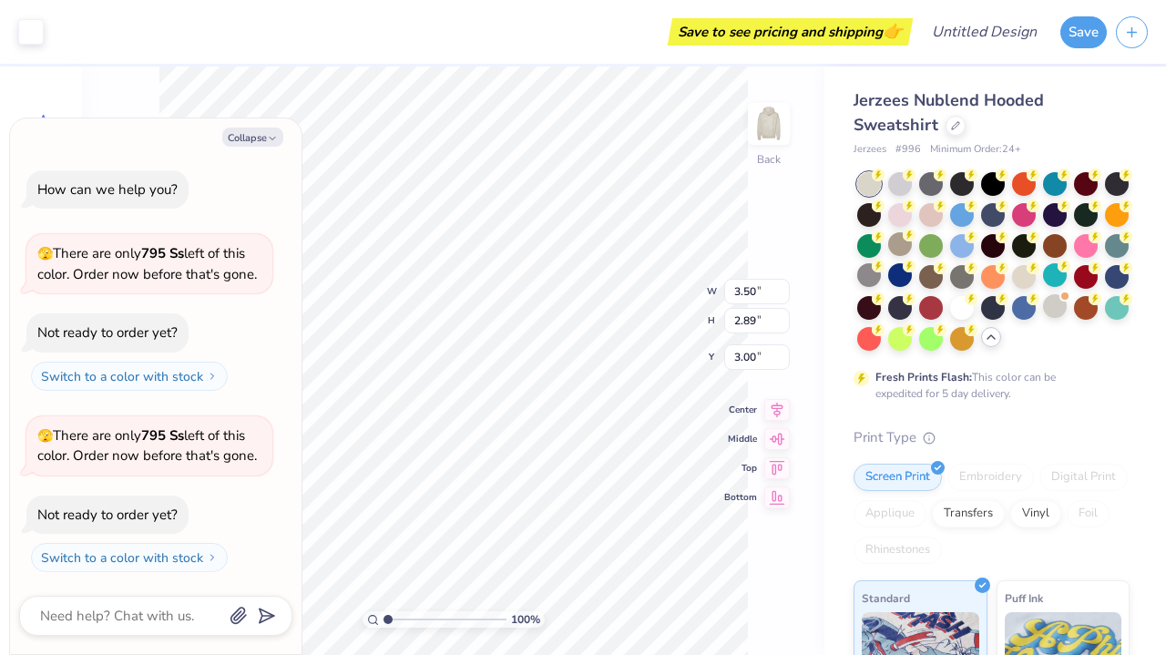
type textarea "x"
type input "2.01"
type input "1.74"
type input "4.16"
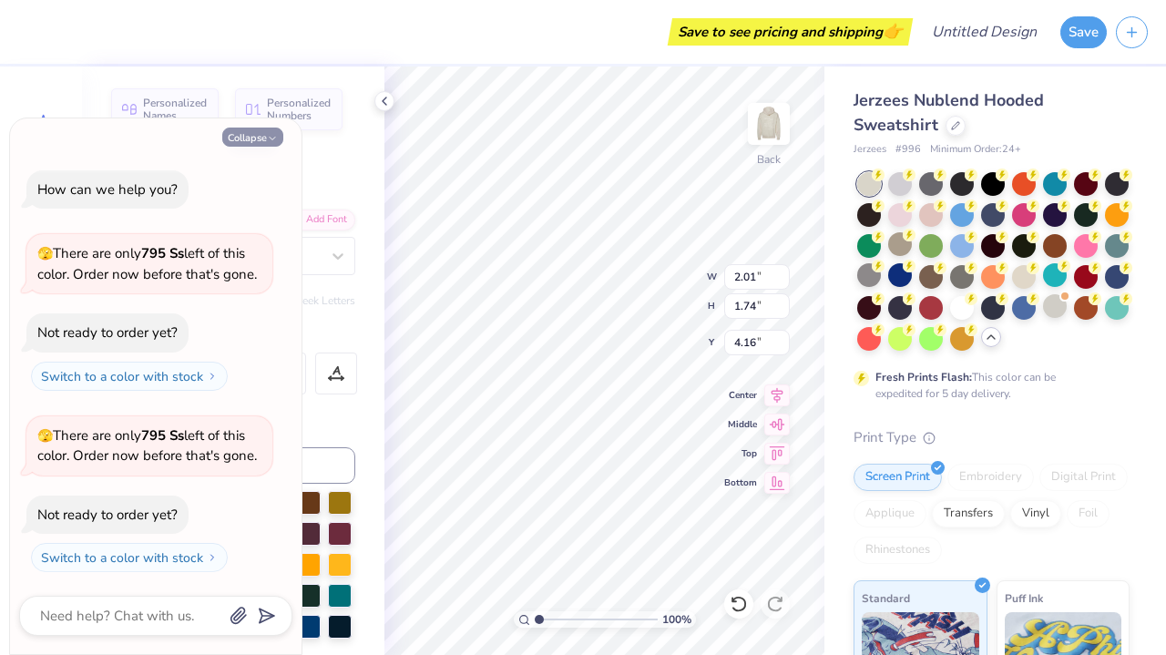
click at [260, 140] on button "Collapse" at bounding box center [252, 136] width 61 height 19
type textarea "x"
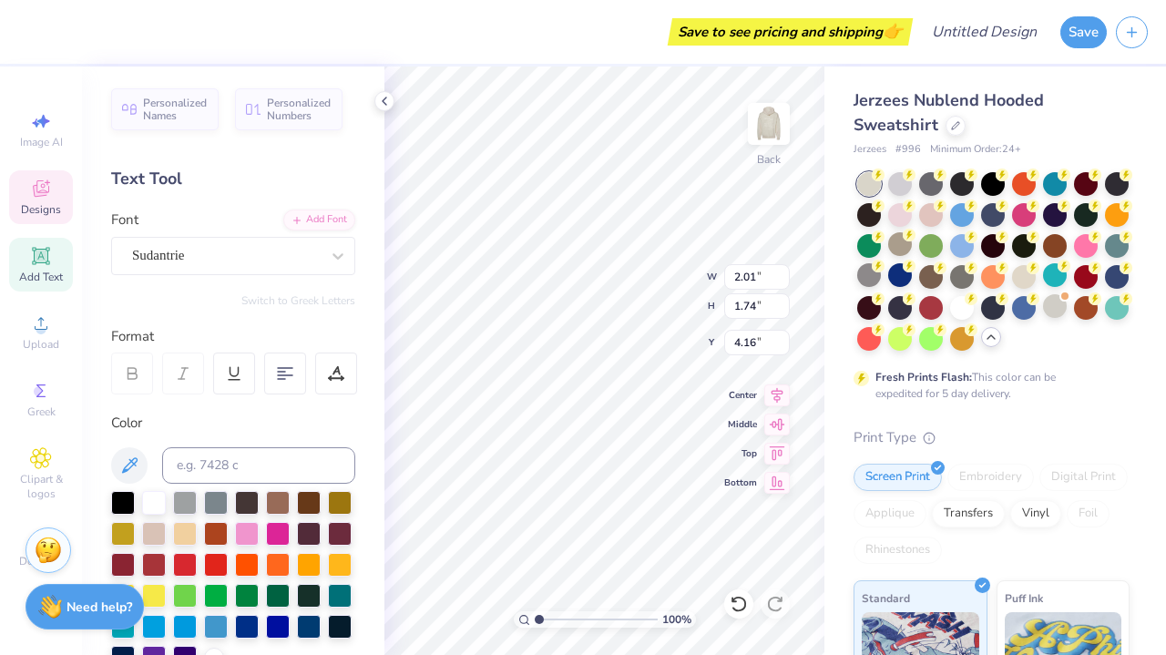
type input "3.50"
type input "1.70"
type input "3.00"
type textarea "Regis"
type input "2.01"
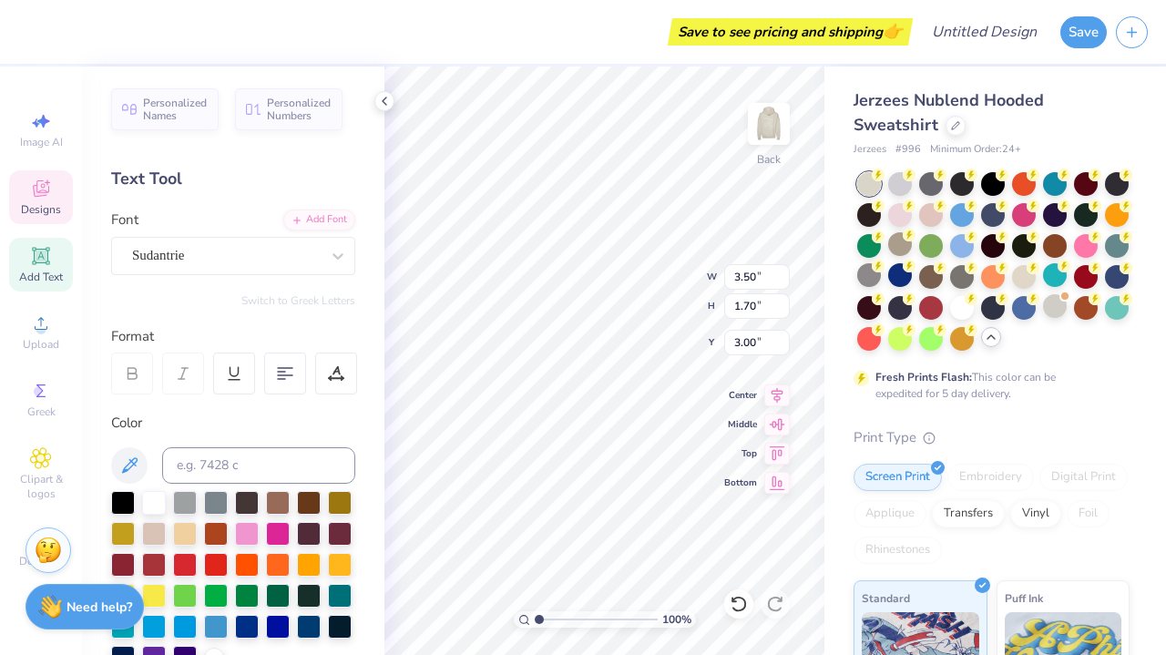
type input "1.74"
type input "4.16"
type textarea "College"
type input "3.02"
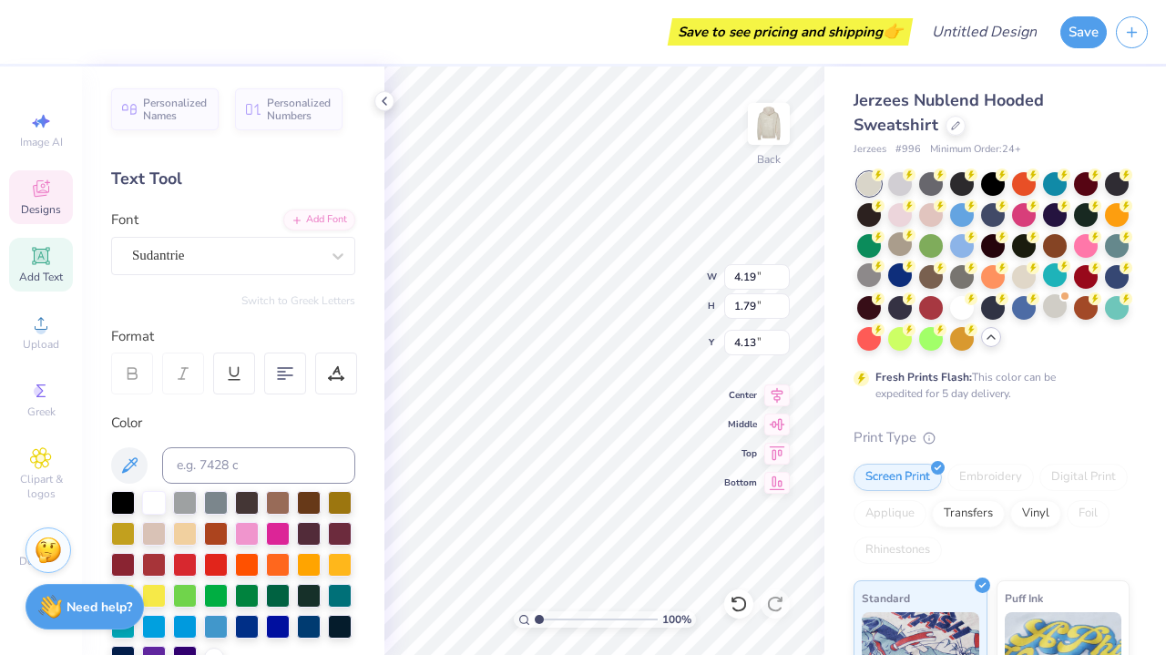
type input "1.71"
type input "3.00"
click at [331, 530] on div at bounding box center [340, 532] width 24 height 24
click at [331, 535] on div at bounding box center [340, 532] width 24 height 24
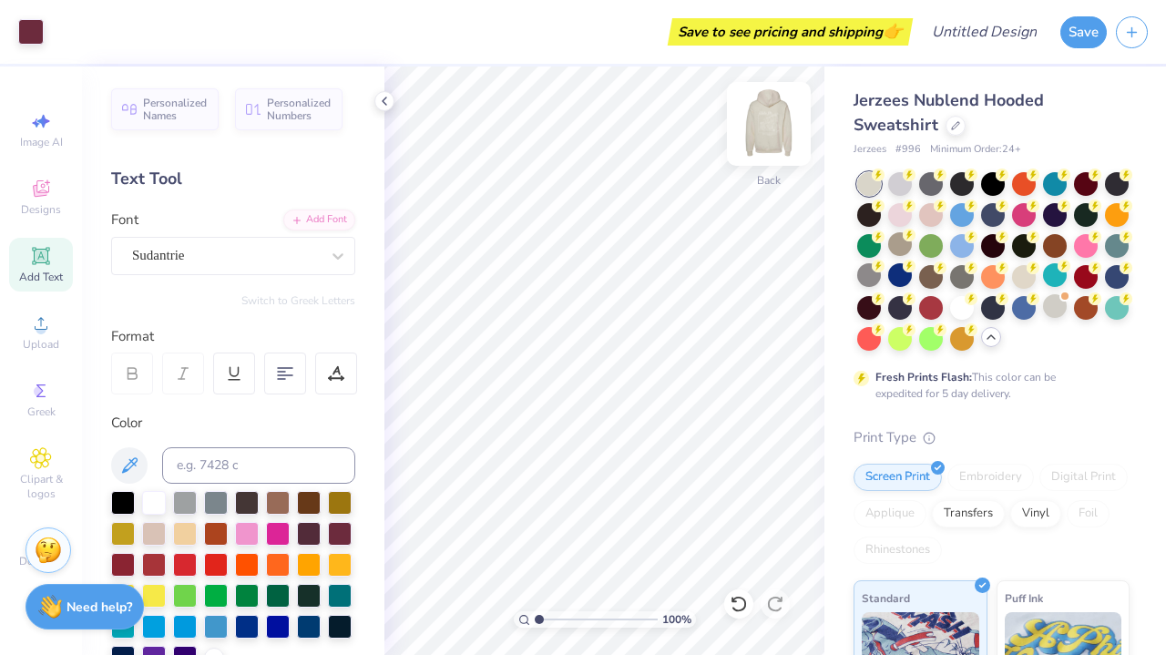
click at [780, 124] on img at bounding box center [768, 123] width 73 height 73
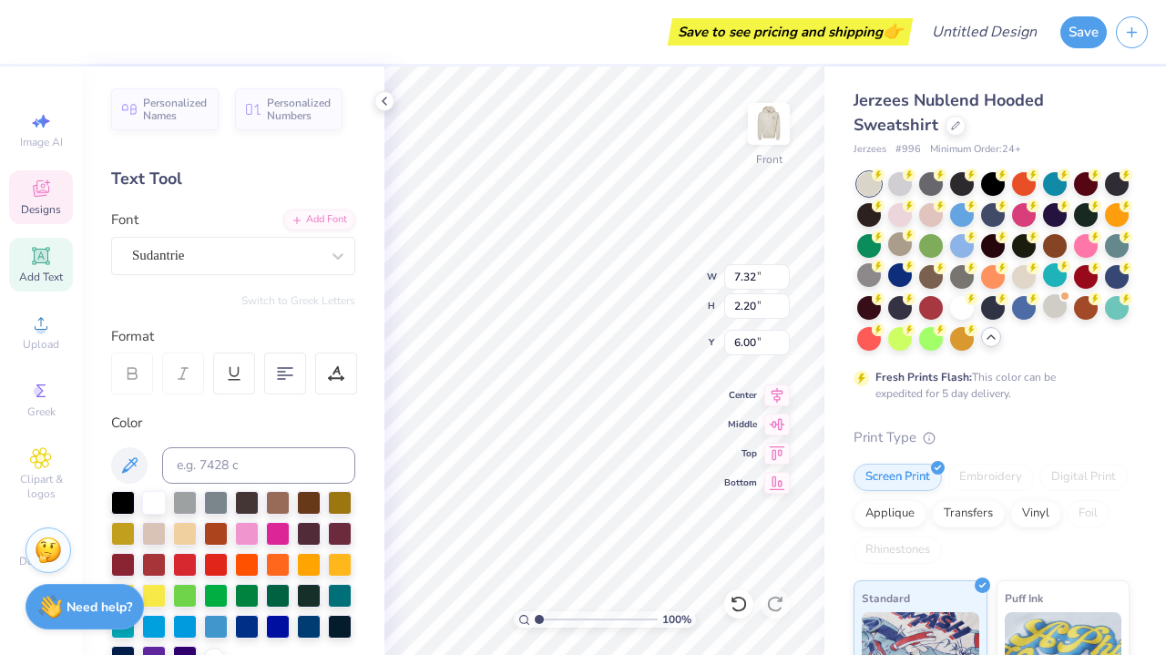
scroll to position [0, 4]
type textarea "Regis College"
type input "1.92"
type input "0.43"
type input "6.89"
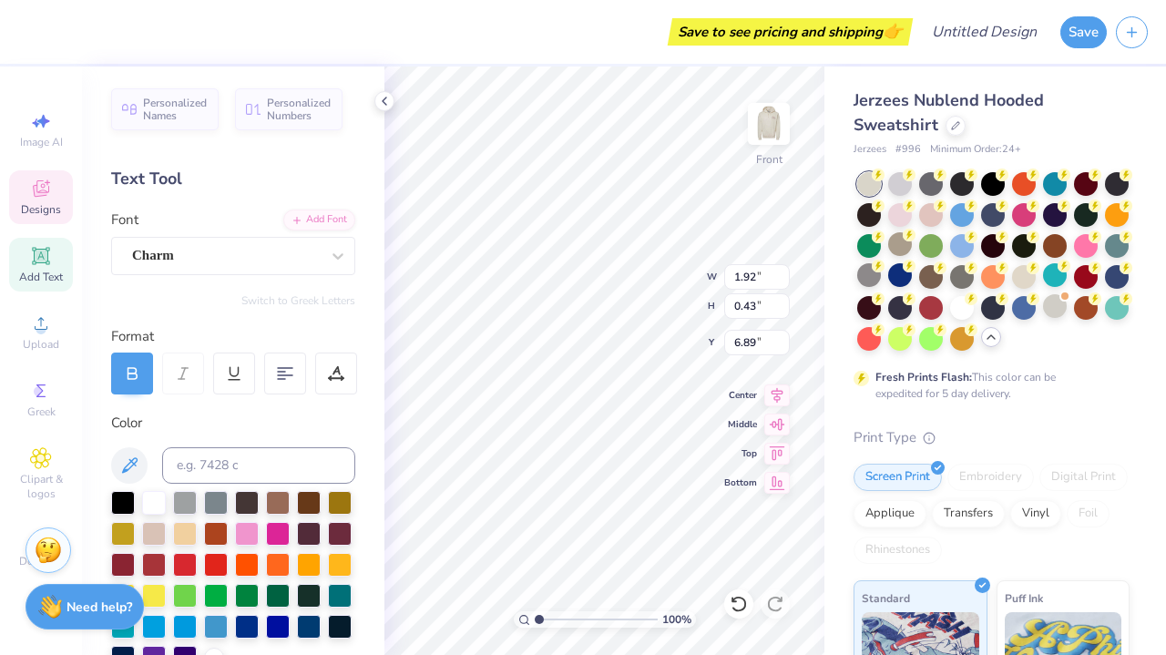
scroll to position [0, 0]
type textarea "est. 1927"
type textarea "Weston,, PA"
type textarea "Weston,, Ma"
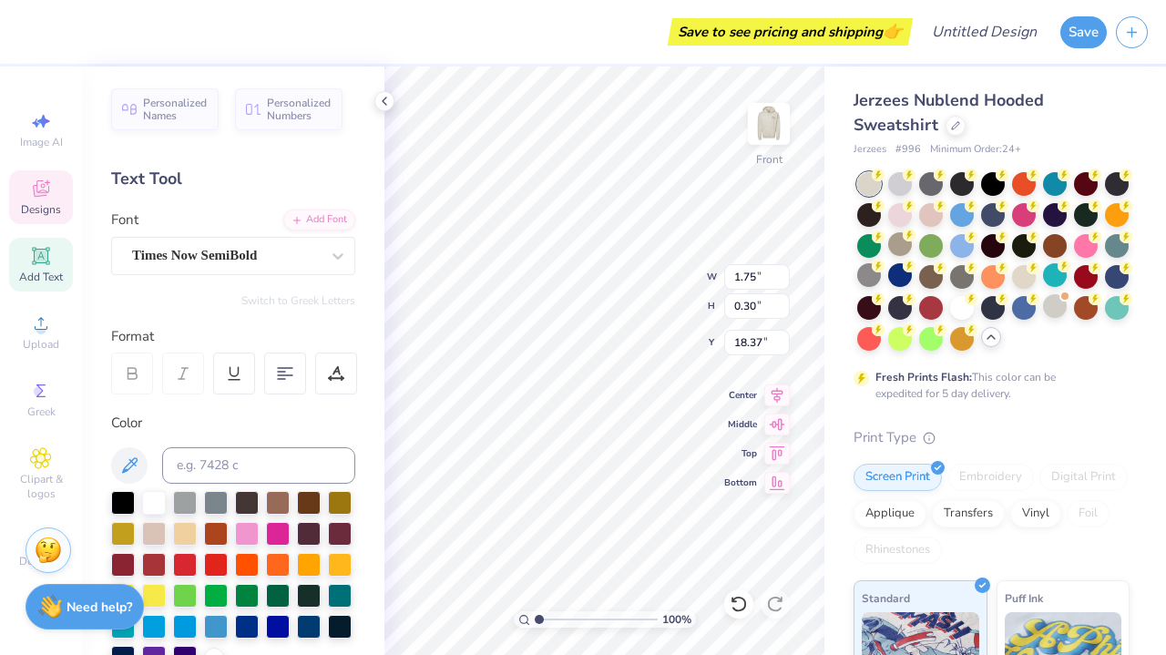
scroll to position [0, 4]
type textarea "Weston, Ma"
type input "7.45"
type input "0.35"
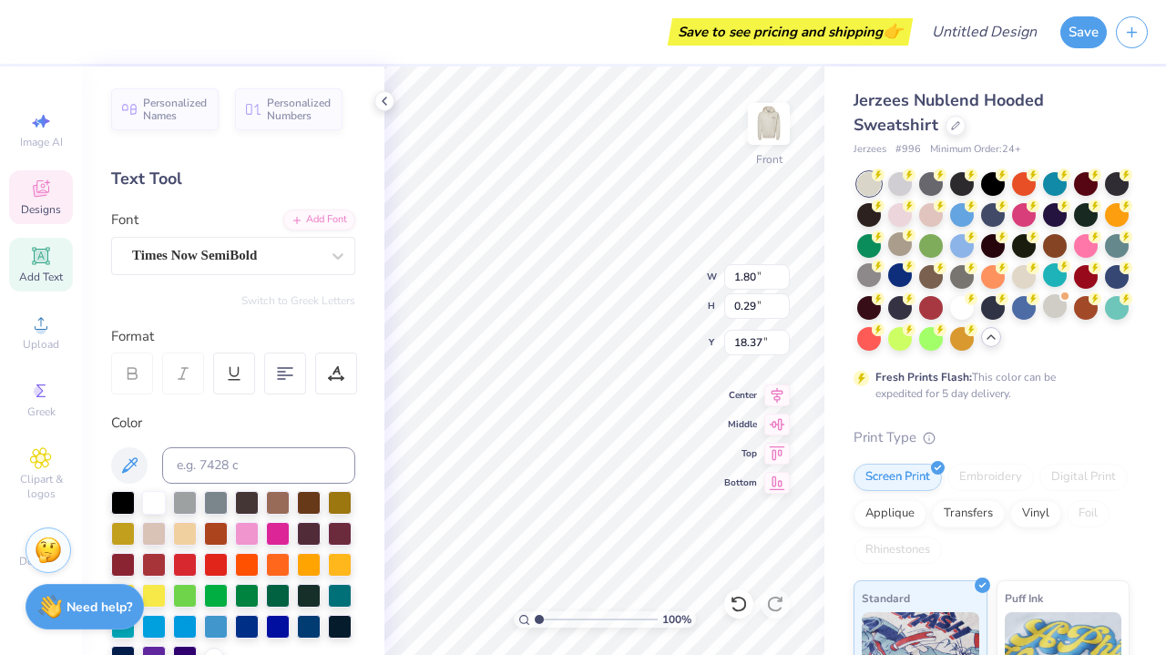
type input "17.75"
type input "10.53"
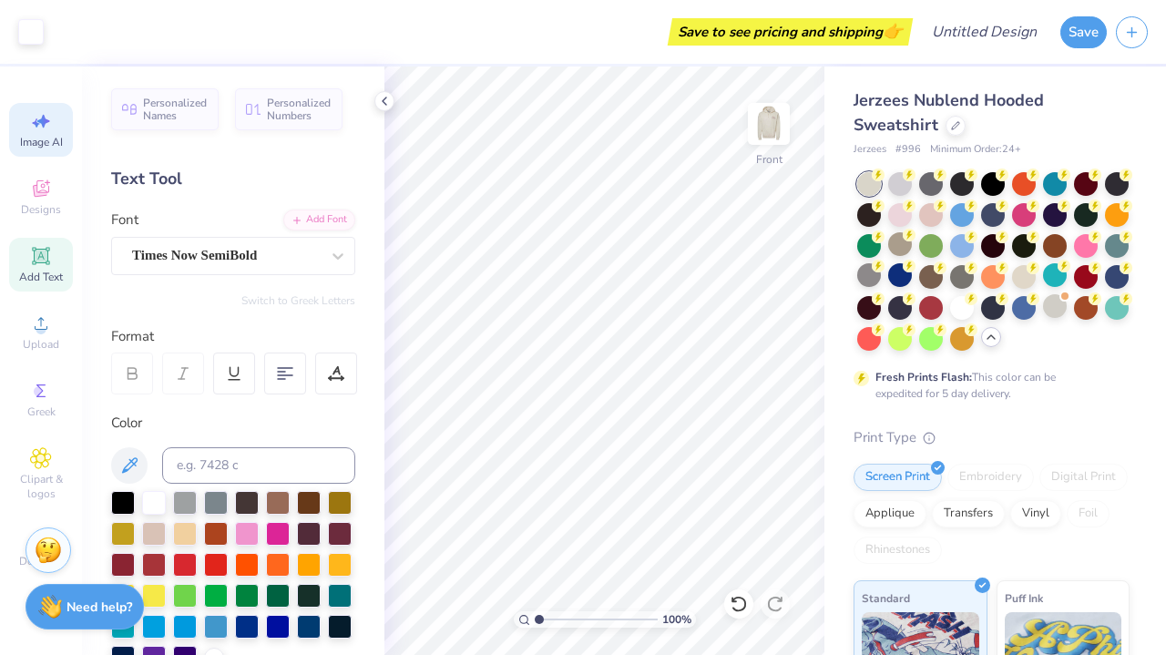
click at [38, 145] on span "Image AI" at bounding box center [41, 142] width 43 height 15
select select "4"
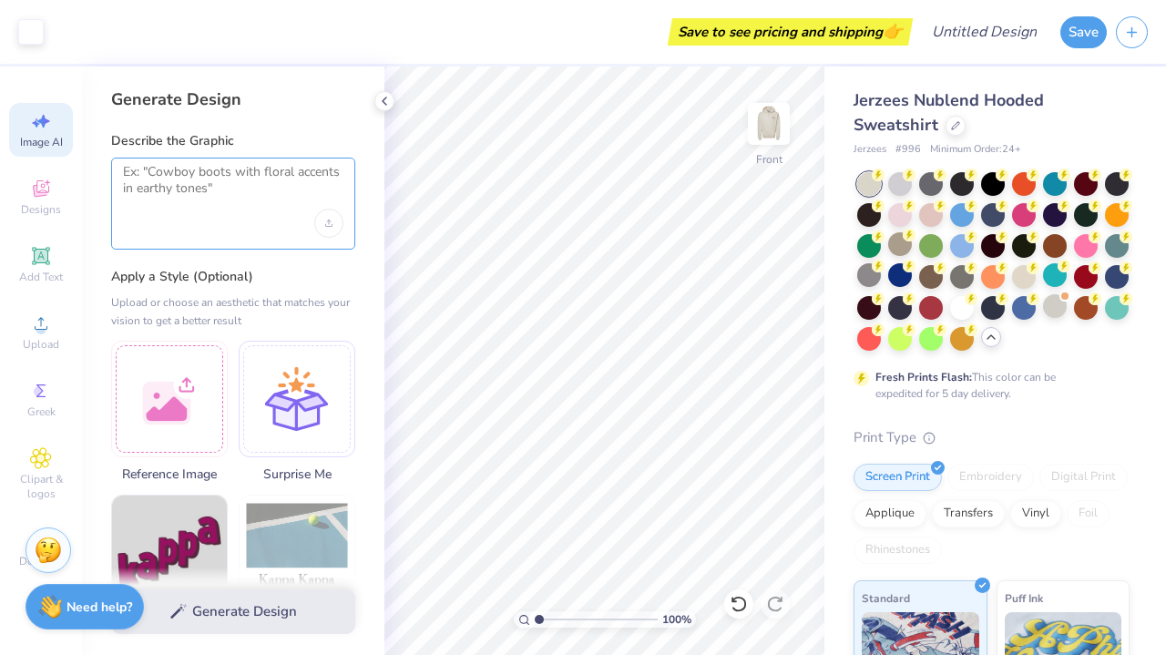
click at [235, 186] on textarea at bounding box center [233, 187] width 220 height 46
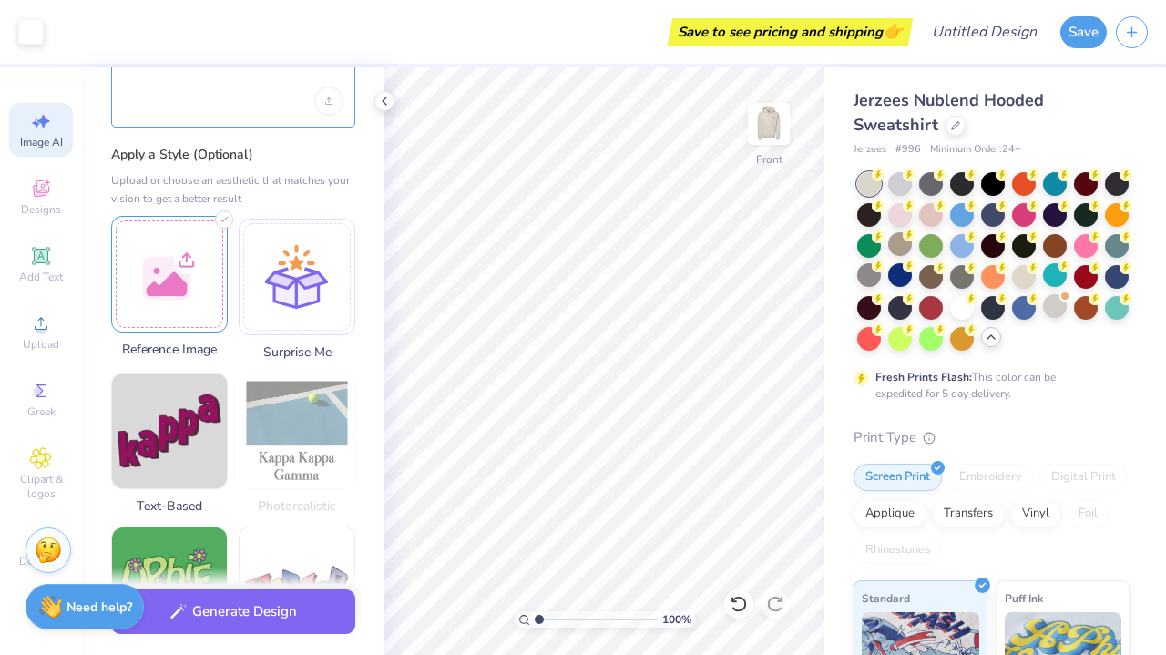
scroll to position [218, 0]
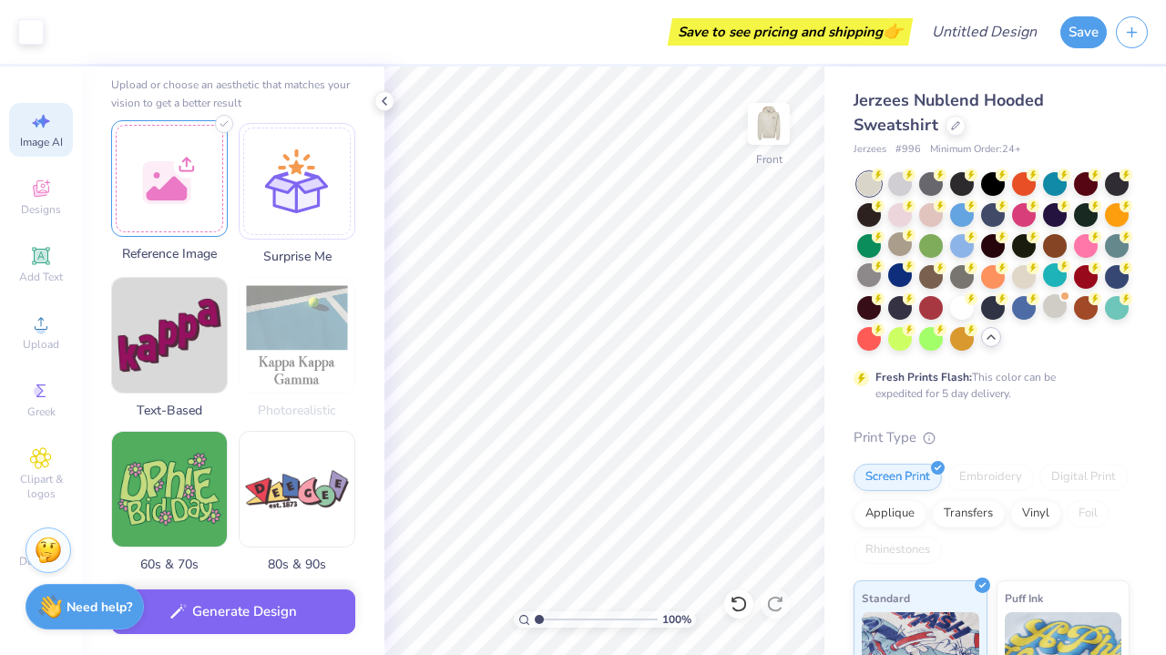
type textarea "Regis College"
click at [181, 194] on div at bounding box center [169, 178] width 117 height 117
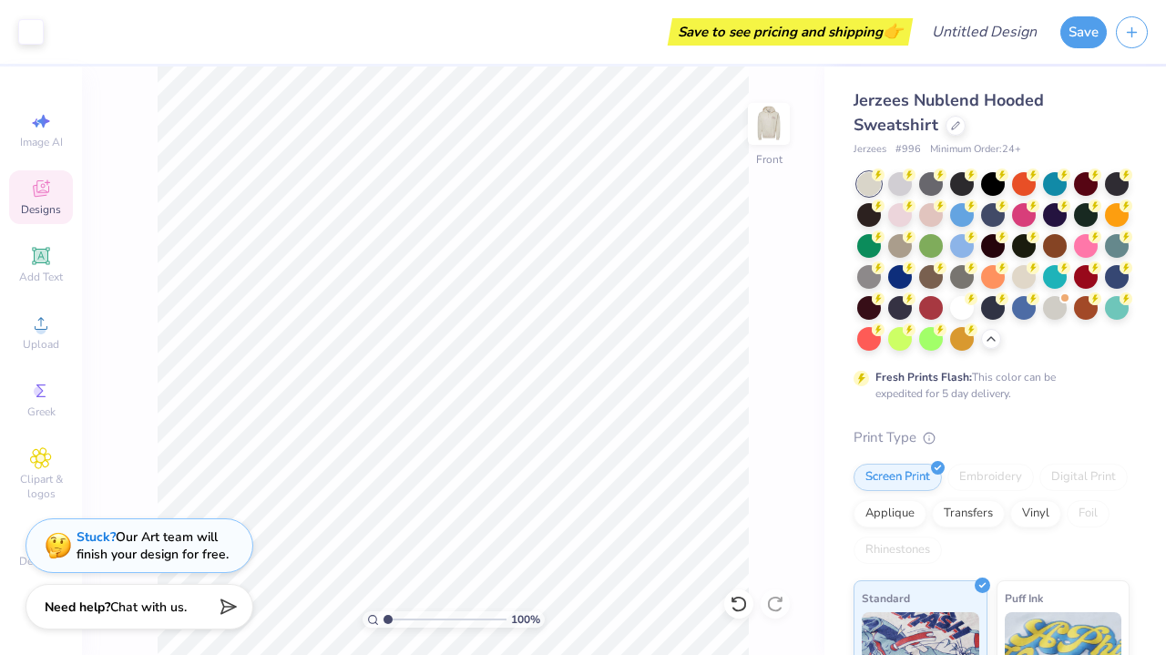
click at [45, 203] on span "Designs" at bounding box center [41, 209] width 40 height 15
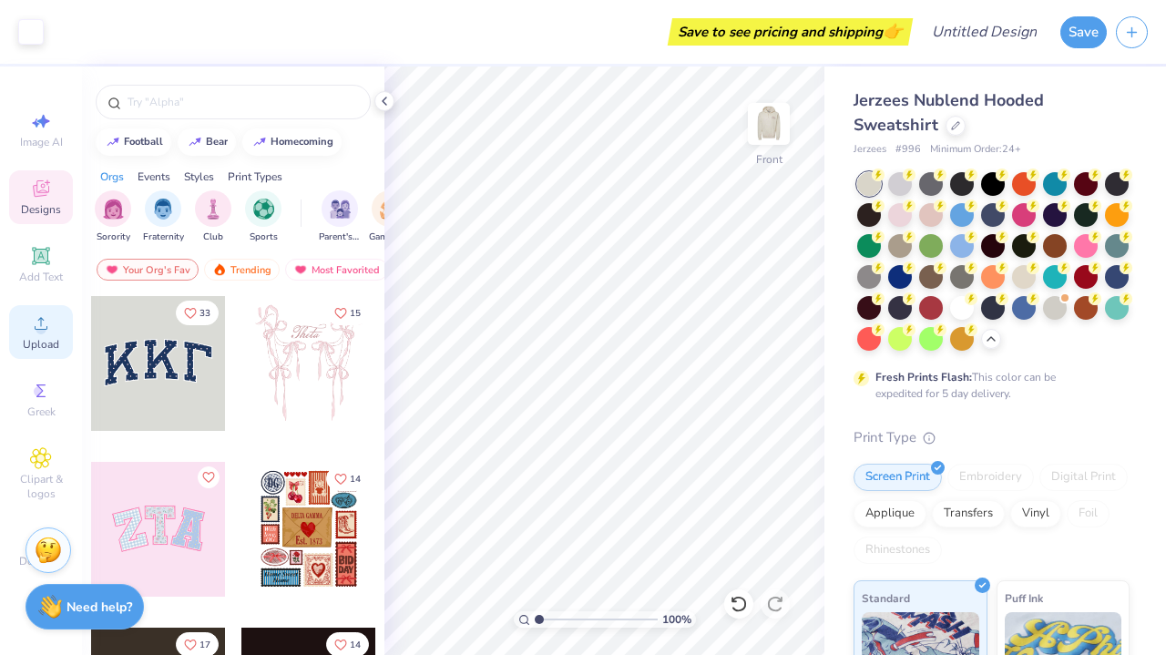
click at [35, 325] on icon at bounding box center [41, 323] width 22 height 22
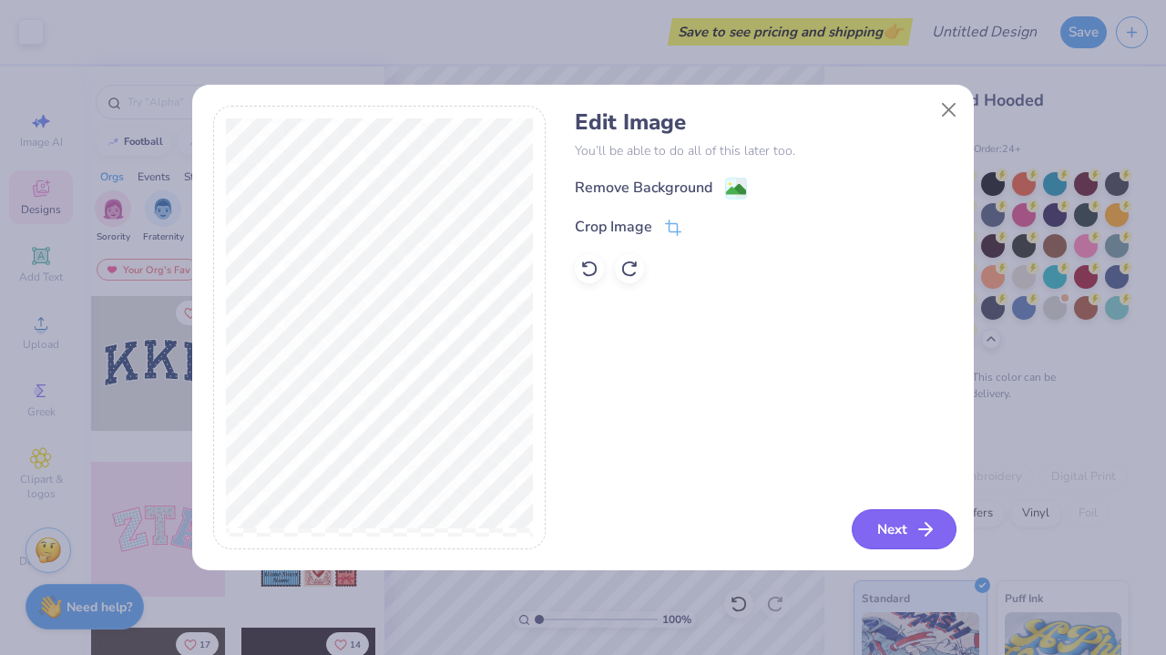
click at [896, 525] on button "Next" at bounding box center [903, 529] width 105 height 40
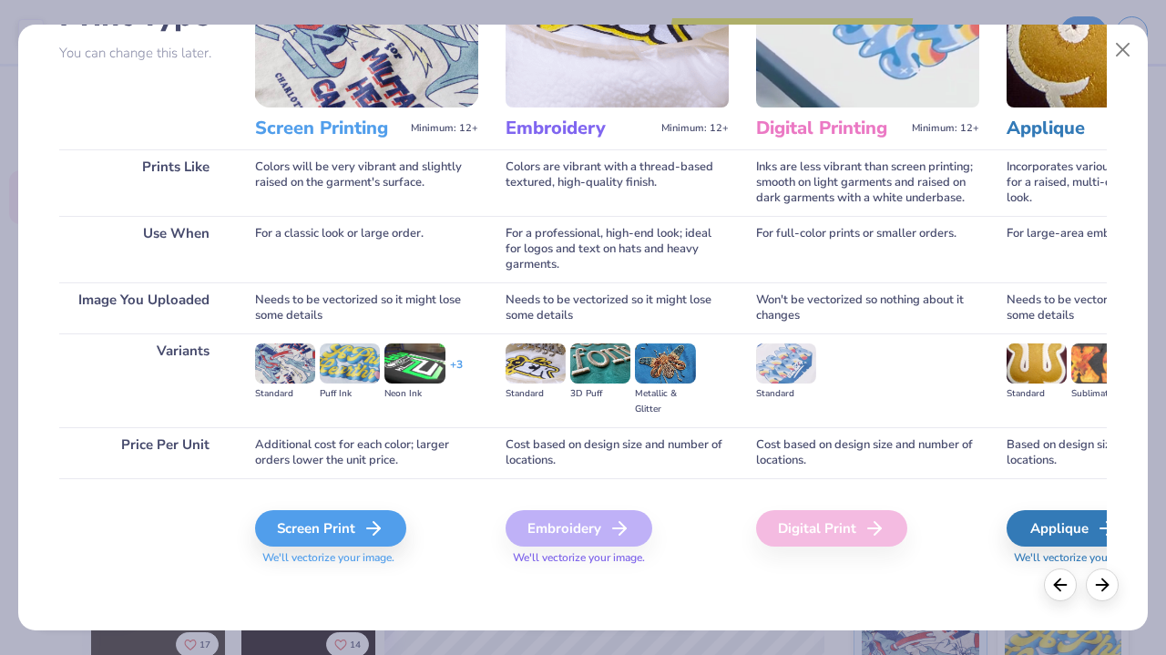
scroll to position [162, 0]
click at [341, 529] on div "Screen Print" at bounding box center [333, 528] width 151 height 36
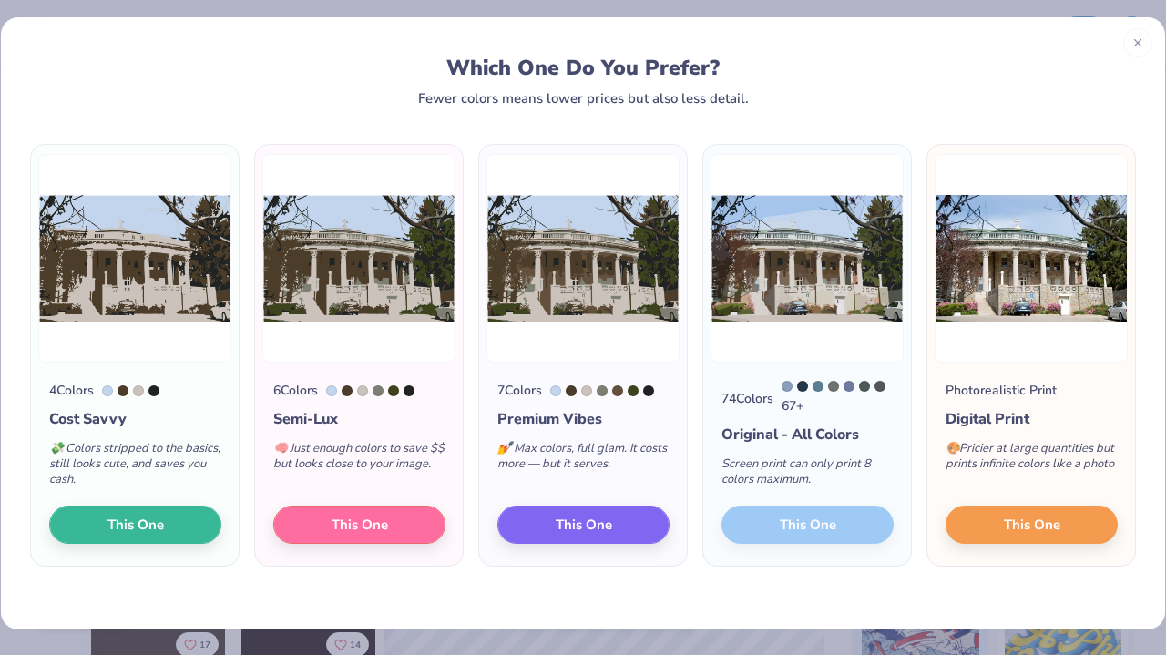
scroll to position [0, 0]
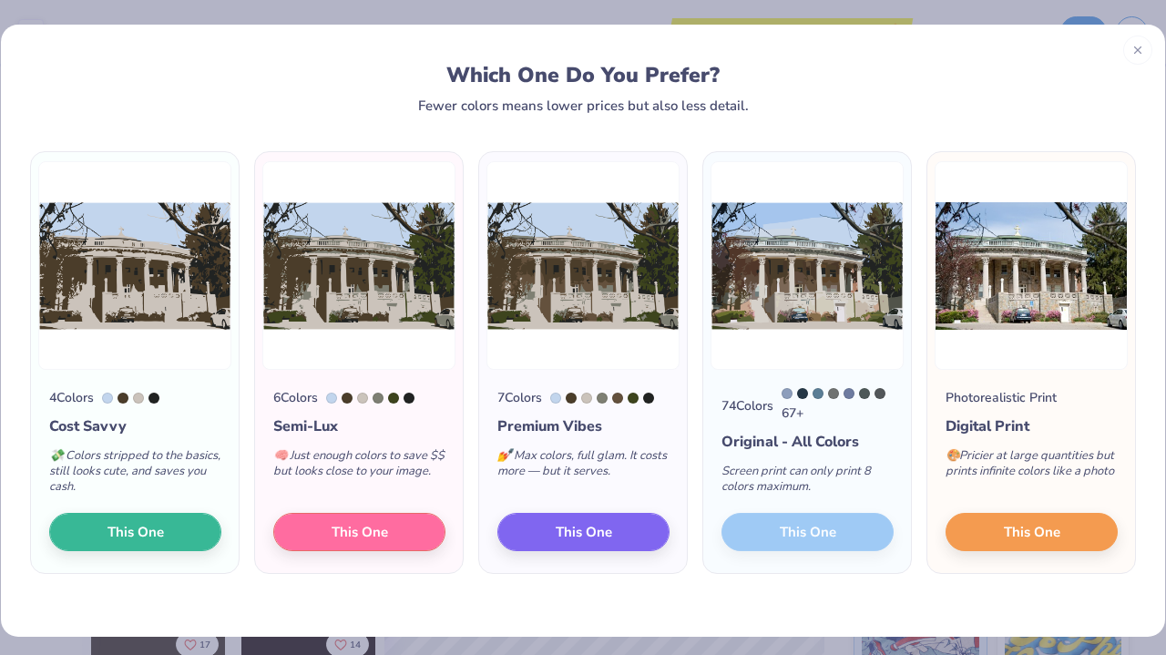
click at [790, 544] on div "74 Colors 67 + Original - All Colors Screen print can only print 8 colors maxim…" at bounding box center [807, 471] width 208 height 203
click at [806, 246] on img at bounding box center [806, 265] width 193 height 209
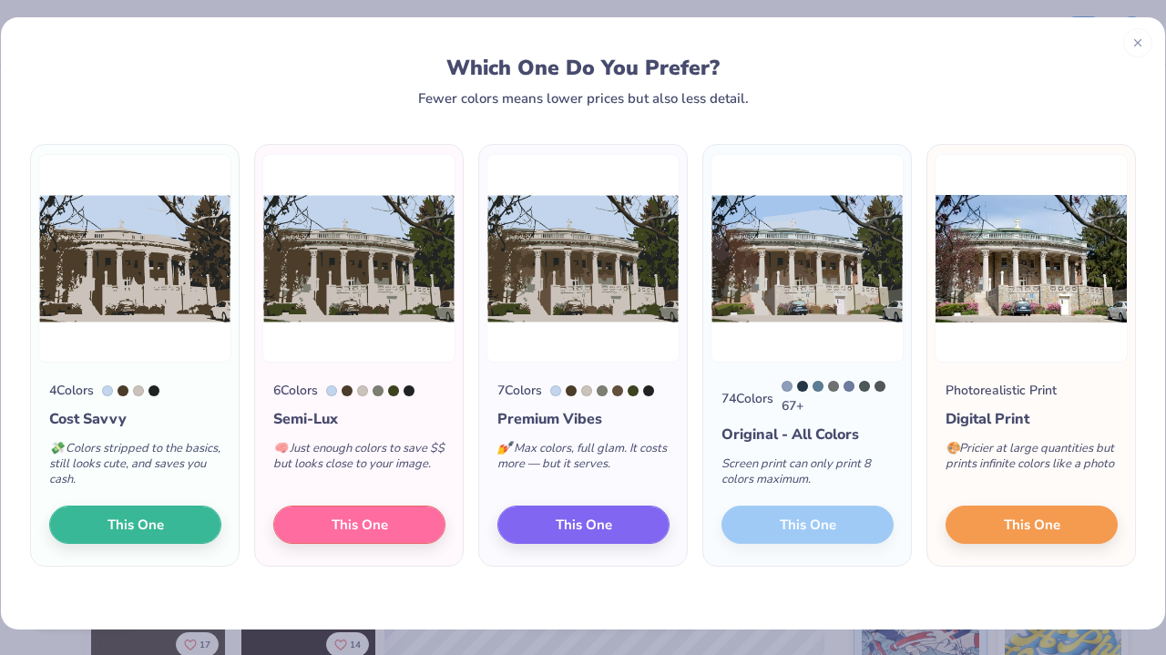
scroll to position [8, 0]
click at [767, 520] on div "74 Colors 67 + Original - All Colors Screen print can only print 8 colors maxim…" at bounding box center [807, 463] width 208 height 203
click at [773, 309] on img at bounding box center [806, 258] width 193 height 209
click at [773, 356] on img at bounding box center [806, 258] width 193 height 209
click at [560, 525] on span "This One" at bounding box center [583, 522] width 56 height 21
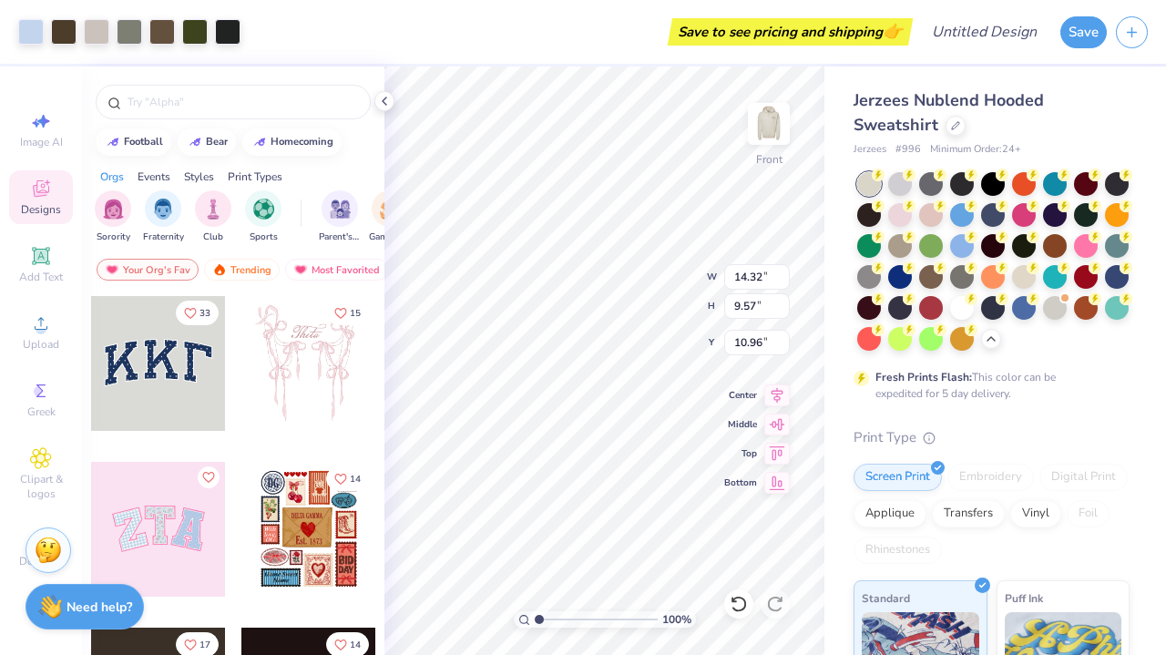
type input "10.58"
type input "7.07"
type input "8.68"
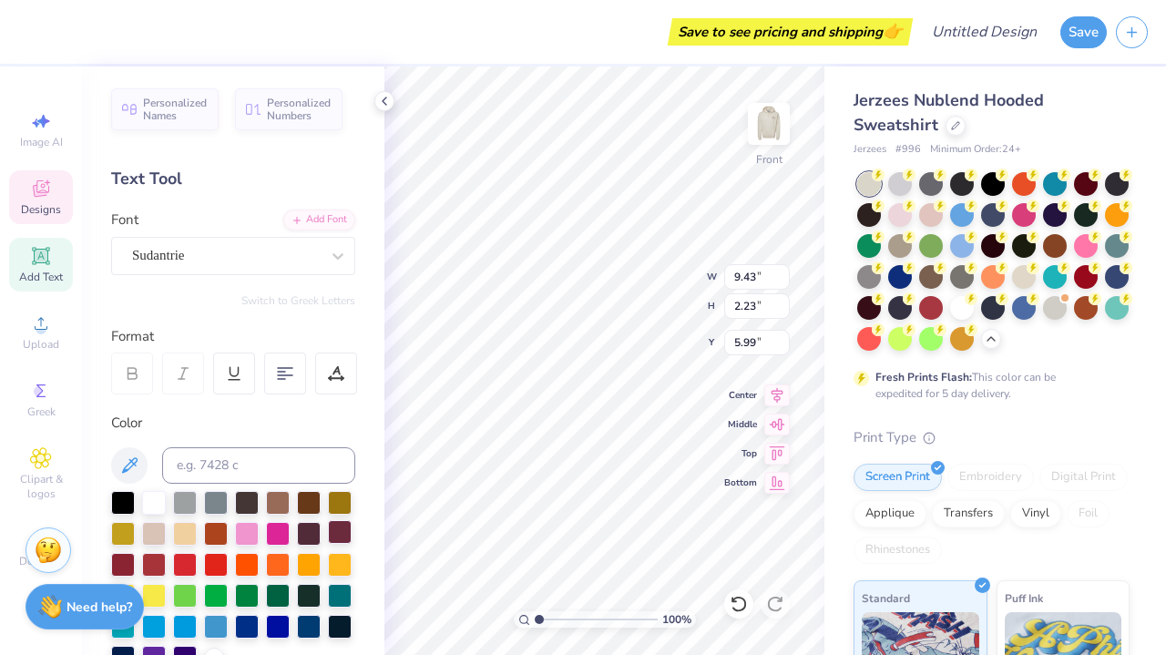
click at [333, 534] on div at bounding box center [340, 532] width 24 height 24
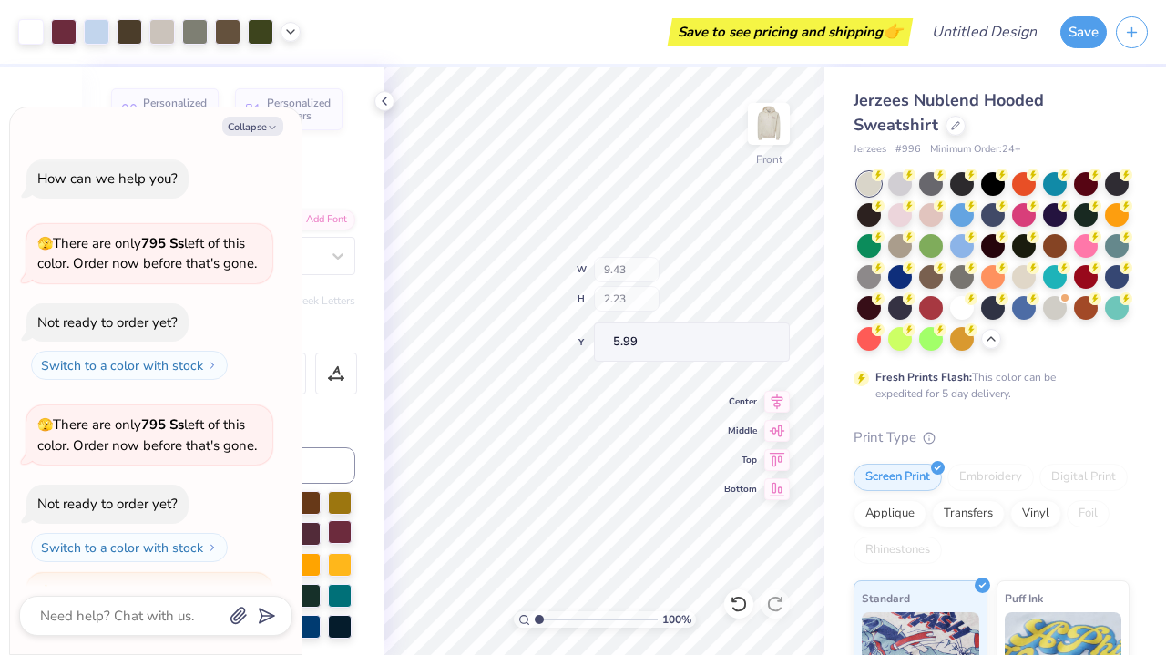
scroll to position [165, 0]
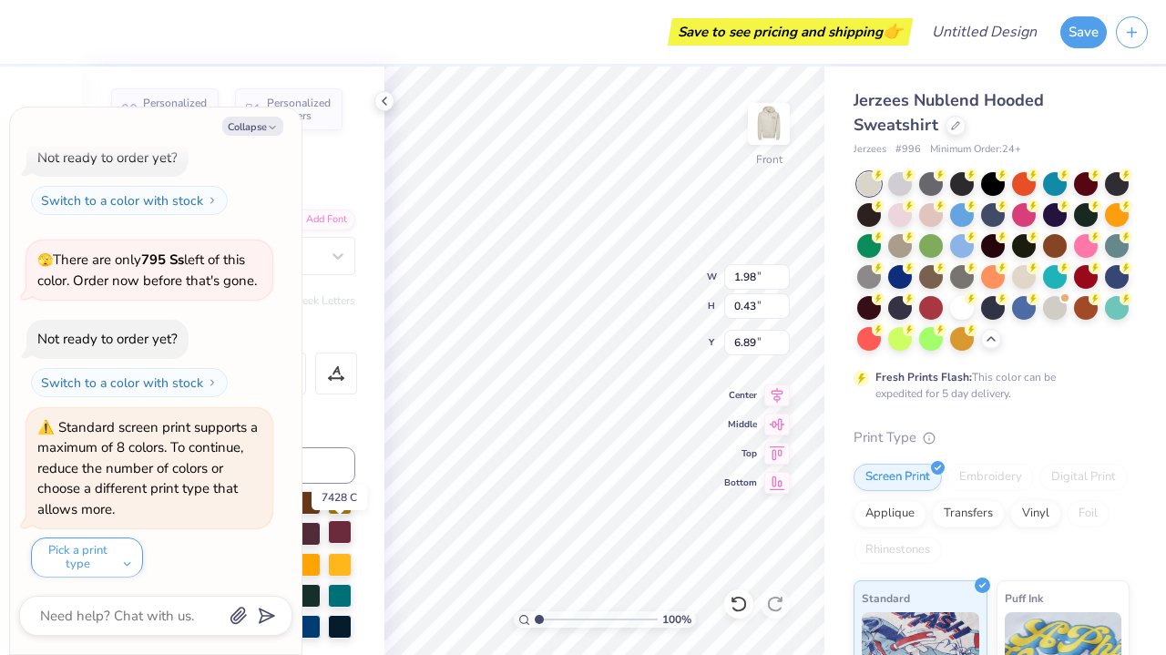
click at [340, 537] on div at bounding box center [340, 532] width 24 height 24
click at [262, 133] on button "Collapse" at bounding box center [252, 126] width 61 height 19
type textarea "x"
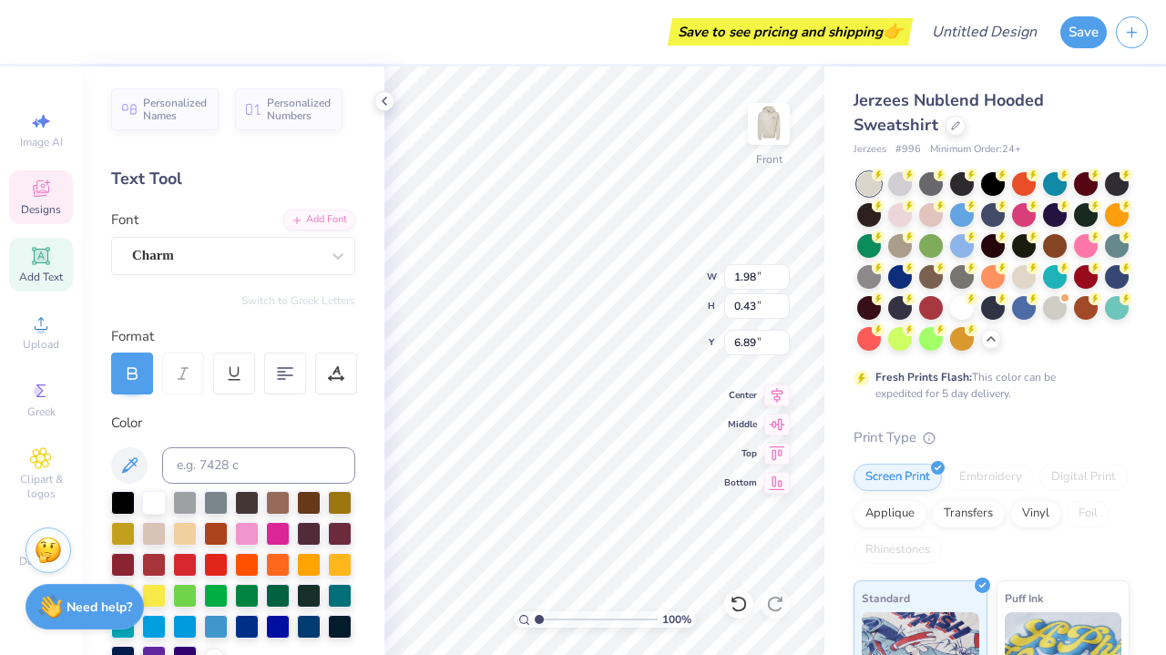
type input "7.45"
type input "0.35"
type input "17.75"
click at [342, 535] on div at bounding box center [340, 532] width 24 height 24
click at [347, 534] on div at bounding box center [340, 532] width 24 height 24
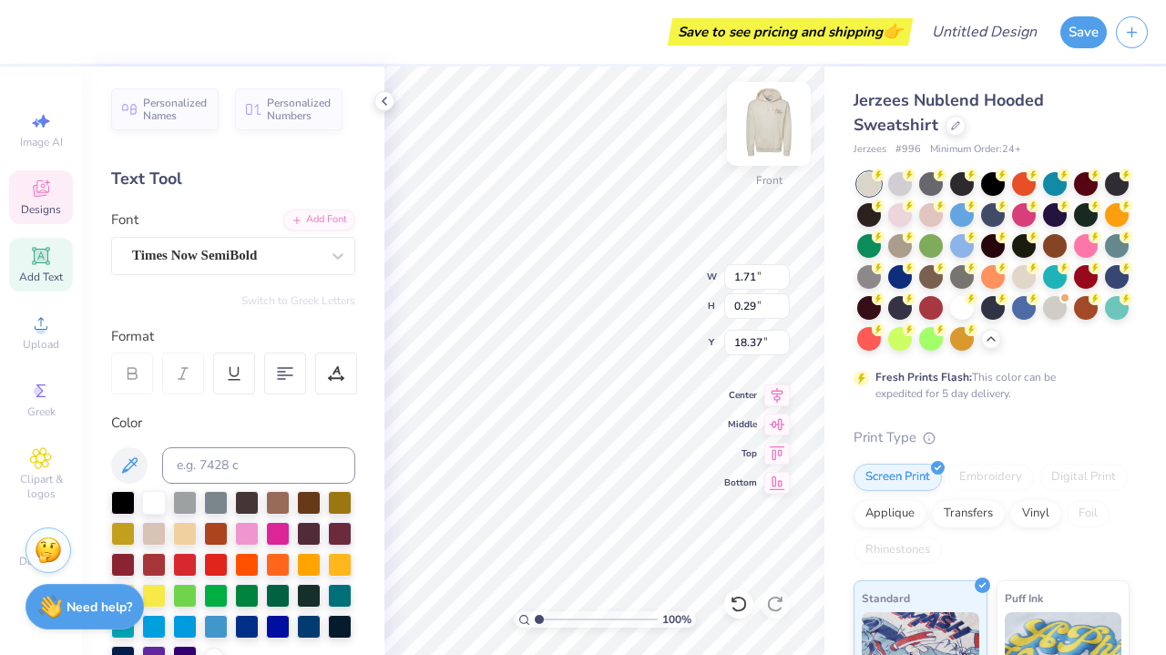
click at [729, 117] on div at bounding box center [769, 124] width 84 height 84
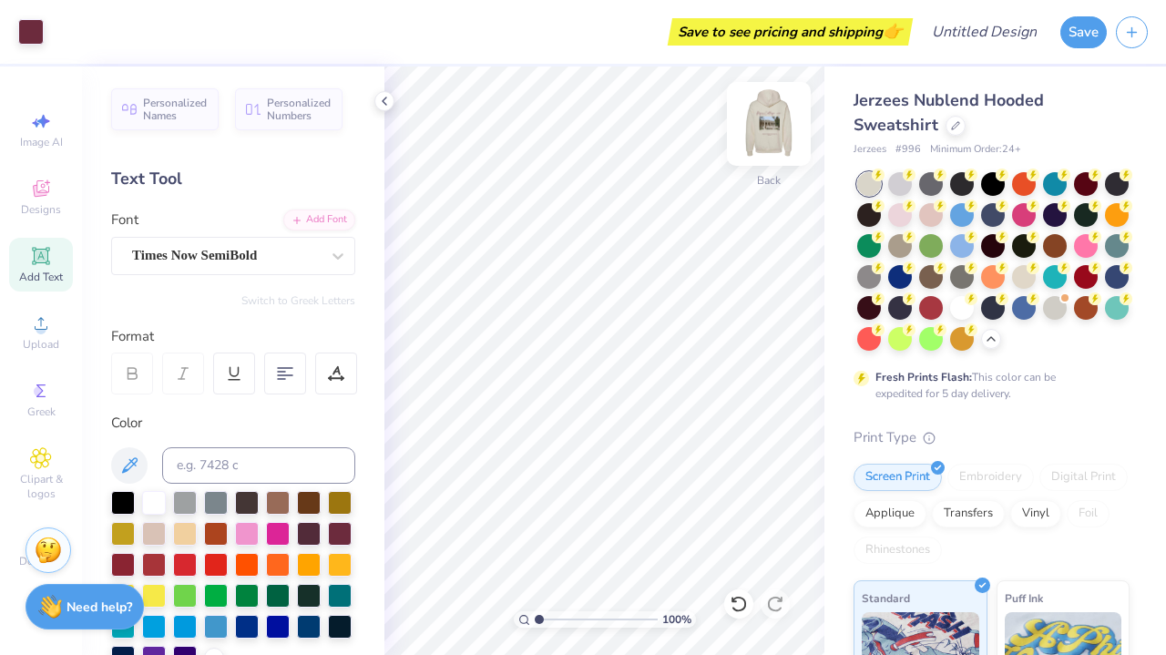
click at [767, 136] on img at bounding box center [768, 123] width 73 height 73
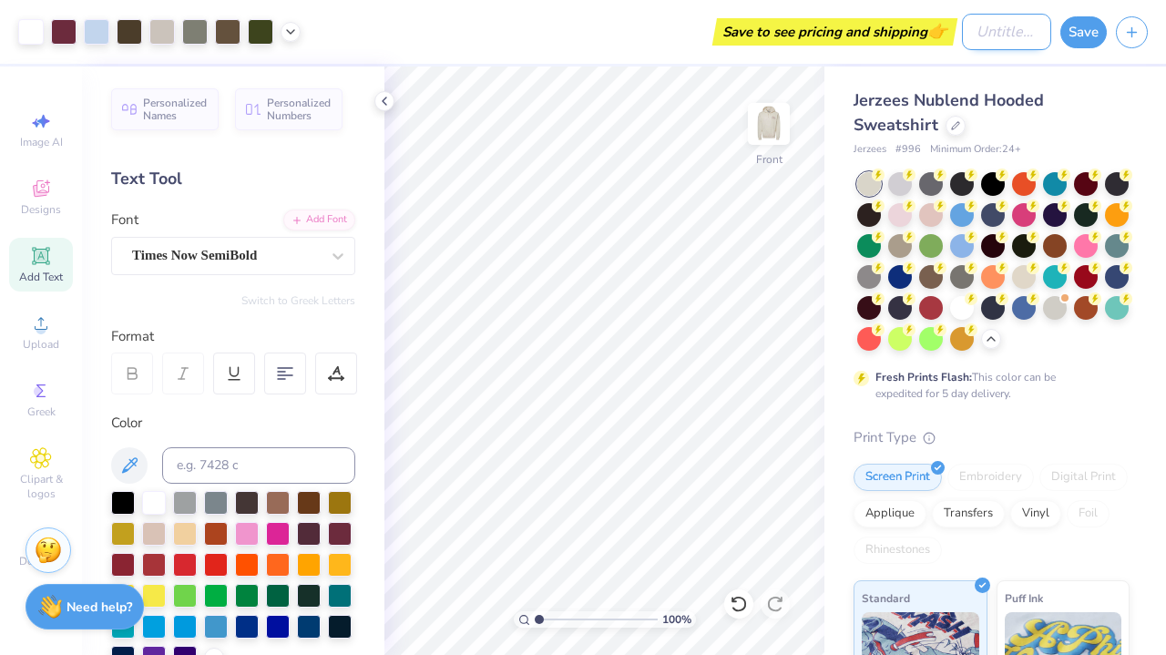
click at [977, 30] on input "Design Title" at bounding box center [1006, 32] width 89 height 36
type input "Regis College PG #1"
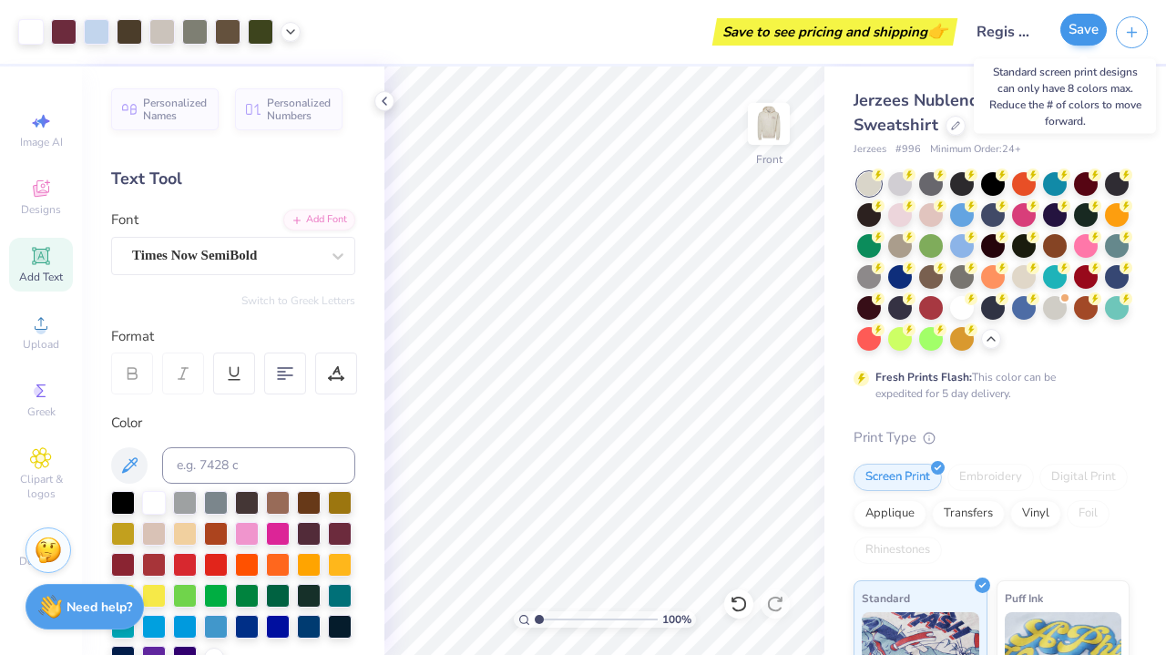
click at [1085, 32] on button "Save" at bounding box center [1083, 30] width 46 height 32
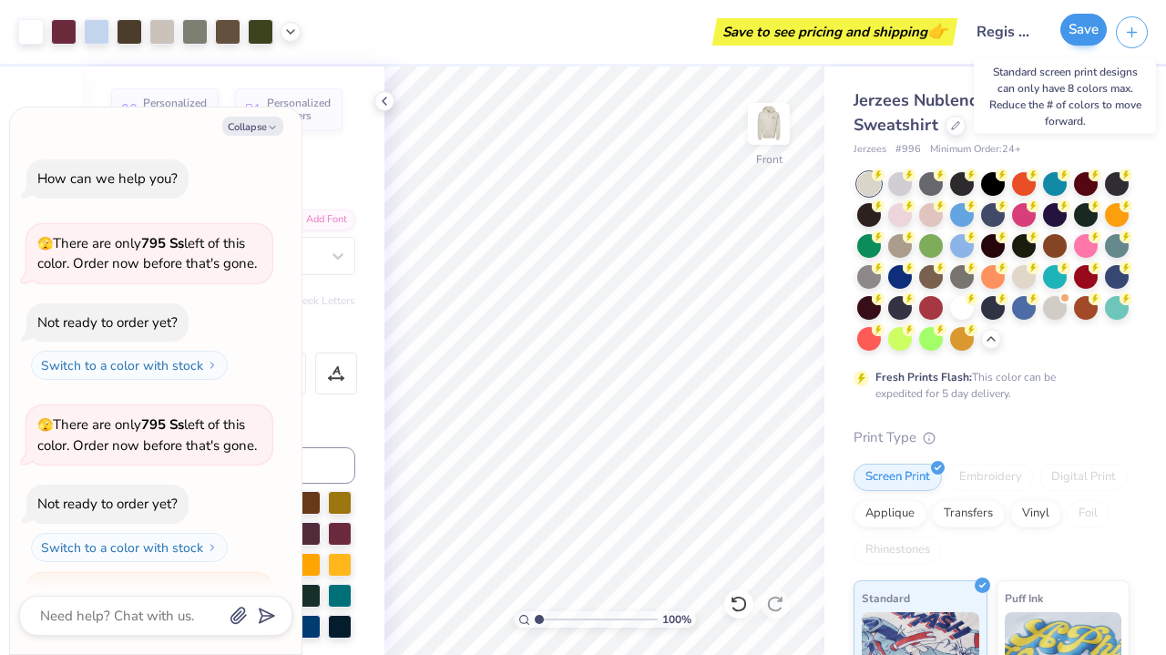
scroll to position [343, 0]
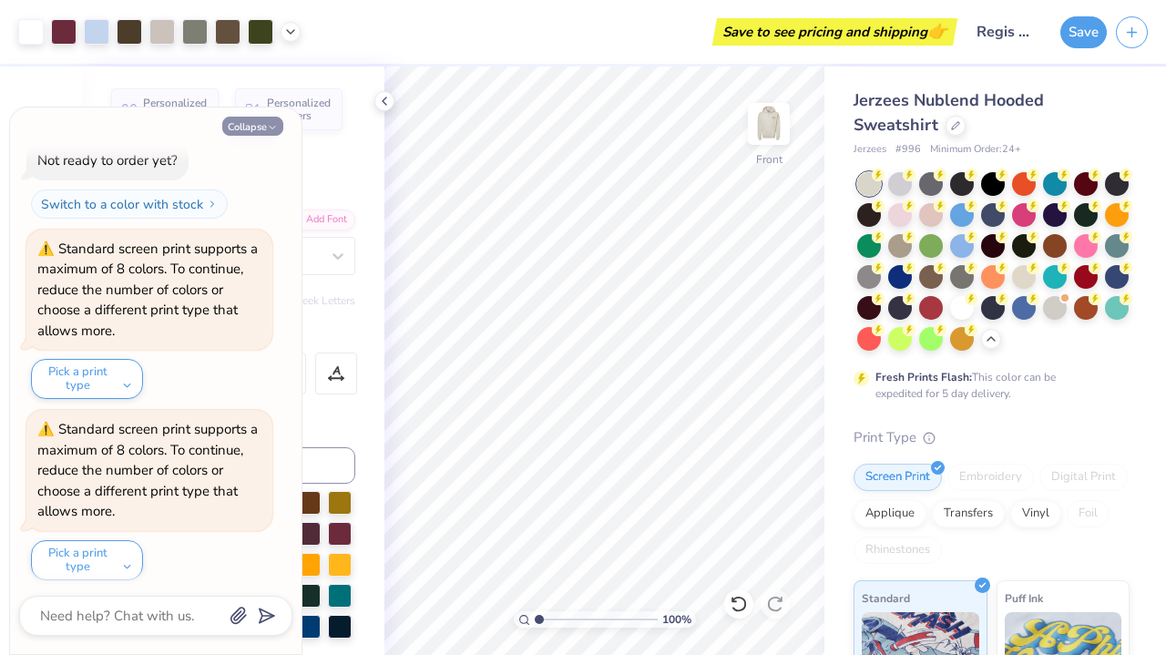
click at [267, 128] on icon "button" at bounding box center [272, 127] width 11 height 11
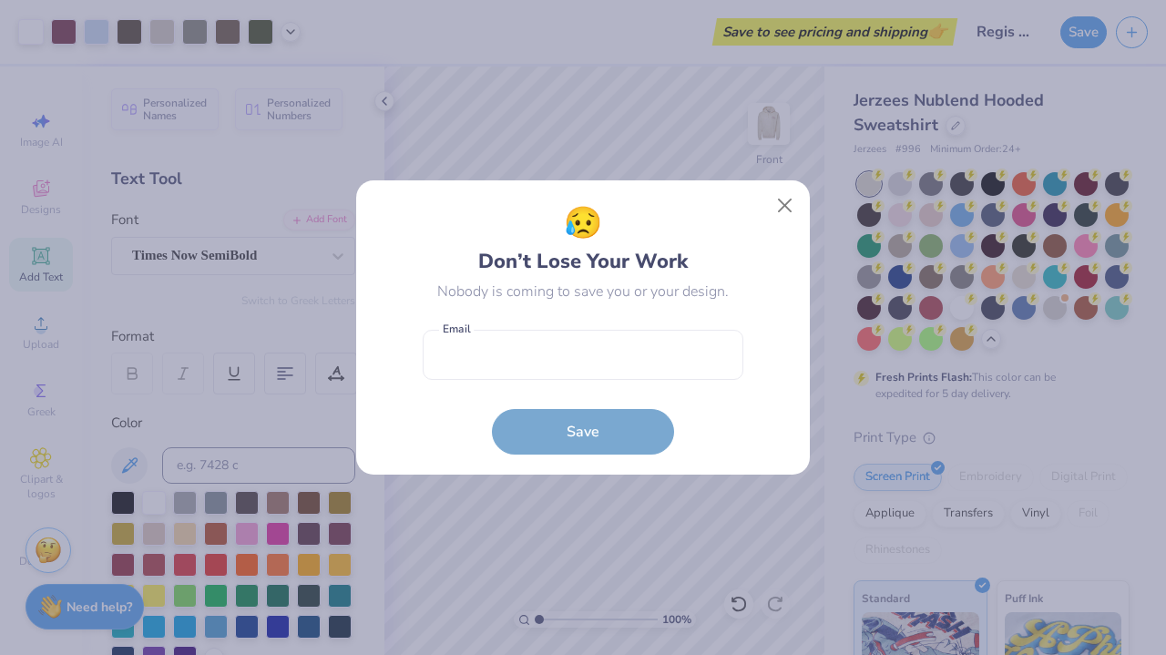
click at [771, 123] on div "😥 Don’t Lose Your Work Nobody is coming to save you or your design. Email is a …" at bounding box center [583, 327] width 1166 height 655
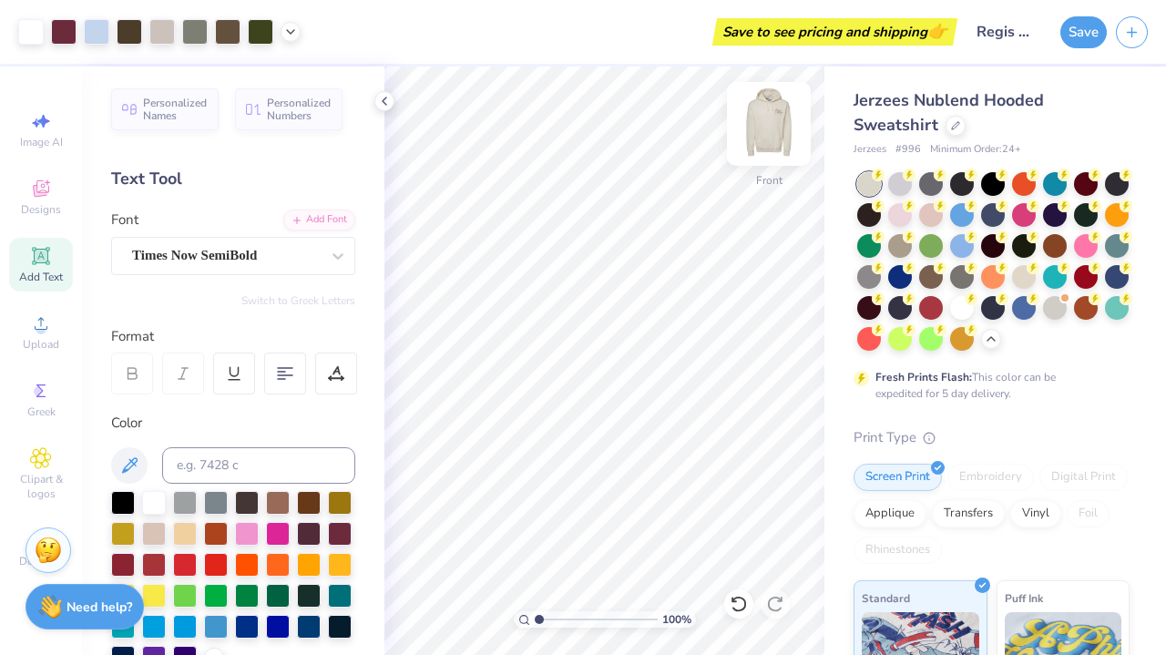
click at [771, 143] on img at bounding box center [768, 123] width 73 height 73
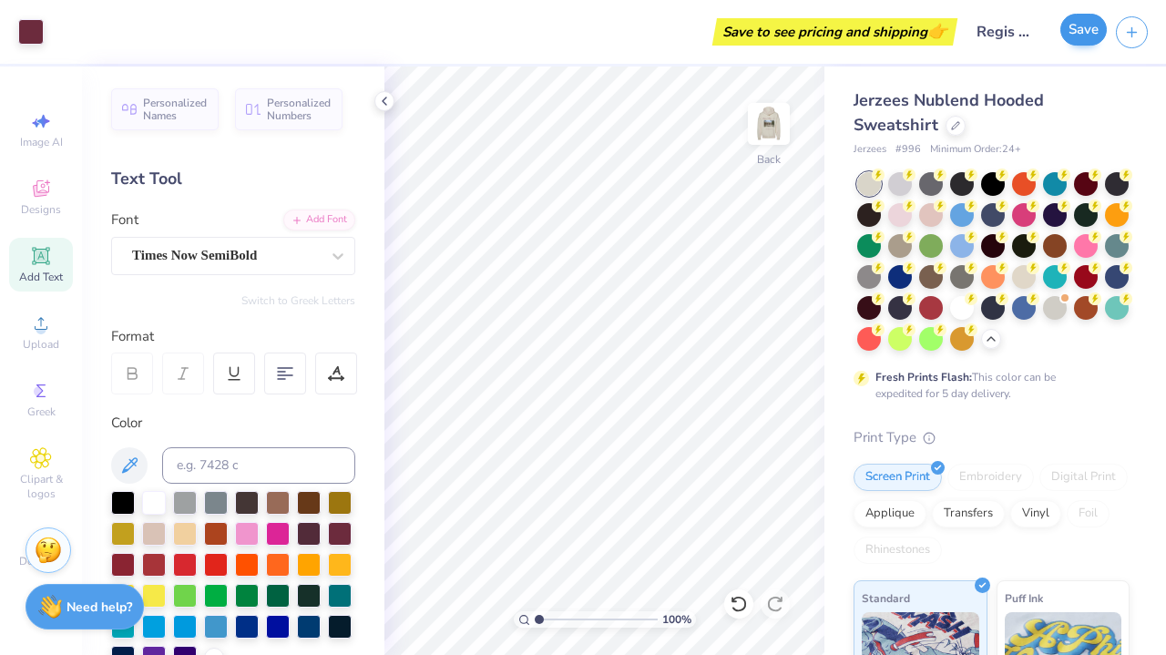
click at [1073, 42] on button "Save" at bounding box center [1083, 30] width 46 height 32
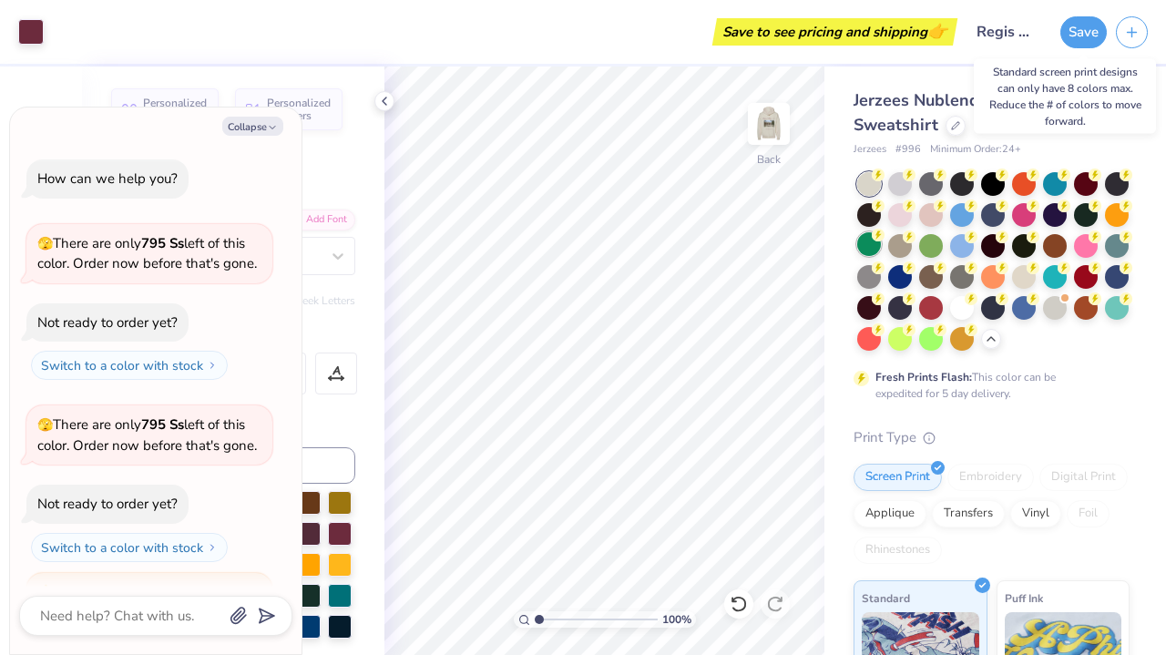
scroll to position [522, 0]
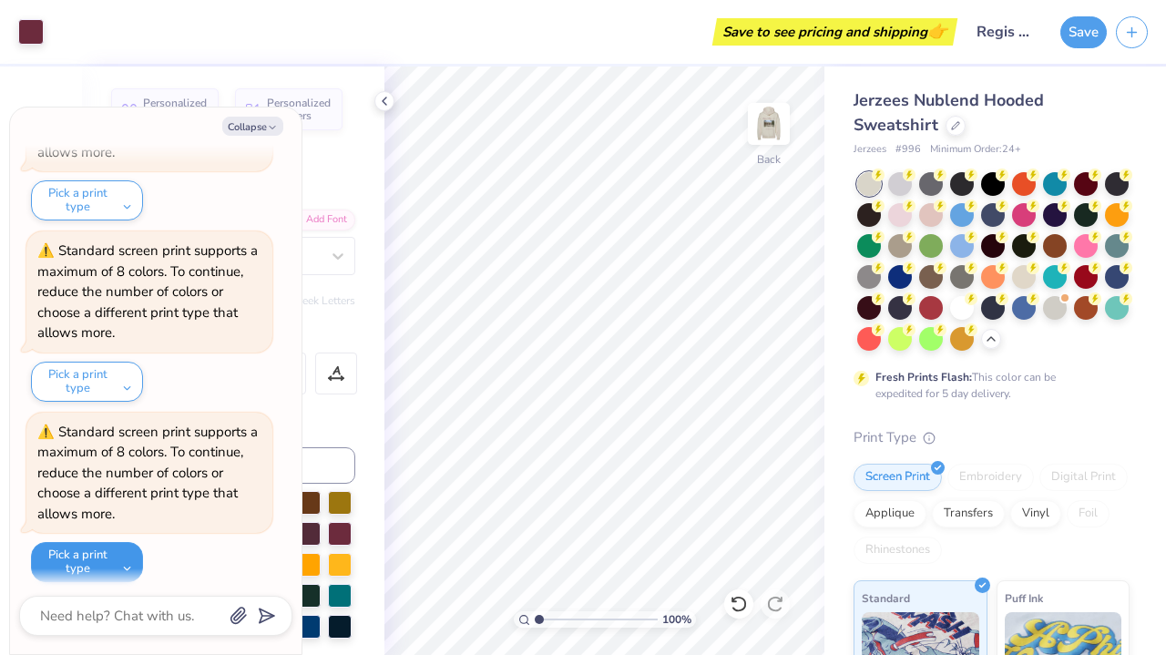
click at [79, 549] on button "Pick a print type" at bounding box center [87, 562] width 112 height 40
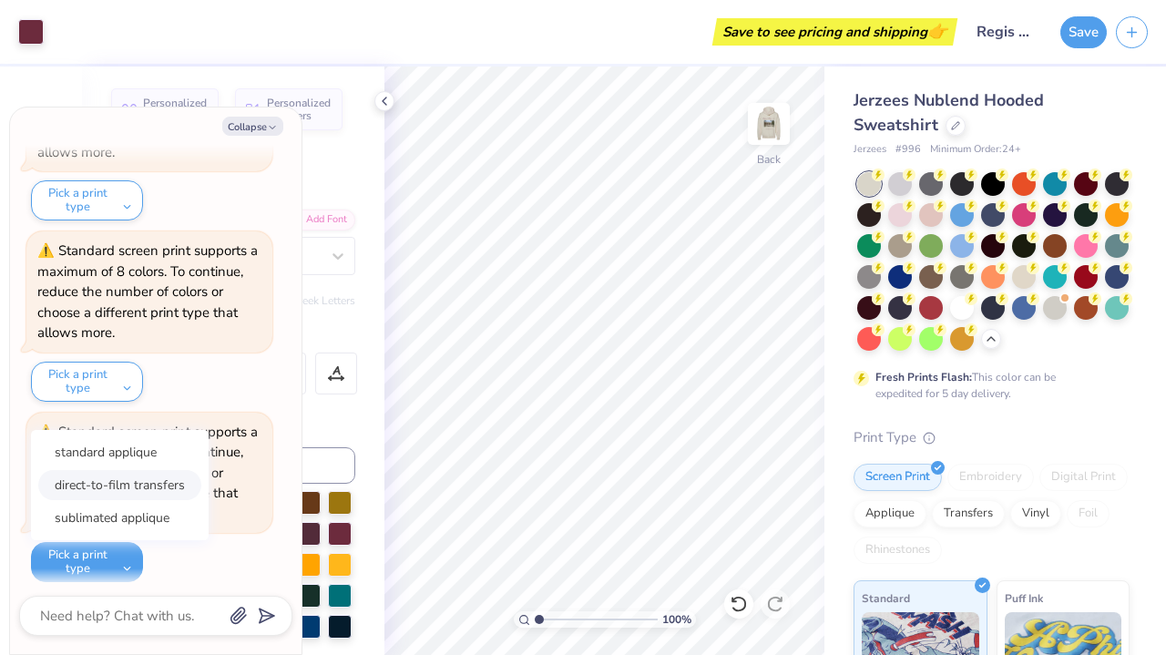
click at [100, 479] on button "direct-to-film transfers" at bounding box center [119, 485] width 163 height 30
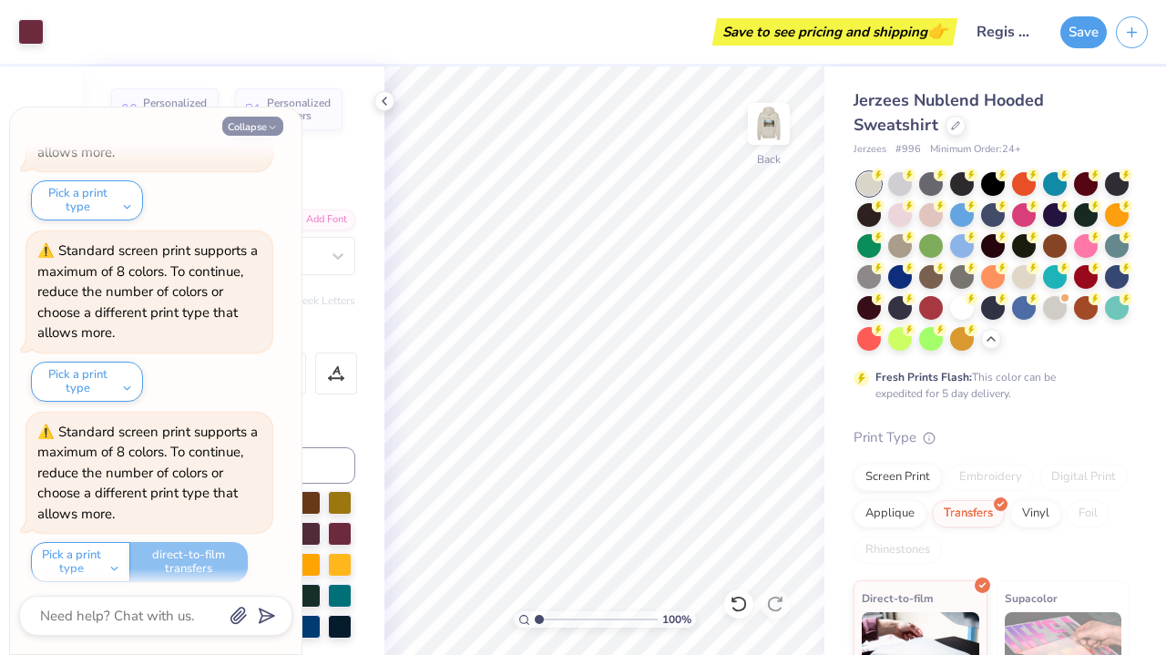
click at [248, 122] on button "Collapse" at bounding box center [252, 126] width 61 height 19
type textarea "x"
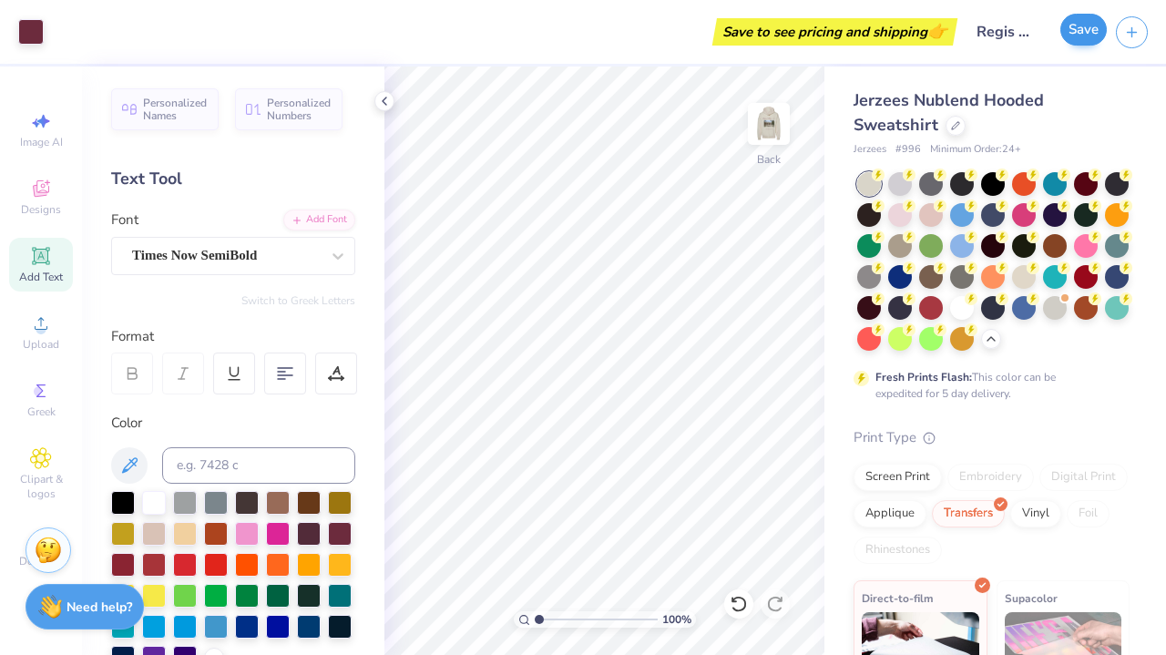
click at [1084, 25] on button "Save" at bounding box center [1083, 30] width 46 height 32
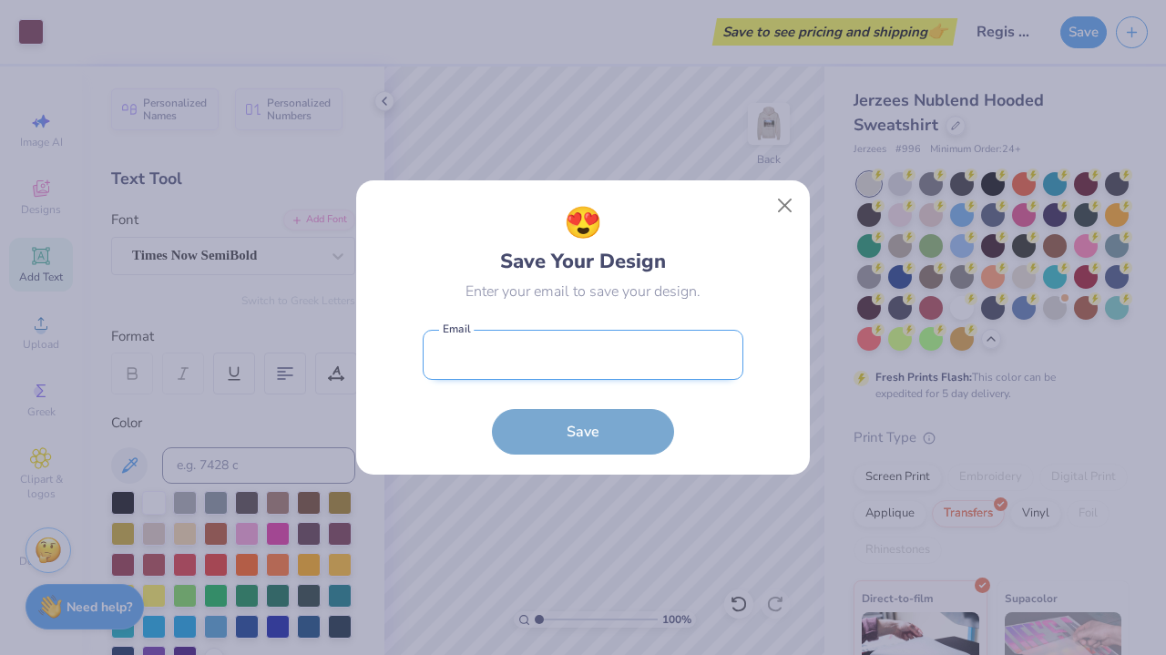
click at [547, 376] on input "email" at bounding box center [583, 355] width 321 height 50
type input "t"
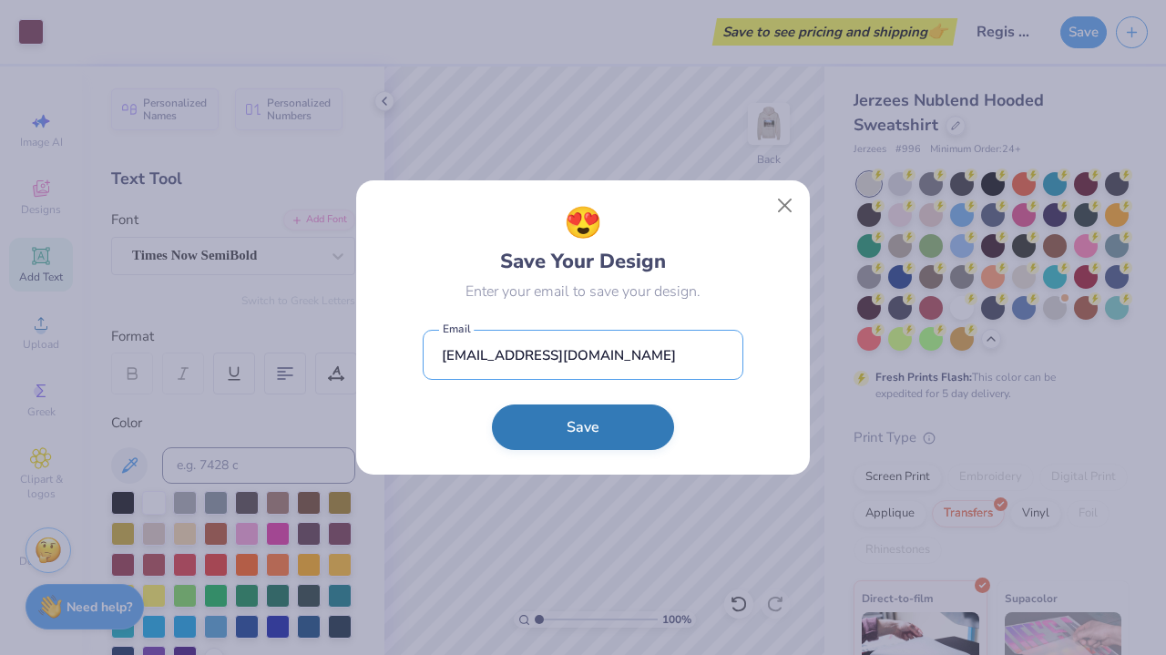
type input "igeo750@regiscollege.edu"
click at [547, 431] on button "Save" at bounding box center [583, 427] width 182 height 46
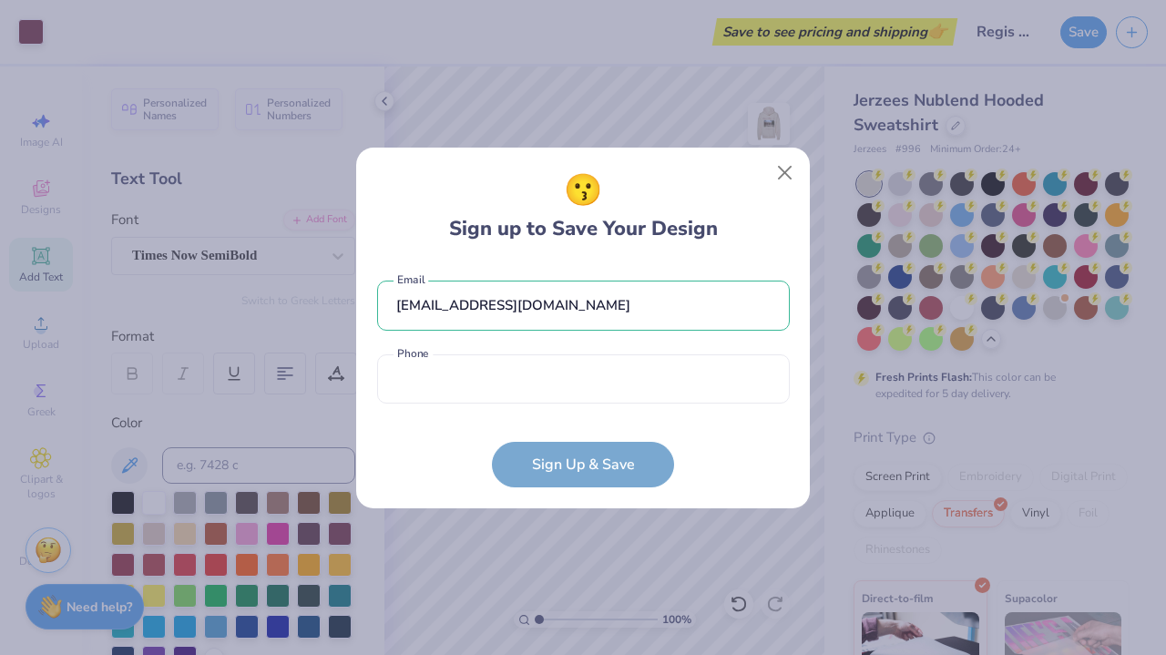
click at [532, 409] on div "igeo750@regiscollege.edu Email Phone is a required field Phone" at bounding box center [583, 337] width 413 height 150
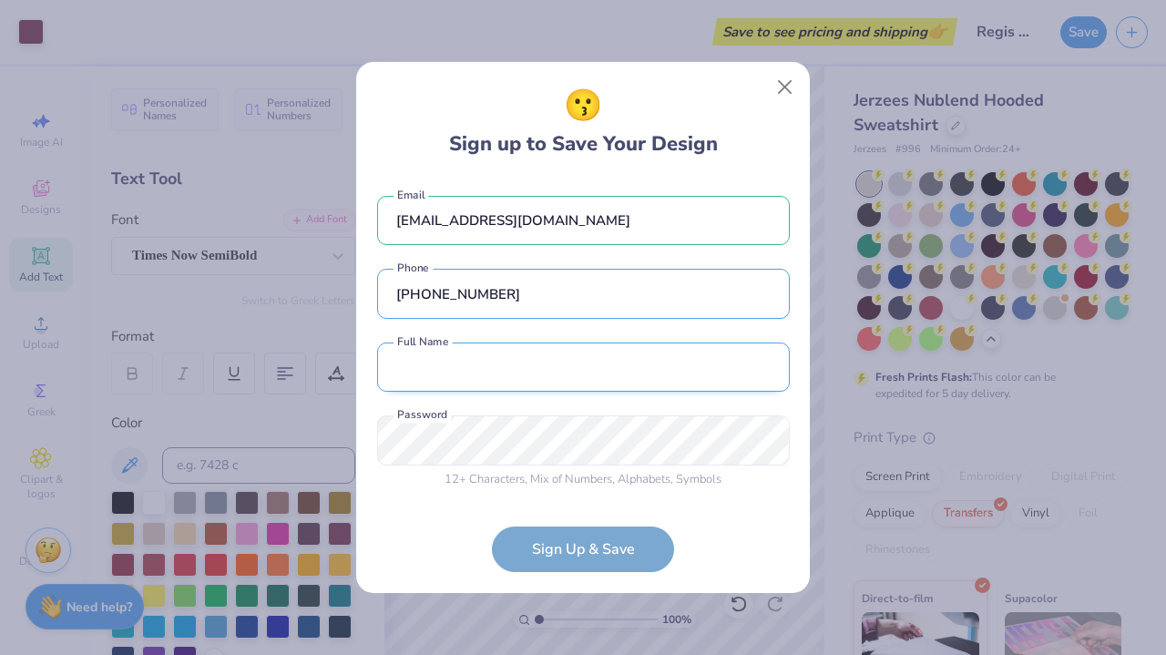
type input "(781) 307-0036"
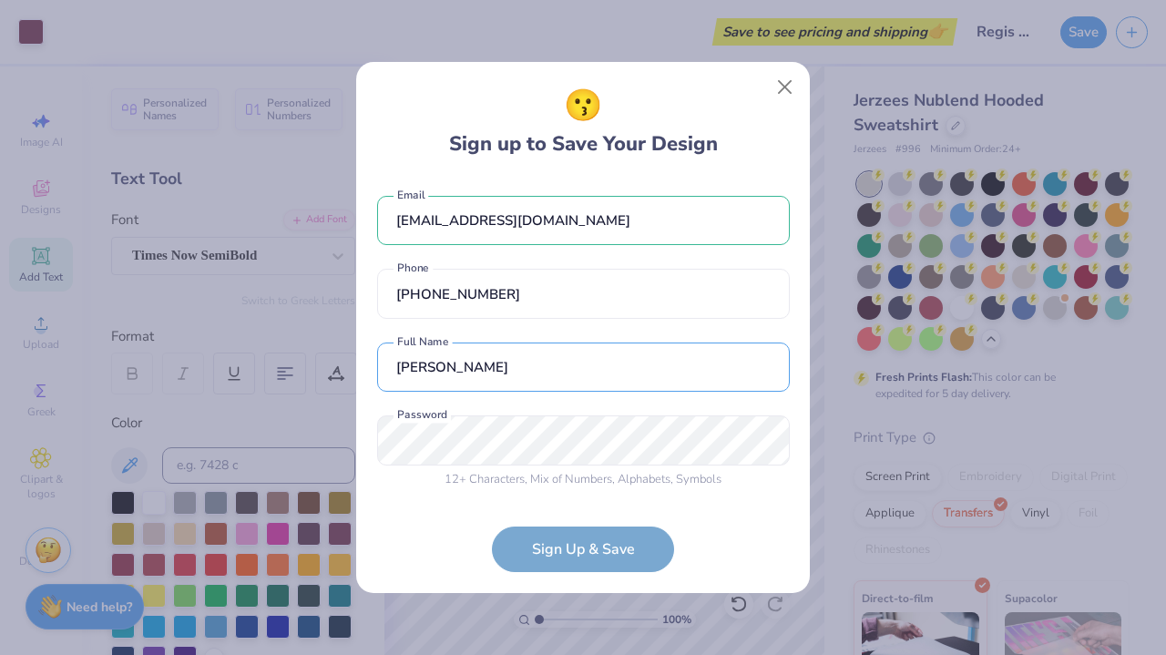
type input "bella george"
click at [575, 555] on form "igeo750@regiscollege.edu Email (781) 307-0036 Phone bella george Full Name 12 +…" at bounding box center [583, 375] width 413 height 395
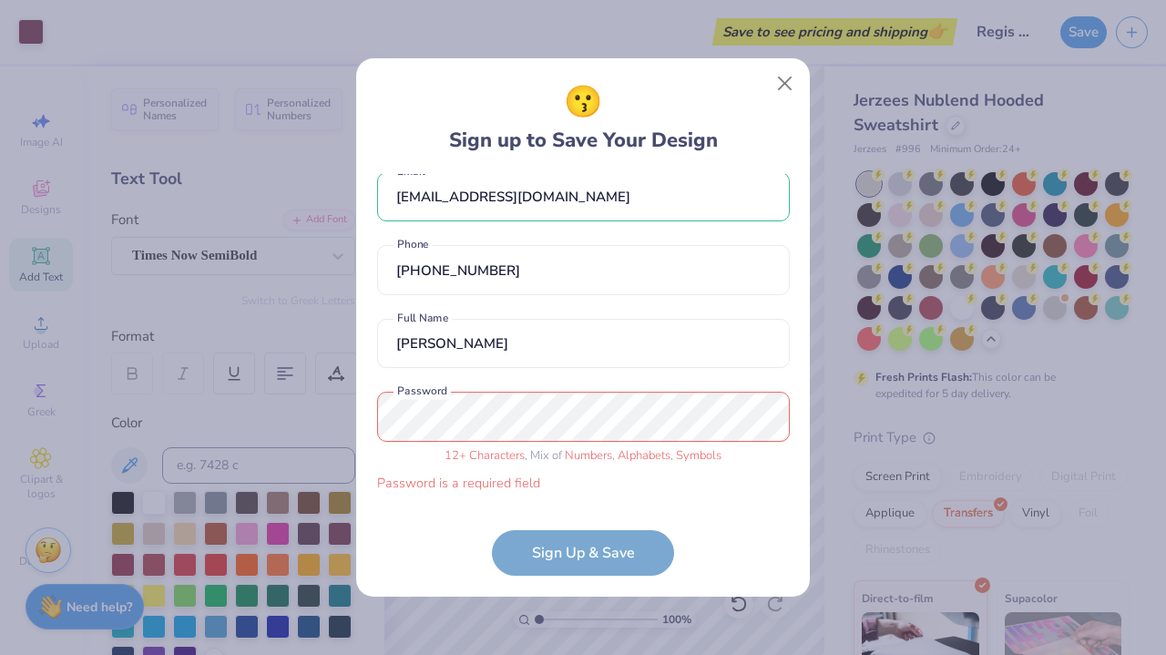
scroll to position [0, 0]
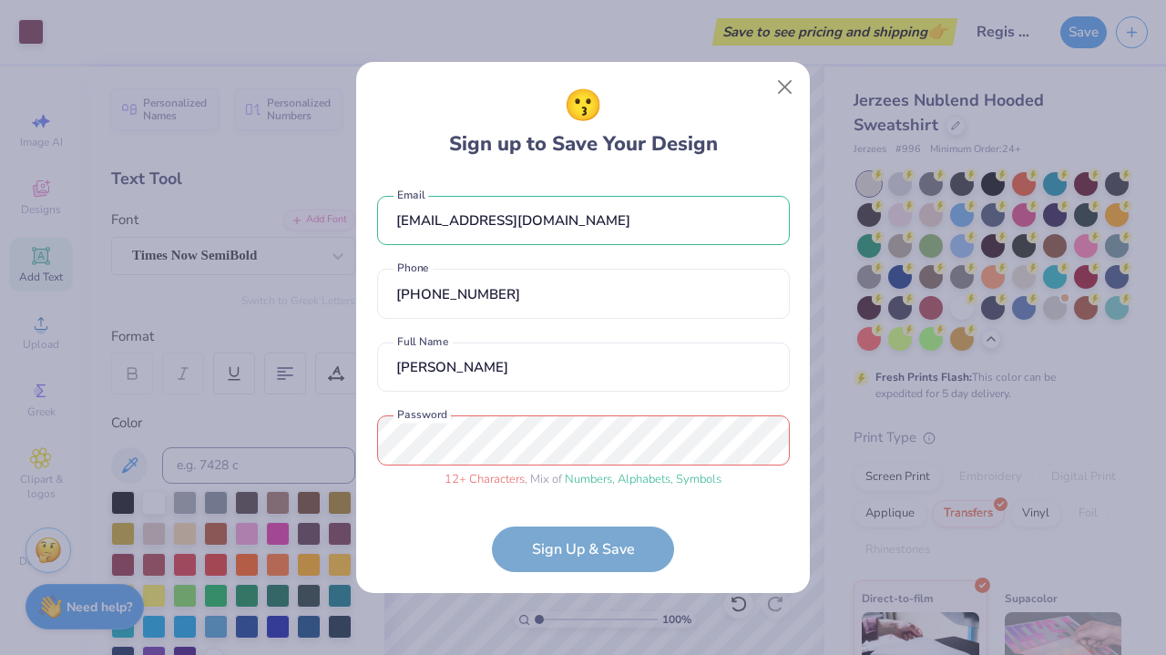
click at [469, 483] on span "12 + Characters" at bounding box center [484, 479] width 80 height 16
click at [570, 559] on form "igeo750@regiscollege.edu Email (781) 307-0036 Phone bella george Full Name 12 +…" at bounding box center [583, 375] width 413 height 395
click at [525, 470] on div "12 + Characters , Mix of Numbers , Alphabets , Symbols Password" at bounding box center [583, 451] width 413 height 73
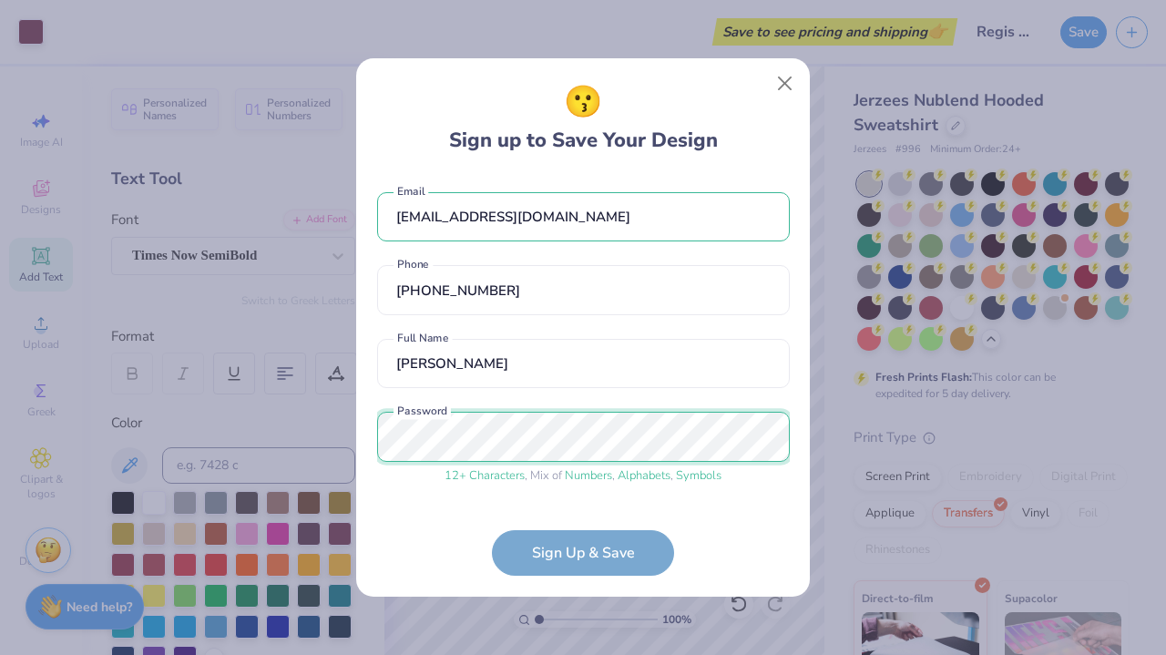
scroll to position [61, 0]
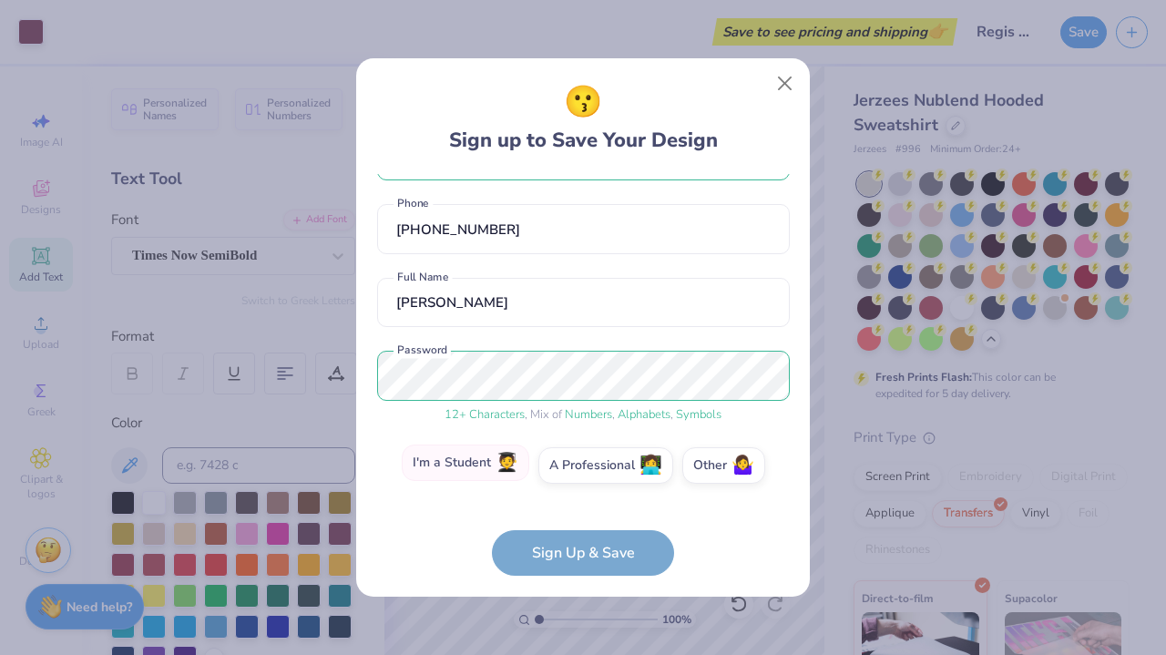
click at [489, 474] on label "I'm a Student 🧑‍🎓" at bounding box center [465, 462] width 127 height 36
click at [577, 525] on input "I'm a Student 🧑‍🎓" at bounding box center [583, 531] width 12 height 12
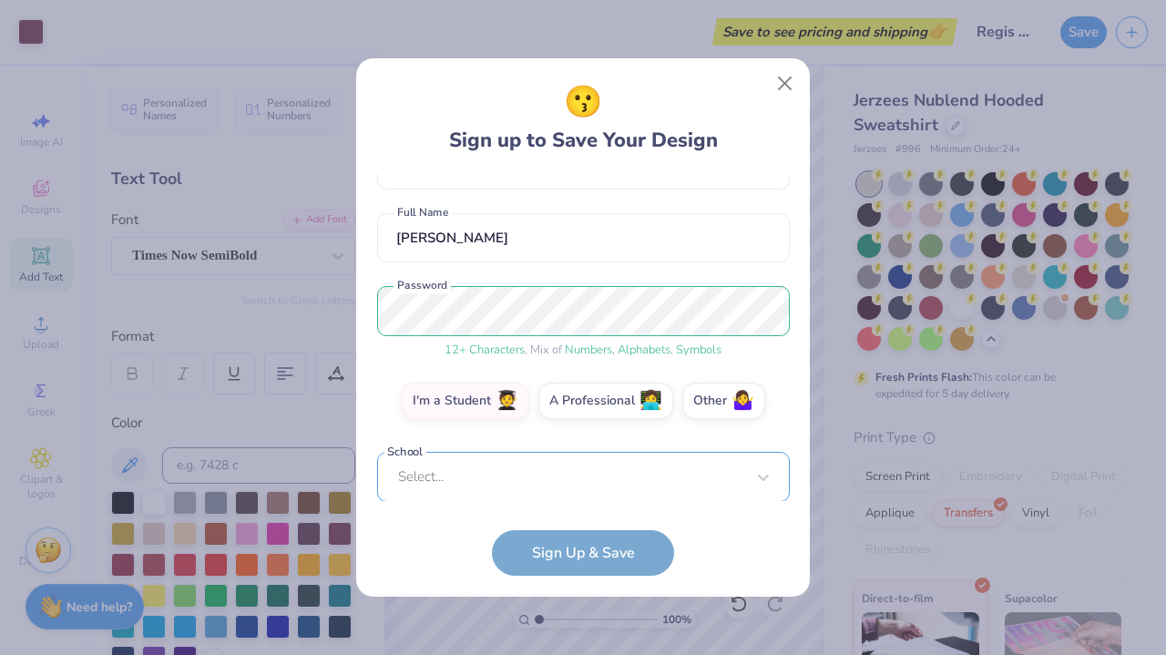
click at [528, 497] on div "igeo750@regiscollege.edu Email (781) 307-0036 Phone bella george Full Name 12 +…" at bounding box center [583, 338] width 413 height 328
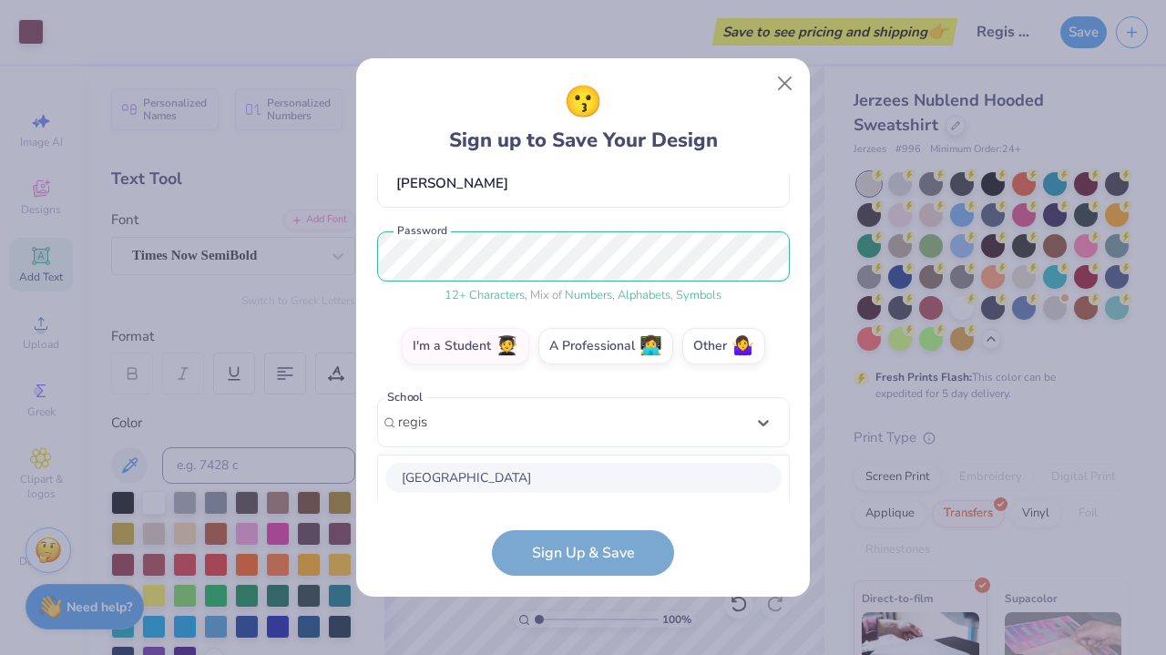
scroll to position [408, 0]
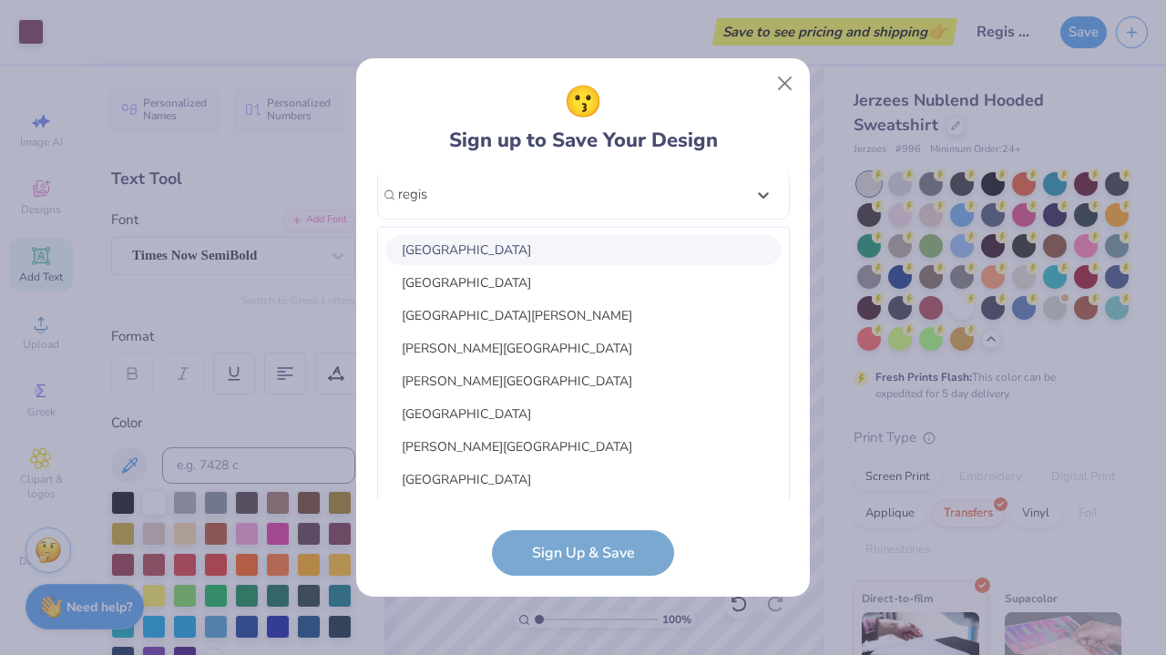
click at [525, 260] on div "Regis College" at bounding box center [583, 250] width 396 height 30
type input "regis"
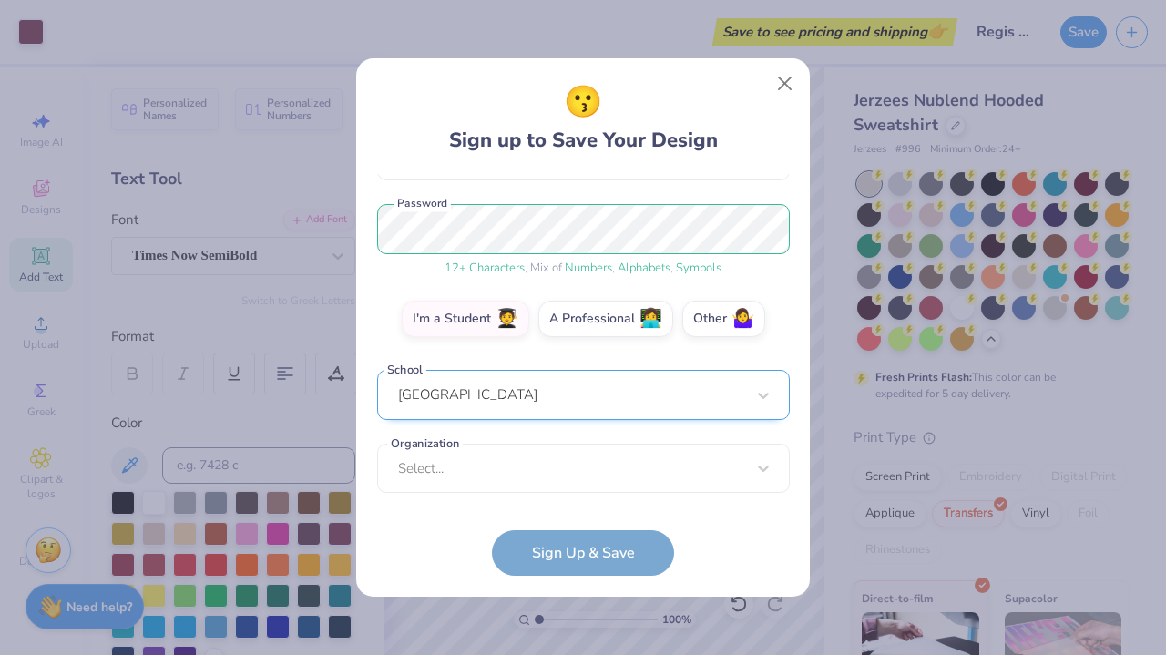
scroll to position [208, 0]
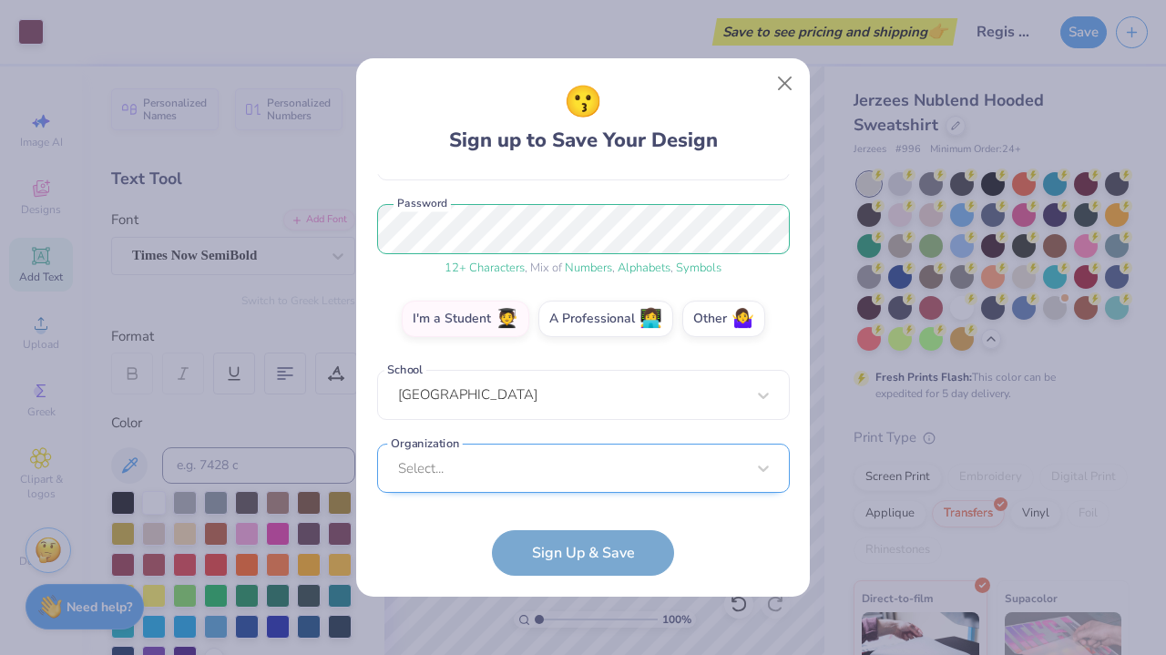
click at [521, 476] on div "Select..." at bounding box center [583, 468] width 413 height 50
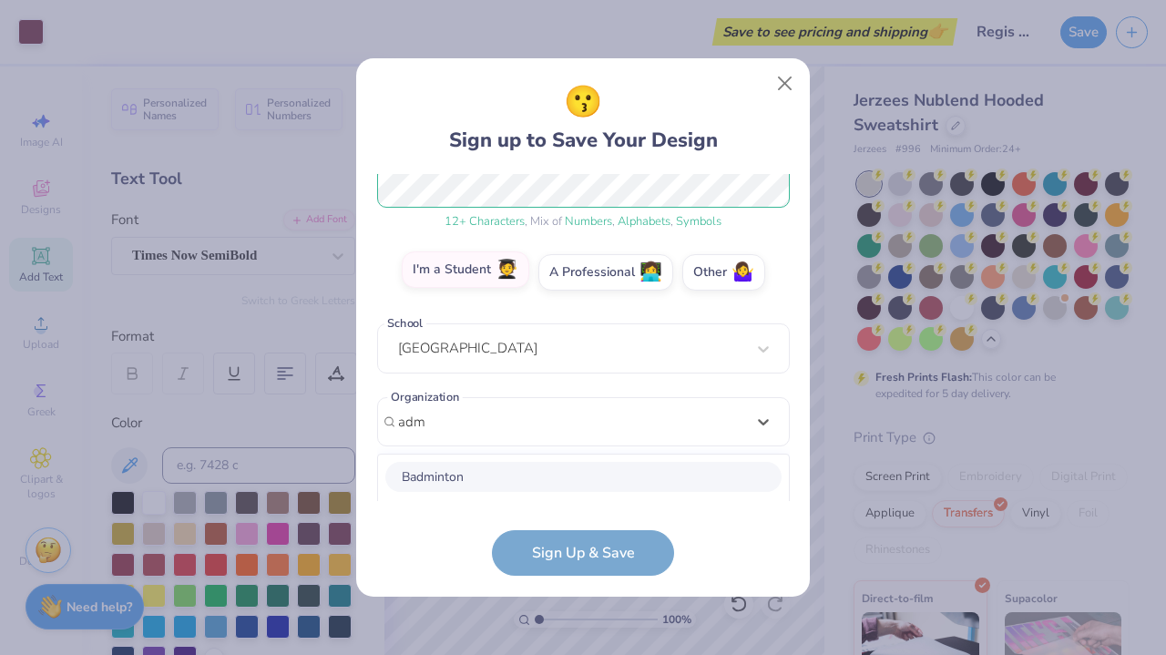
scroll to position [482, 0]
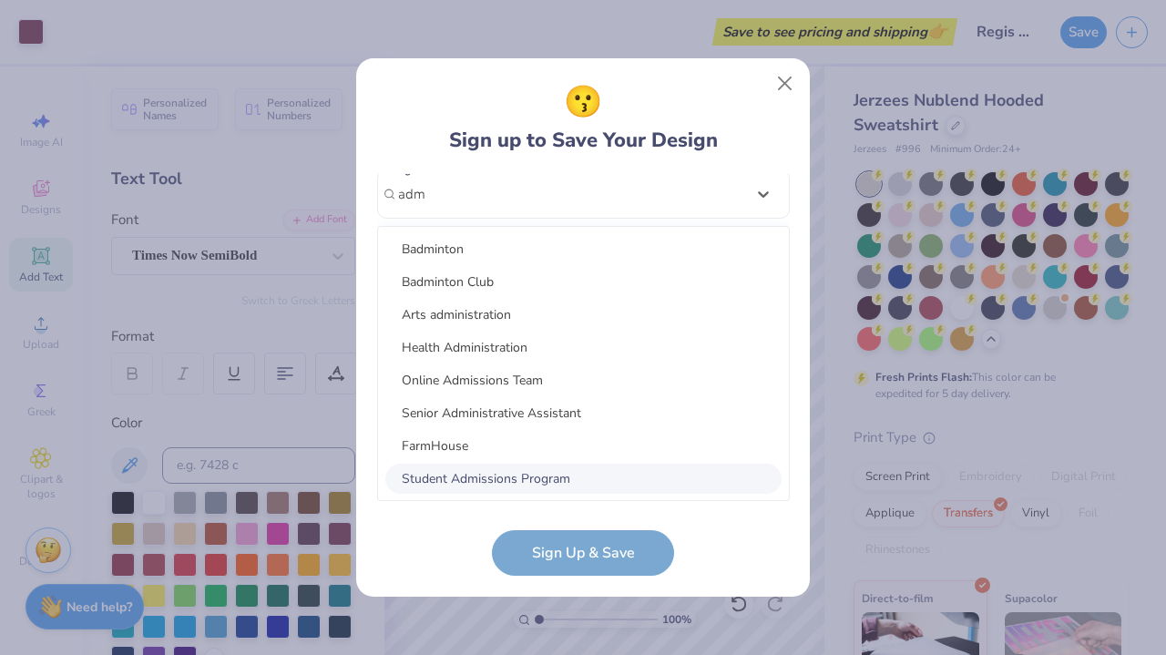
click at [490, 471] on div "Student Admissions Program" at bounding box center [583, 479] width 396 height 30
type input "adm"
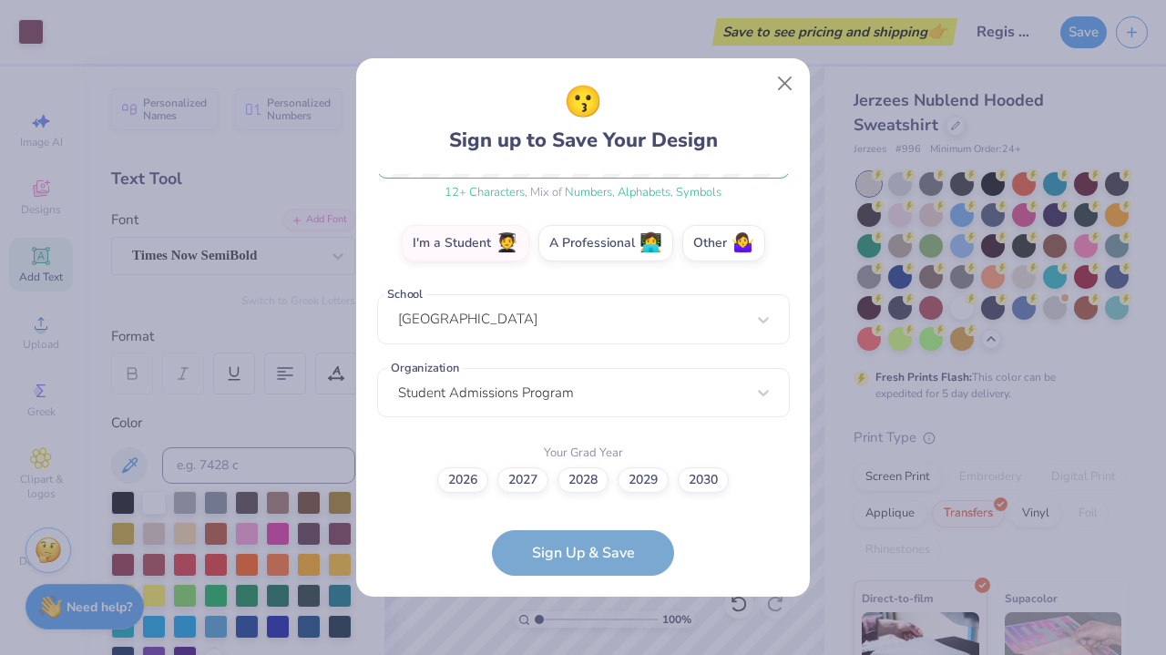
scroll to position [282, 0]
click at [525, 480] on label "2027" at bounding box center [522, 477] width 51 height 25
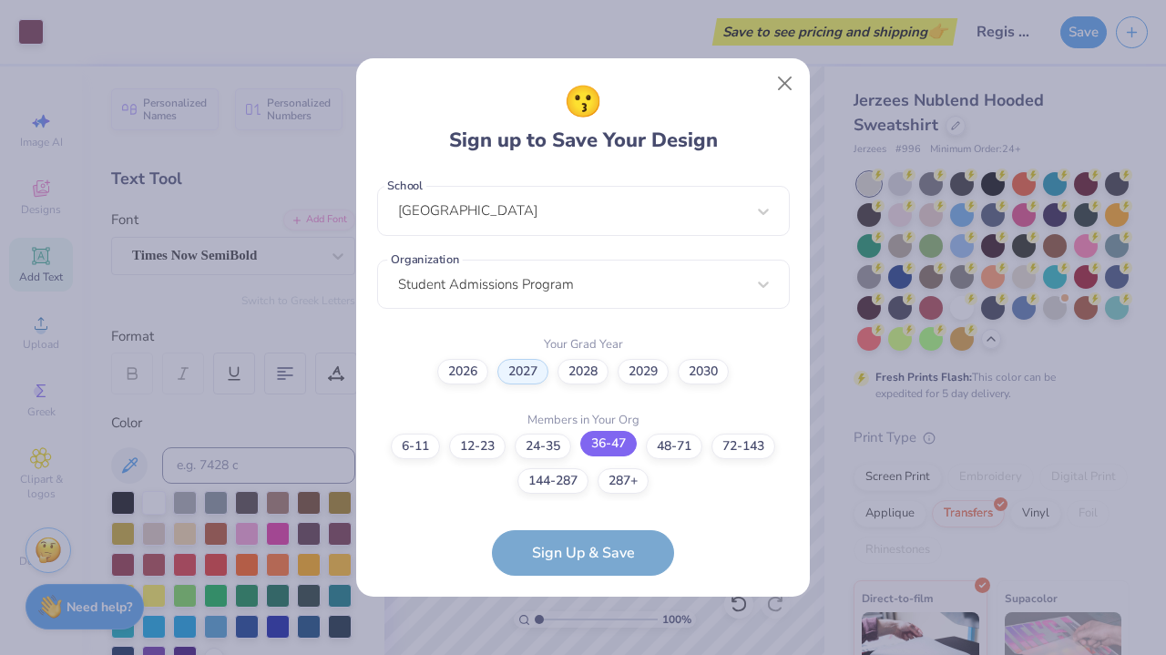
click at [630, 443] on label "36-47" at bounding box center [608, 443] width 56 height 25
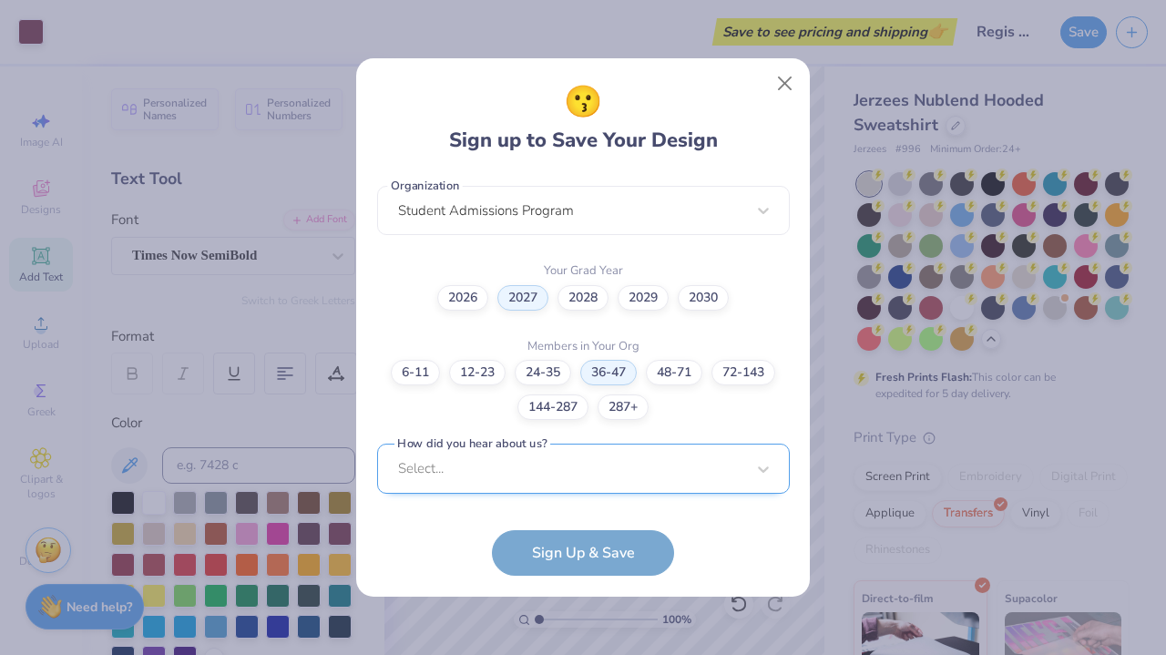
click at [588, 484] on div "Select..." at bounding box center [583, 468] width 413 height 50
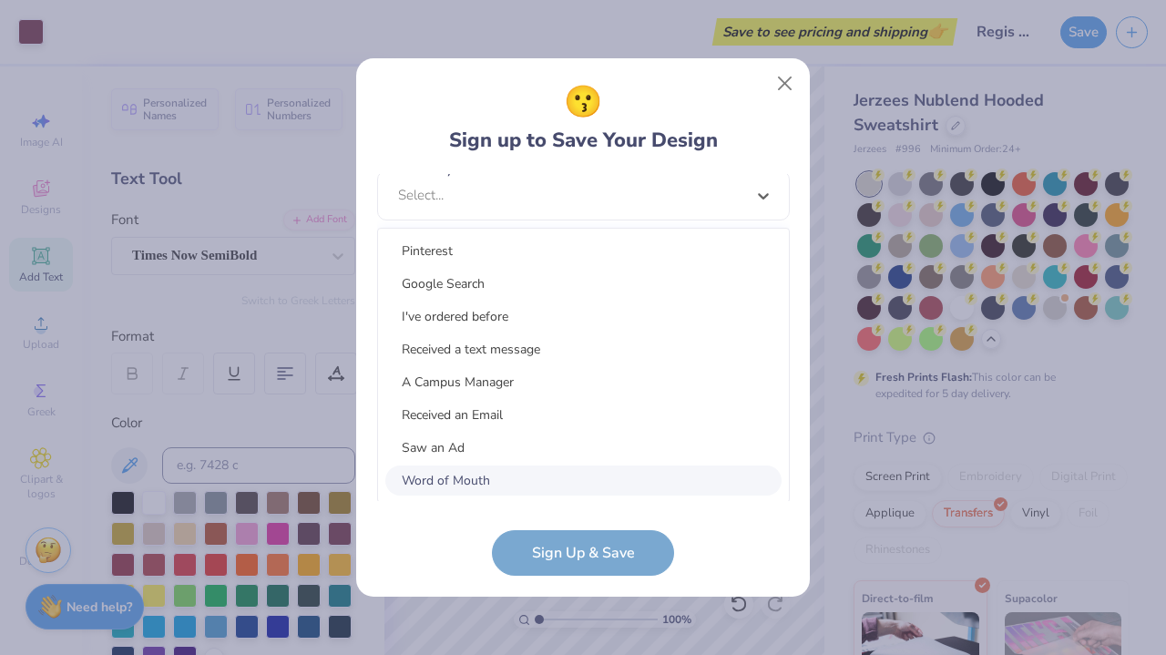
click at [544, 481] on div "Word of Mouth" at bounding box center [583, 480] width 396 height 30
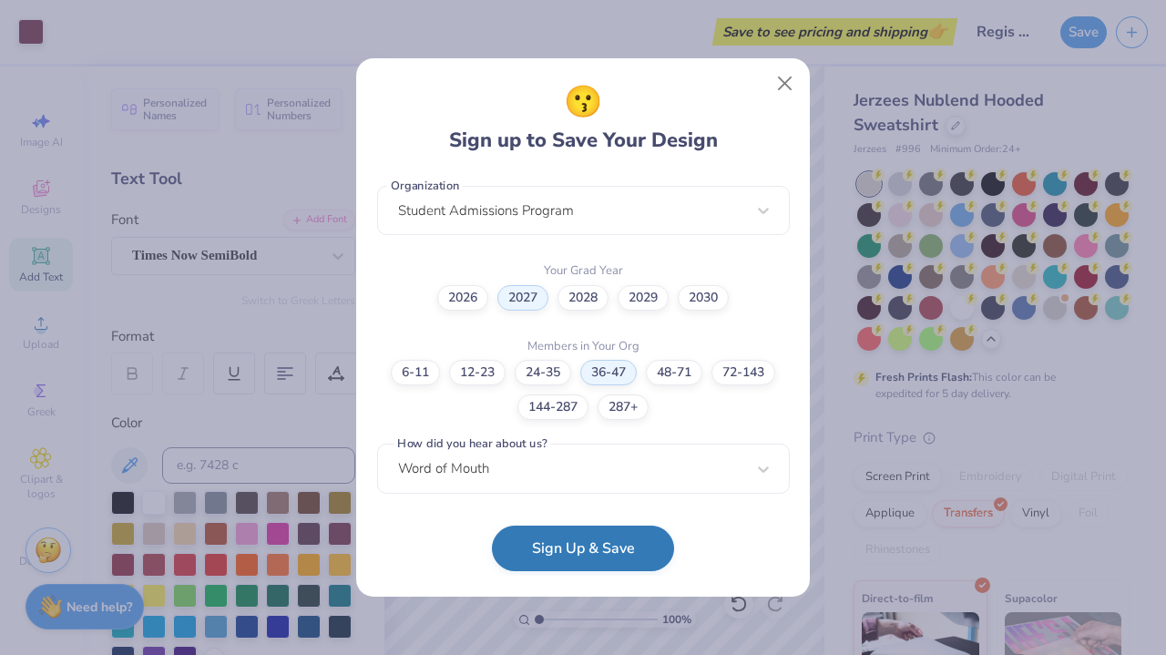
click at [557, 554] on button "Sign Up & Save" at bounding box center [583, 548] width 182 height 46
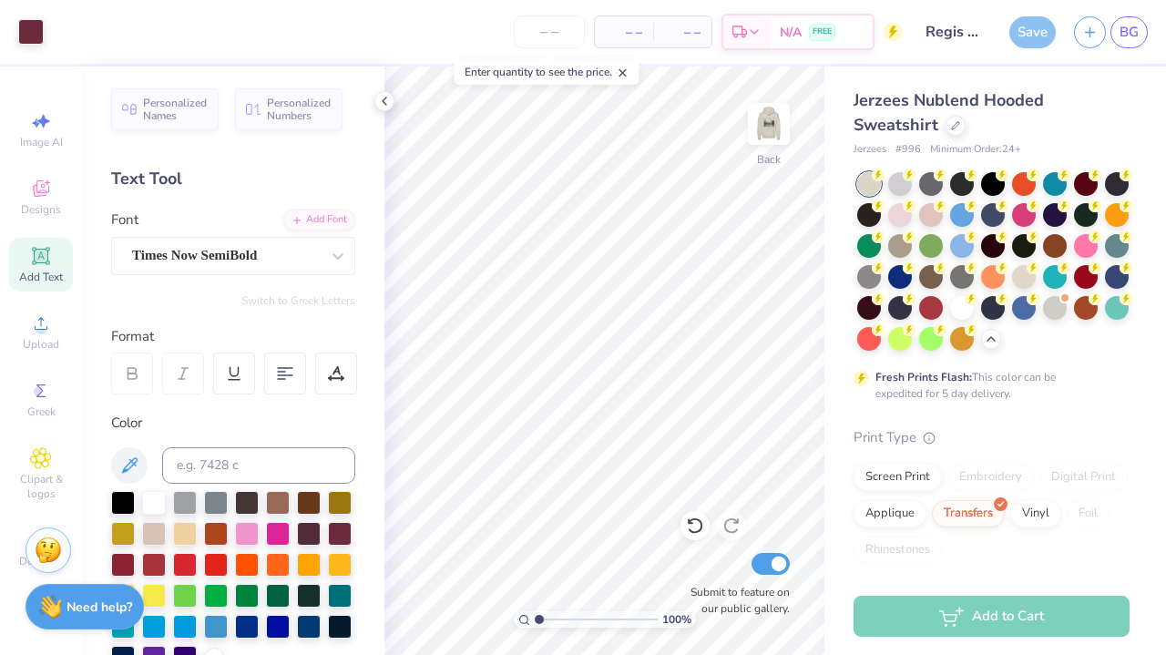
click at [1034, 32] on div "Save" at bounding box center [1032, 32] width 46 height 32
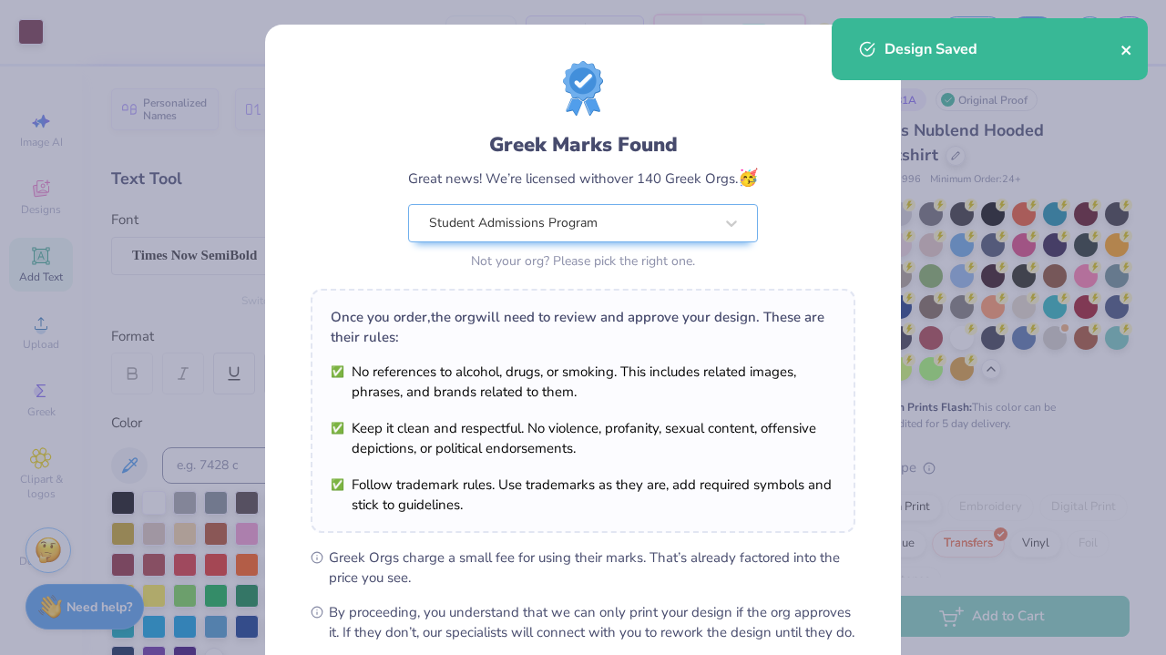
click at [1123, 53] on icon "close" at bounding box center [1125, 50] width 9 height 9
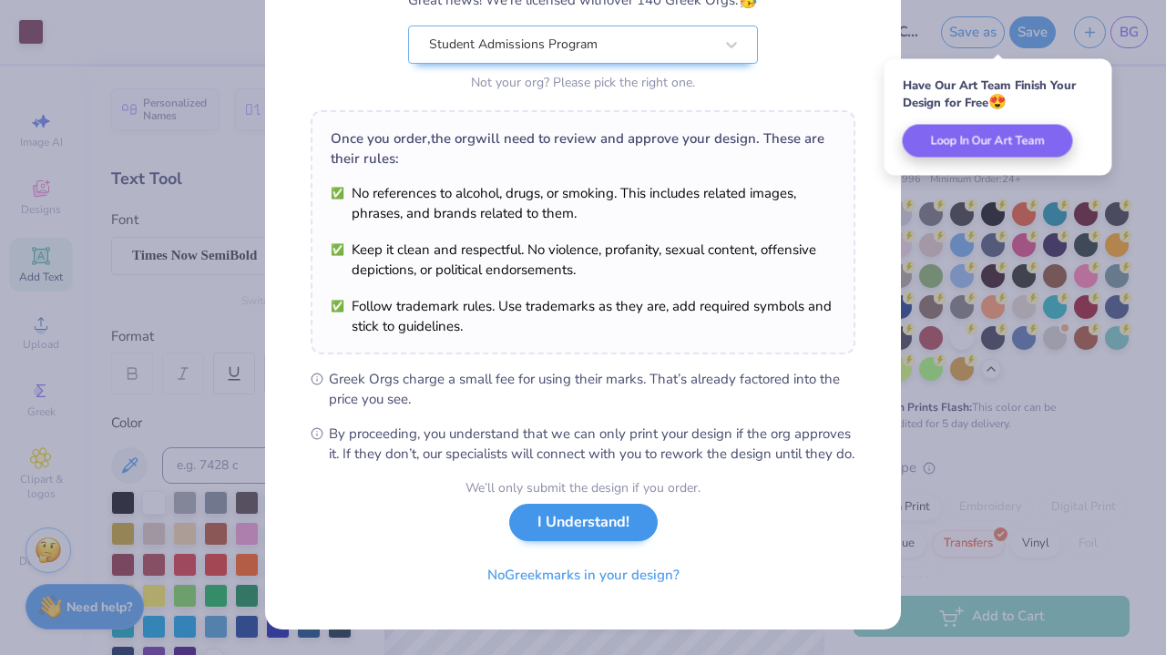
scroll to position [198, 0]
click at [572, 525] on button "I Understand!" at bounding box center [583, 522] width 148 height 37
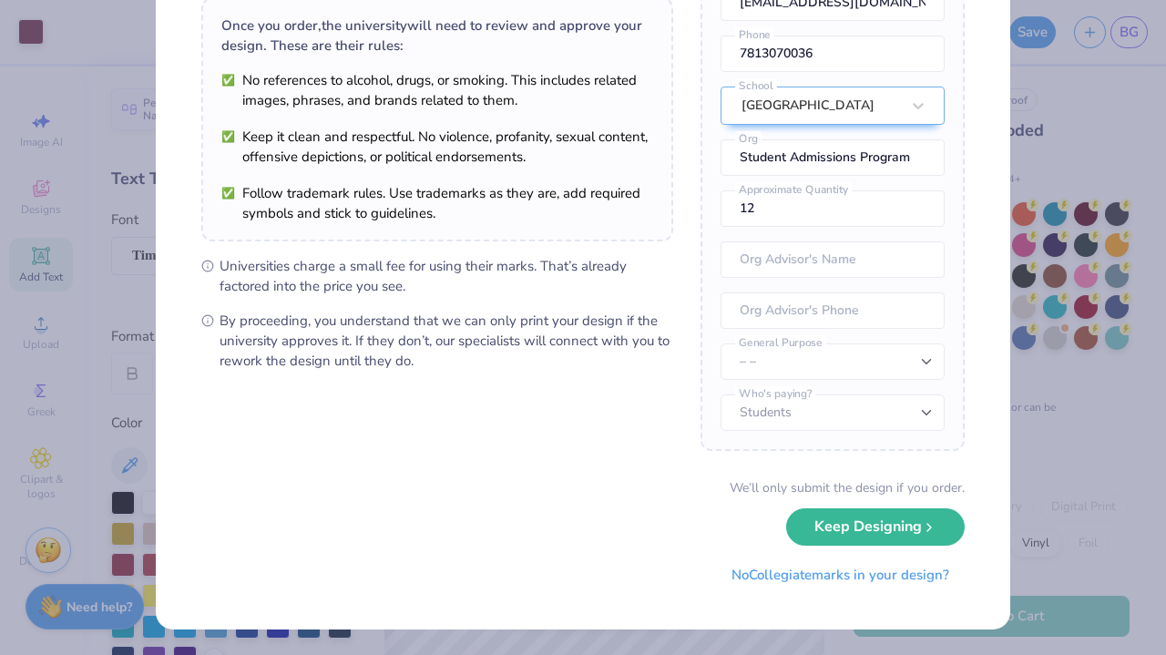
scroll to position [138, 0]
click at [918, 208] on input "13" at bounding box center [832, 209] width 224 height 36
click at [918, 208] on input "14" at bounding box center [832, 209] width 224 height 36
click at [918, 208] on input "15" at bounding box center [832, 209] width 224 height 36
click at [918, 208] on input "16" at bounding box center [832, 209] width 224 height 36
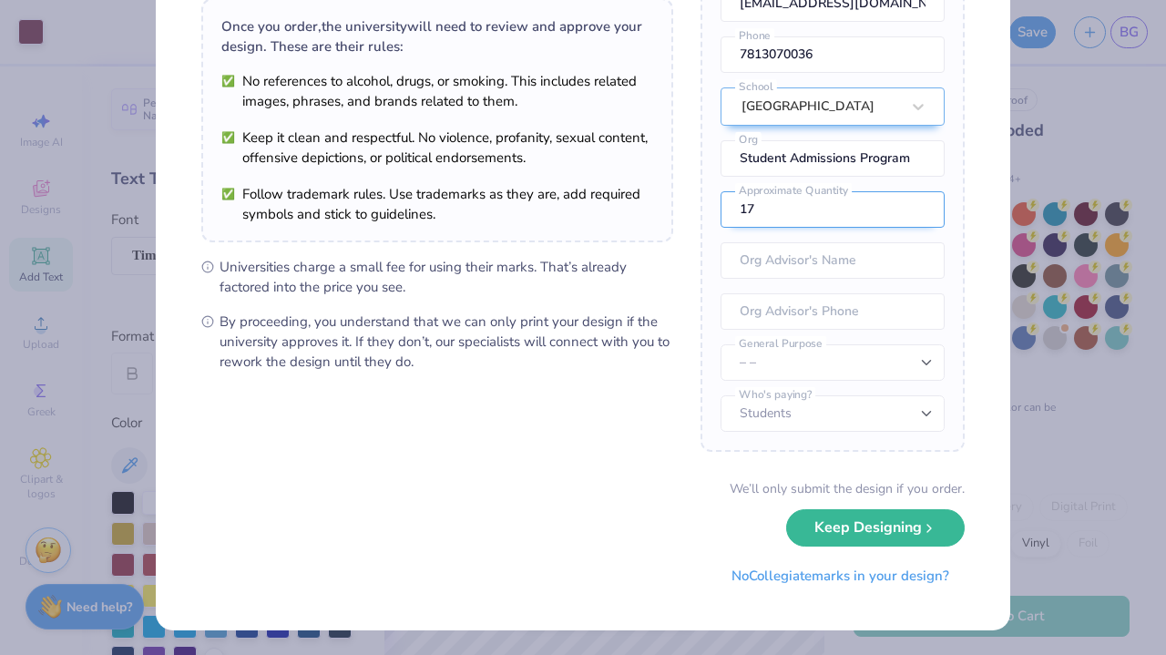
click at [918, 208] on input "17" at bounding box center [832, 209] width 224 height 36
click at [918, 208] on input "18" at bounding box center [832, 209] width 224 height 36
click at [918, 208] on input "19" at bounding box center [832, 209] width 224 height 36
click at [918, 208] on input "20" at bounding box center [832, 209] width 224 height 36
click at [918, 208] on input "21" at bounding box center [832, 209] width 224 height 36
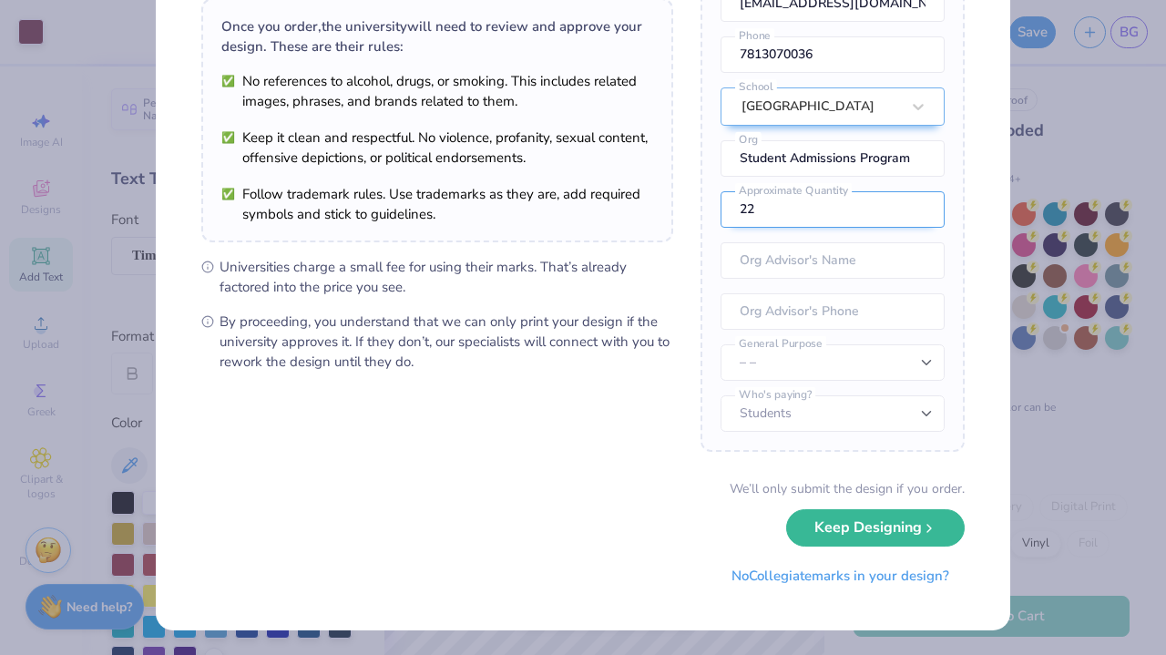
click at [918, 208] on input "22" at bounding box center [832, 209] width 224 height 36
click at [918, 208] on input "23" at bounding box center [832, 209] width 224 height 36
click at [918, 208] on input "24" at bounding box center [832, 209] width 224 height 36
click at [918, 208] on input "25" at bounding box center [832, 209] width 224 height 36
click at [918, 208] on input "26" at bounding box center [832, 209] width 224 height 36
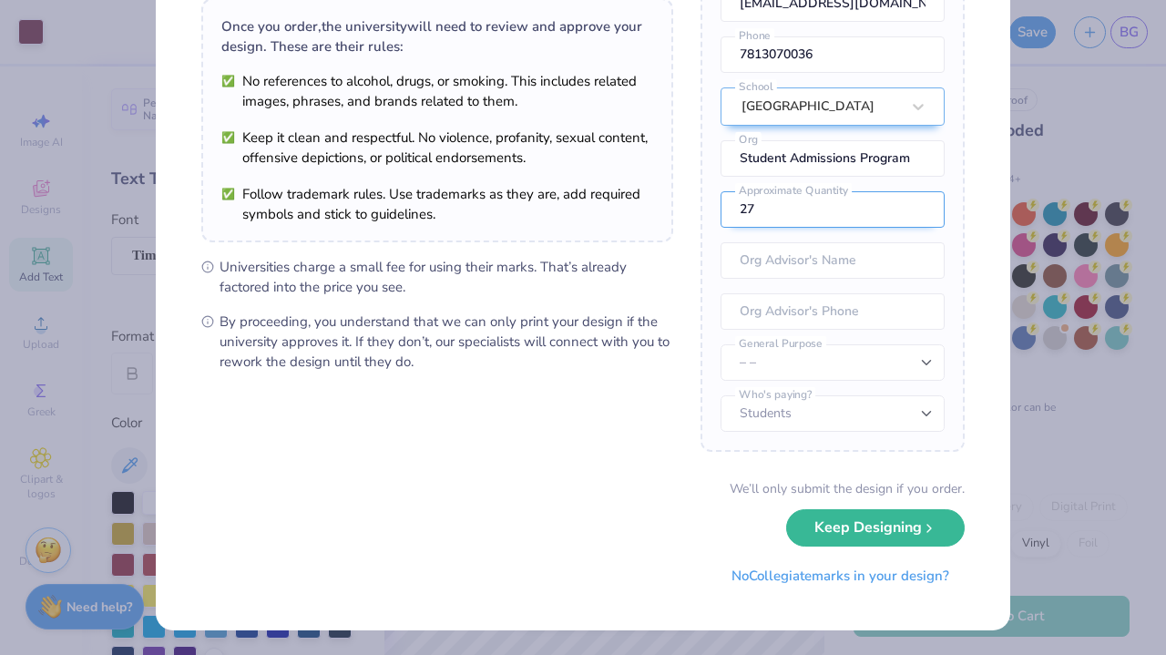
click at [918, 208] on input "27" at bounding box center [832, 209] width 224 height 36
click at [918, 208] on input "28" at bounding box center [832, 209] width 224 height 36
click at [918, 208] on input "29" at bounding box center [832, 209] width 224 height 36
click at [918, 208] on input "30" at bounding box center [832, 209] width 224 height 36
click at [918, 208] on input "31" at bounding box center [832, 209] width 224 height 36
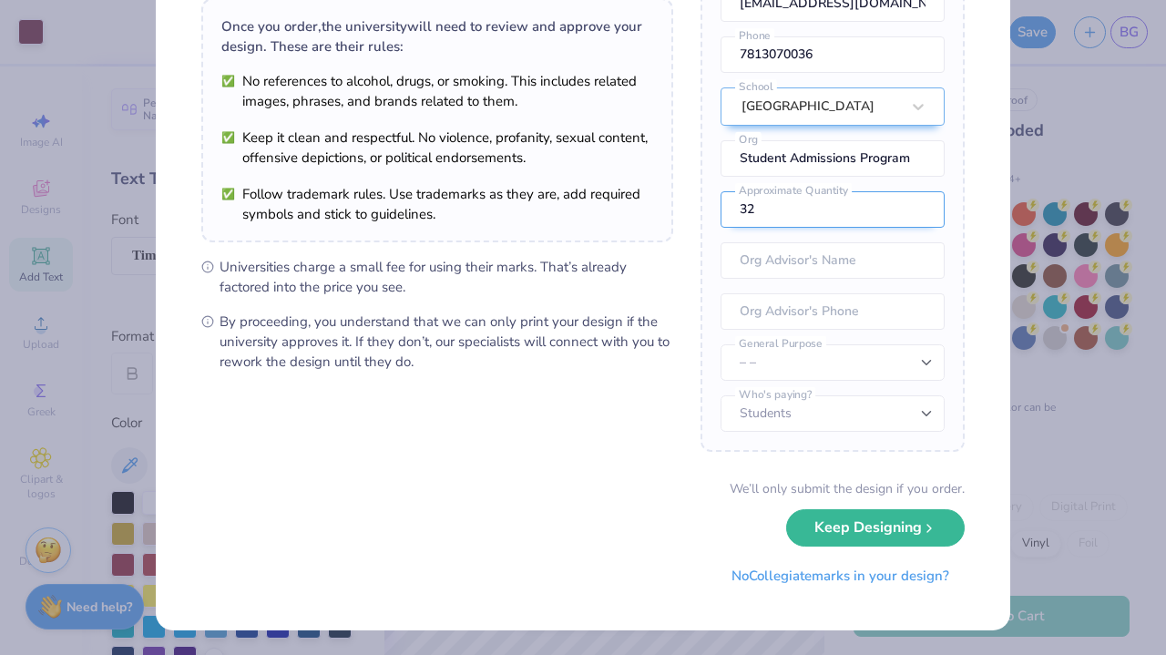
click at [918, 208] on input "32" at bounding box center [832, 209] width 224 height 36
click at [918, 208] on input "33" at bounding box center [832, 209] width 224 height 36
click at [918, 208] on input "34" at bounding box center [832, 209] width 224 height 36
type input "35"
click at [918, 208] on input "35" at bounding box center [832, 209] width 224 height 36
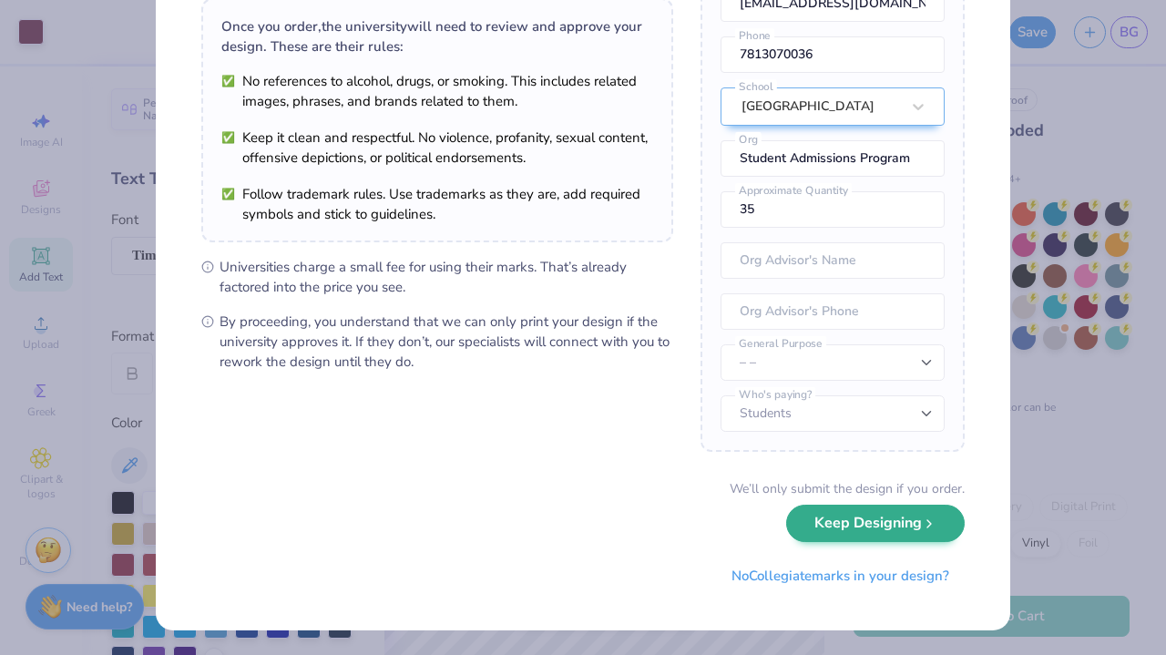
click at [880, 540] on button "Keep Designing" at bounding box center [875, 522] width 178 height 37
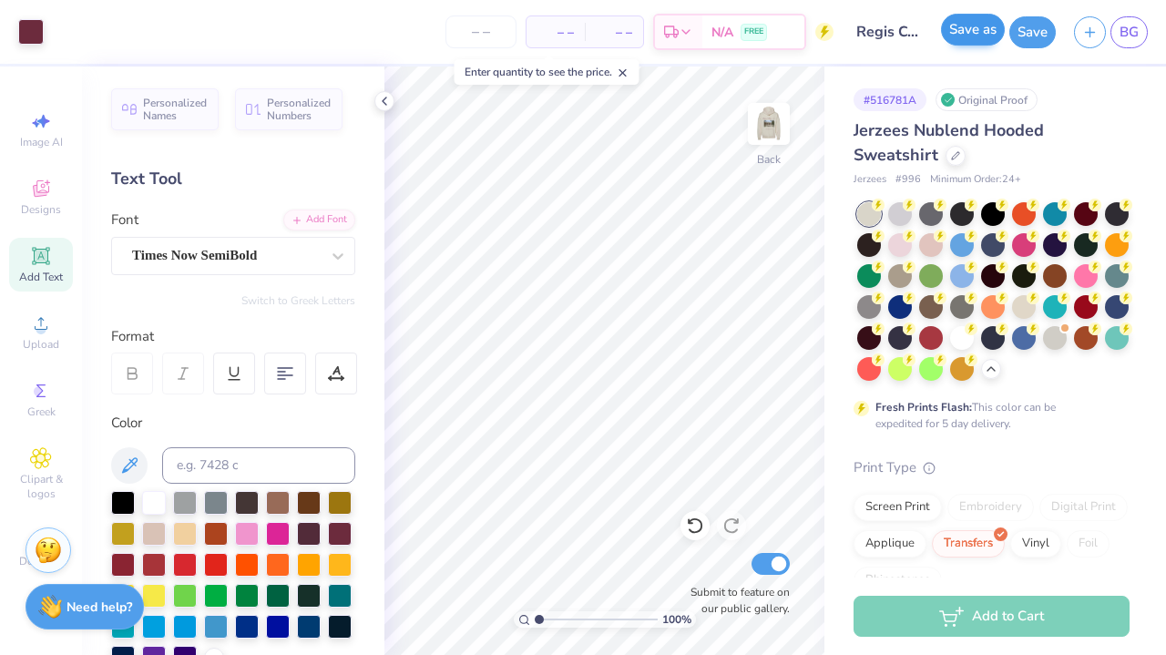
click at [980, 35] on button "Save as" at bounding box center [973, 30] width 64 height 32
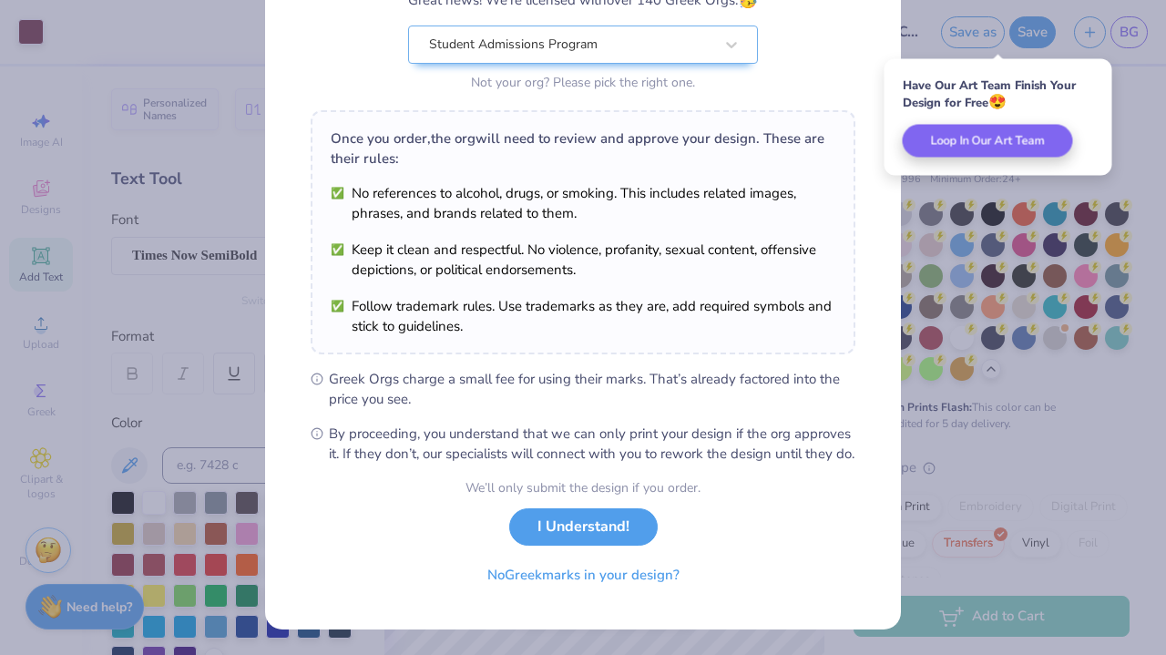
scroll to position [198, 0]
click at [608, 545] on div "We’ll only submit the design if you order. I Understand! No Greek marks in your…" at bounding box center [582, 535] width 235 height 115
click at [614, 522] on button "I Understand!" at bounding box center [583, 522] width 148 height 37
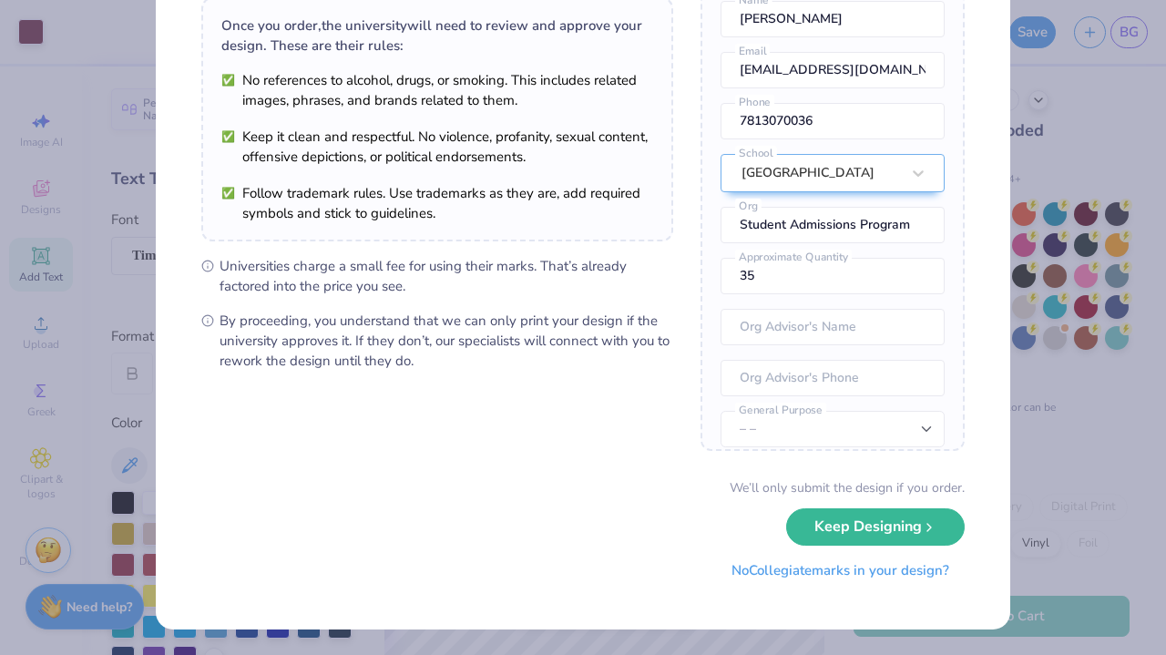
scroll to position [138, 0]
click at [1020, 524] on div "University Trademarks Found Great news! We’re licensed with over 250 schools. 🥳…" at bounding box center [583, 327] width 1166 height 655
click at [853, 572] on button "No Collegiate marks in your design?" at bounding box center [840, 571] width 249 height 37
